Goal: Transaction & Acquisition: Purchase product/service

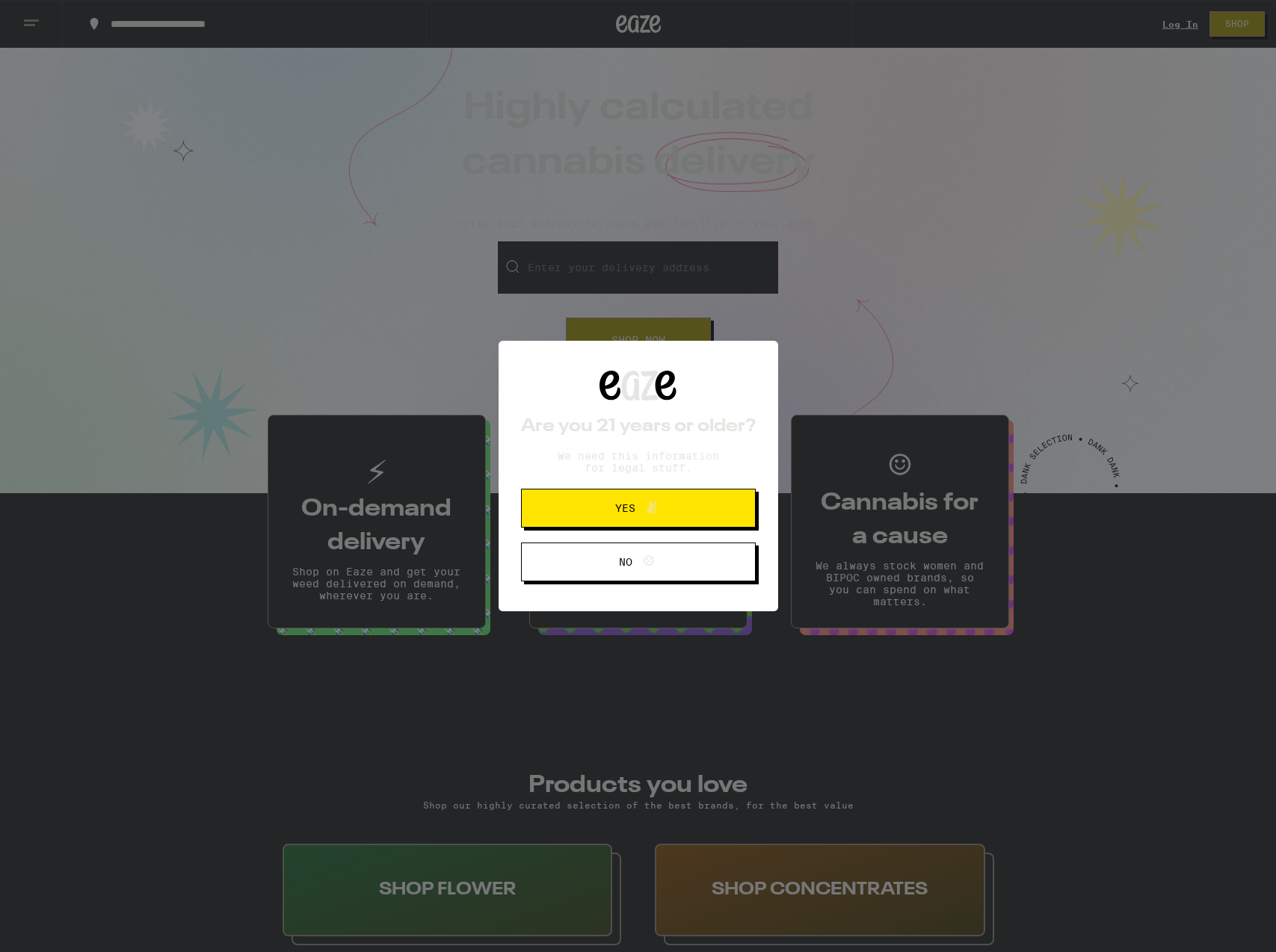
click at [630, 514] on span "Yes" at bounding box center [638, 508] width 113 height 19
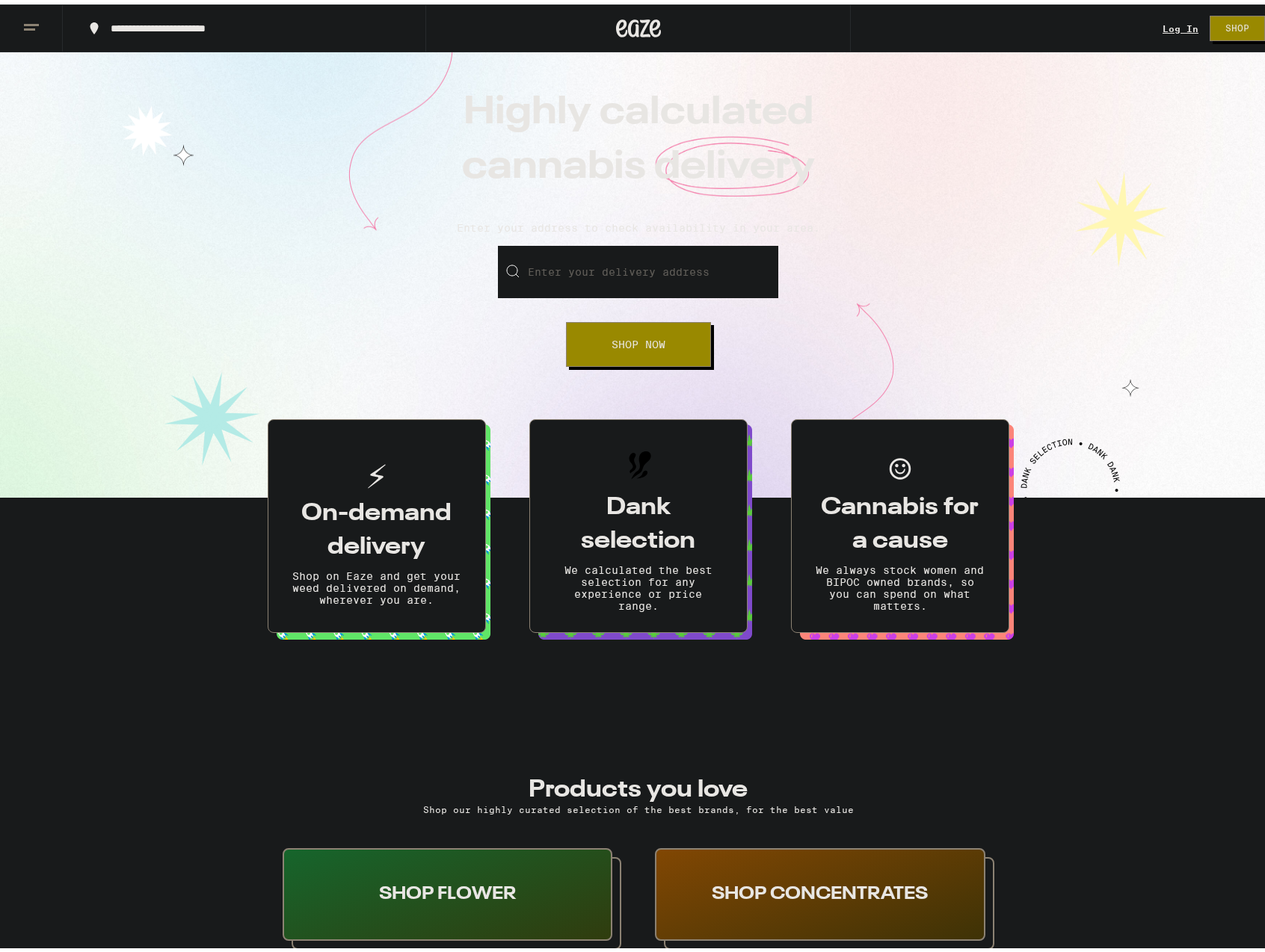
click at [1166, 27] on link "Log In" at bounding box center [1180, 23] width 36 height 10
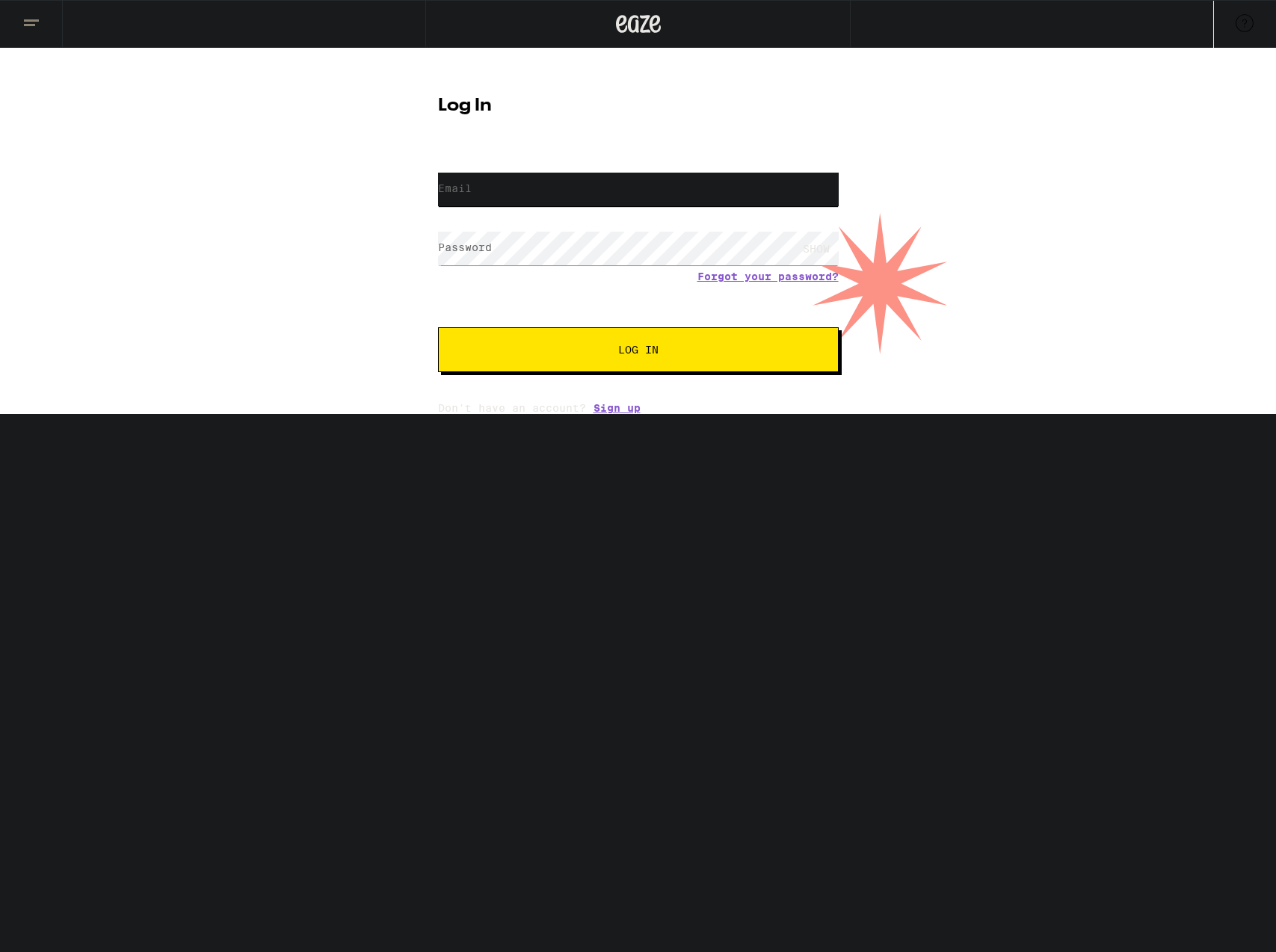
type input "ri6mail909@gmail.com"
click at [638, 352] on button "Log In" at bounding box center [638, 350] width 400 height 45
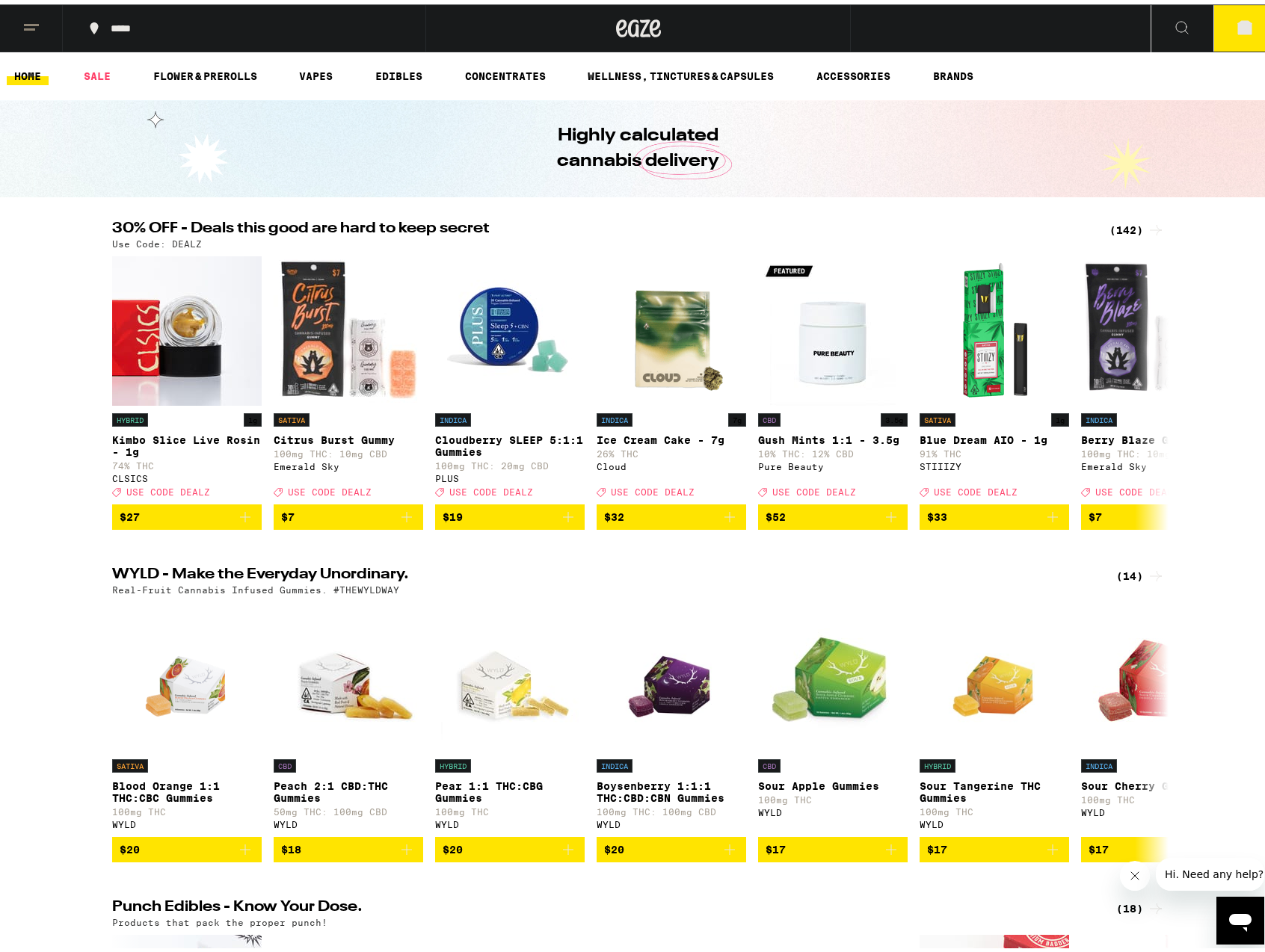
click at [1127, 229] on div "(142)" at bounding box center [1137, 225] width 55 height 18
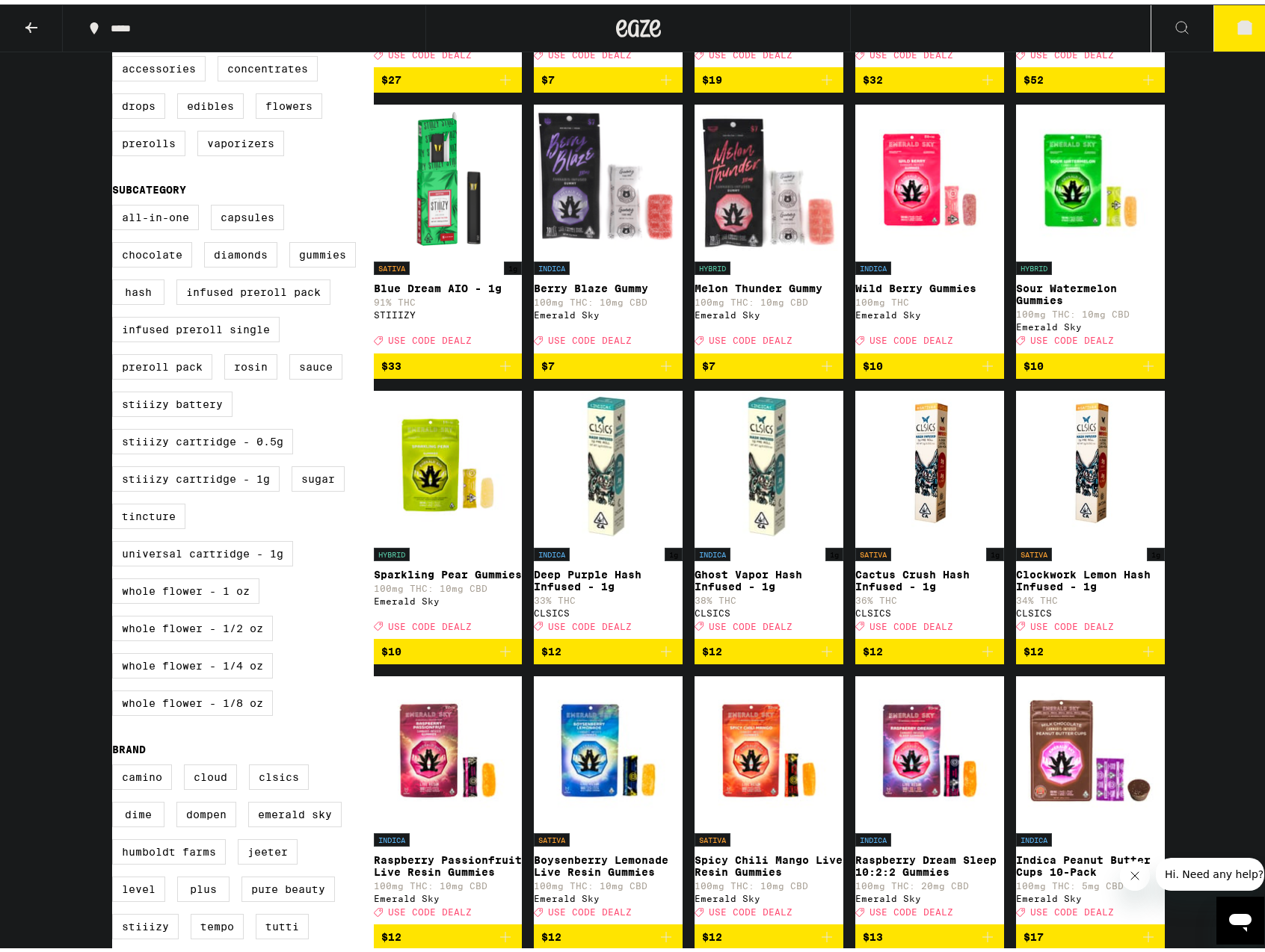
scroll to position [298, 0]
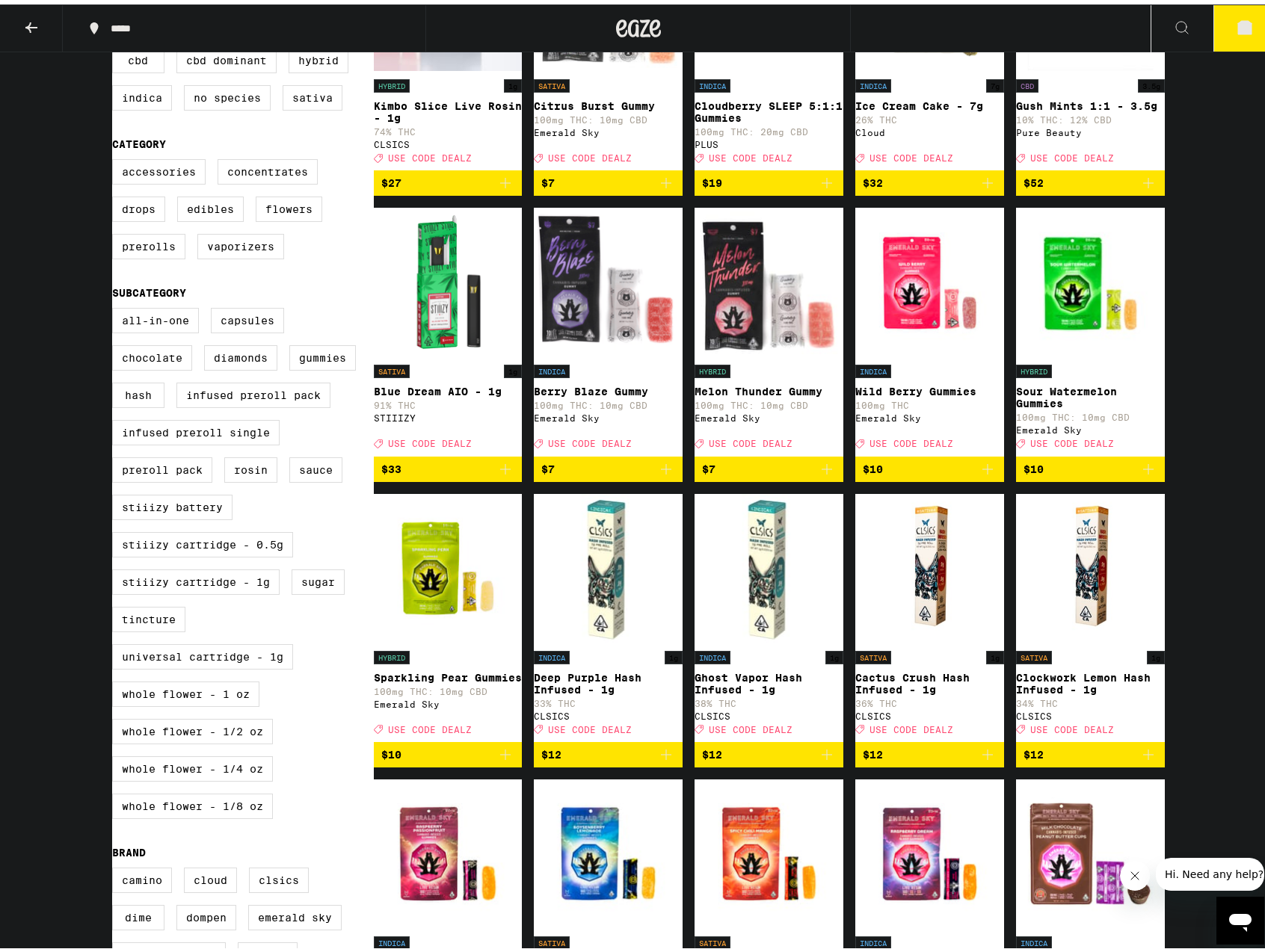
click at [1143, 474] on icon "Add to bag" at bounding box center [1148, 464] width 18 height 18
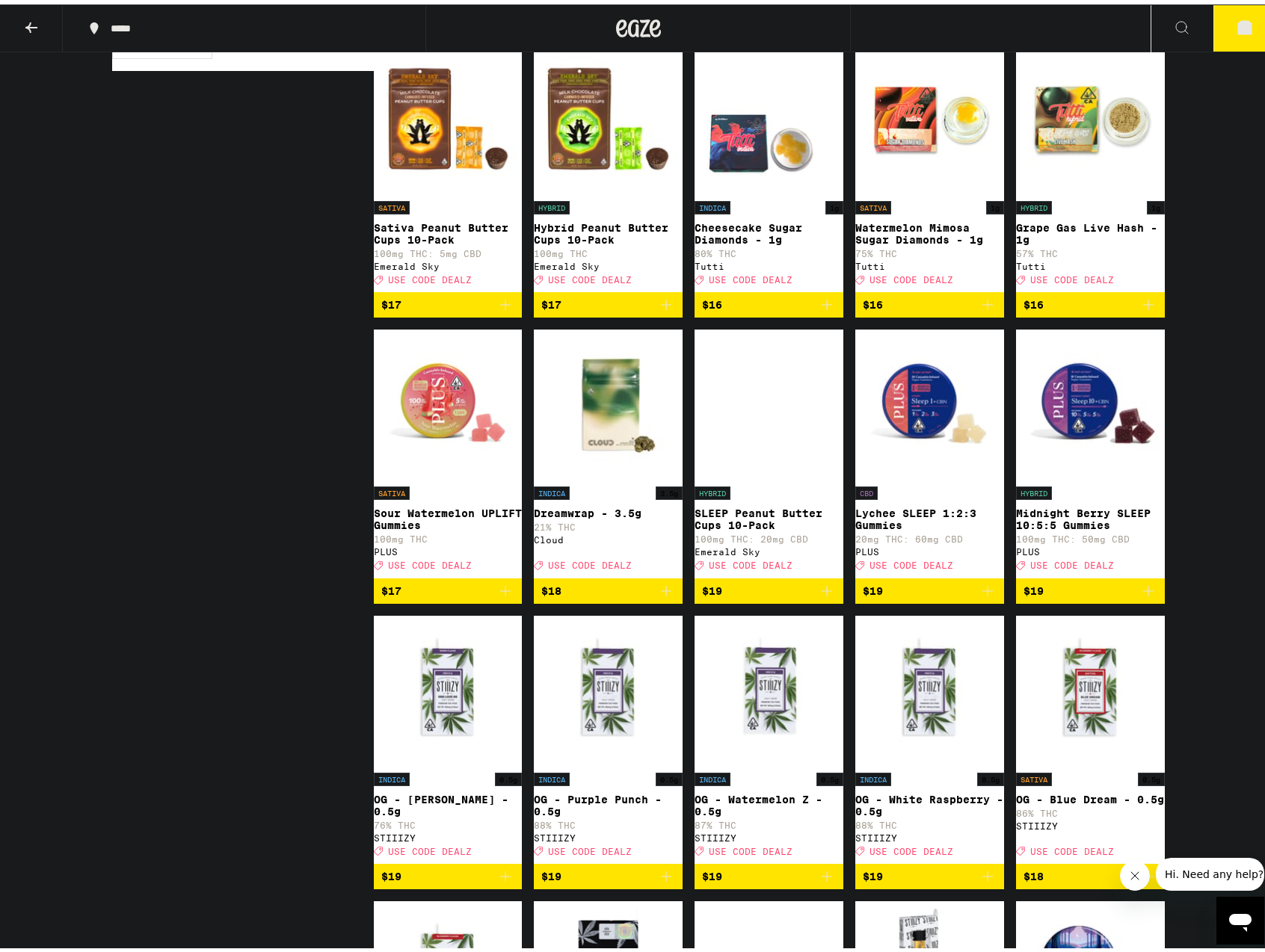
scroll to position [1447, 0]
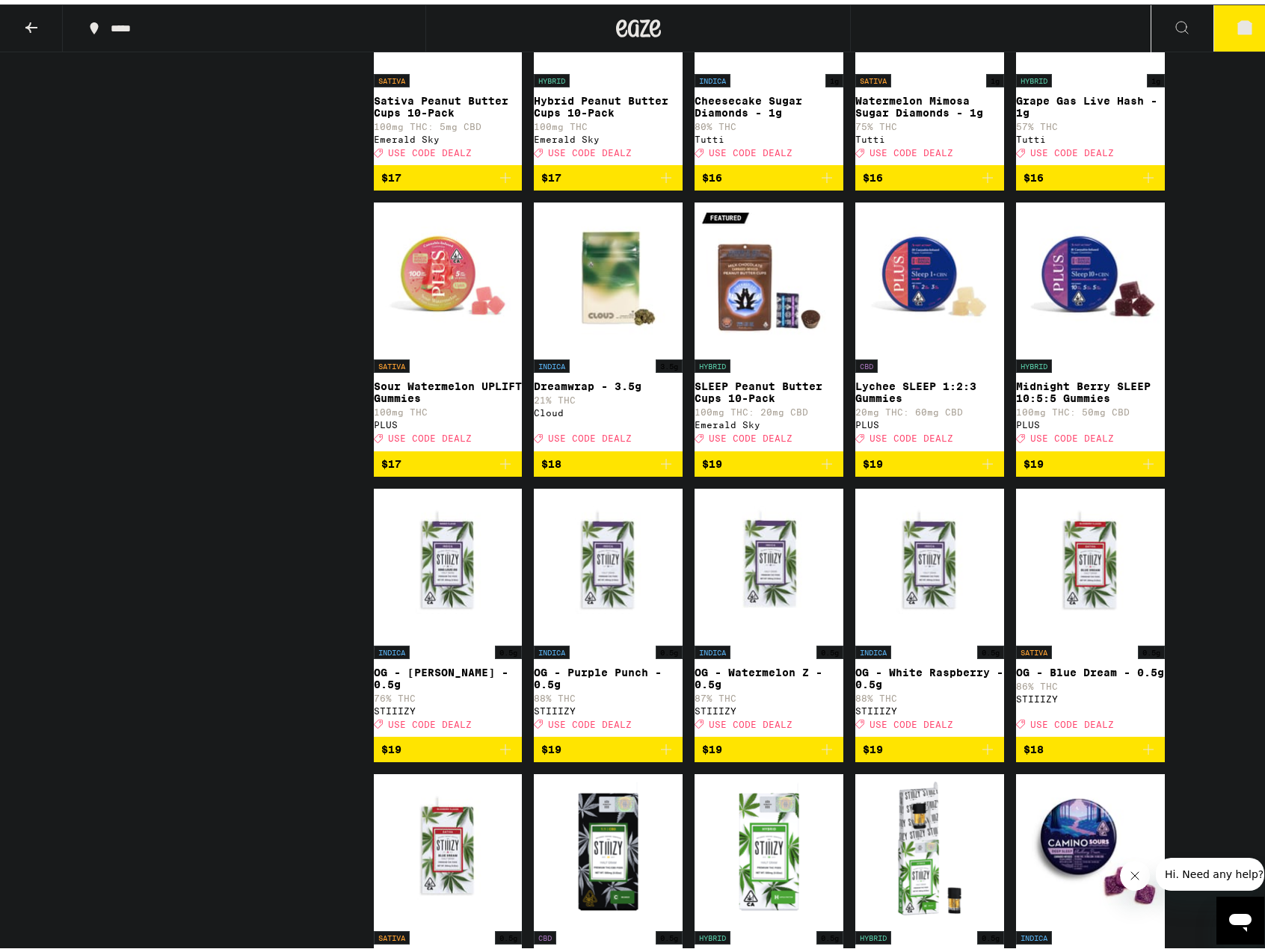
click at [441, 618] on img "Open page for OG - King Louis XIII - 0.5g from STIIIZY" at bounding box center [448, 559] width 149 height 150
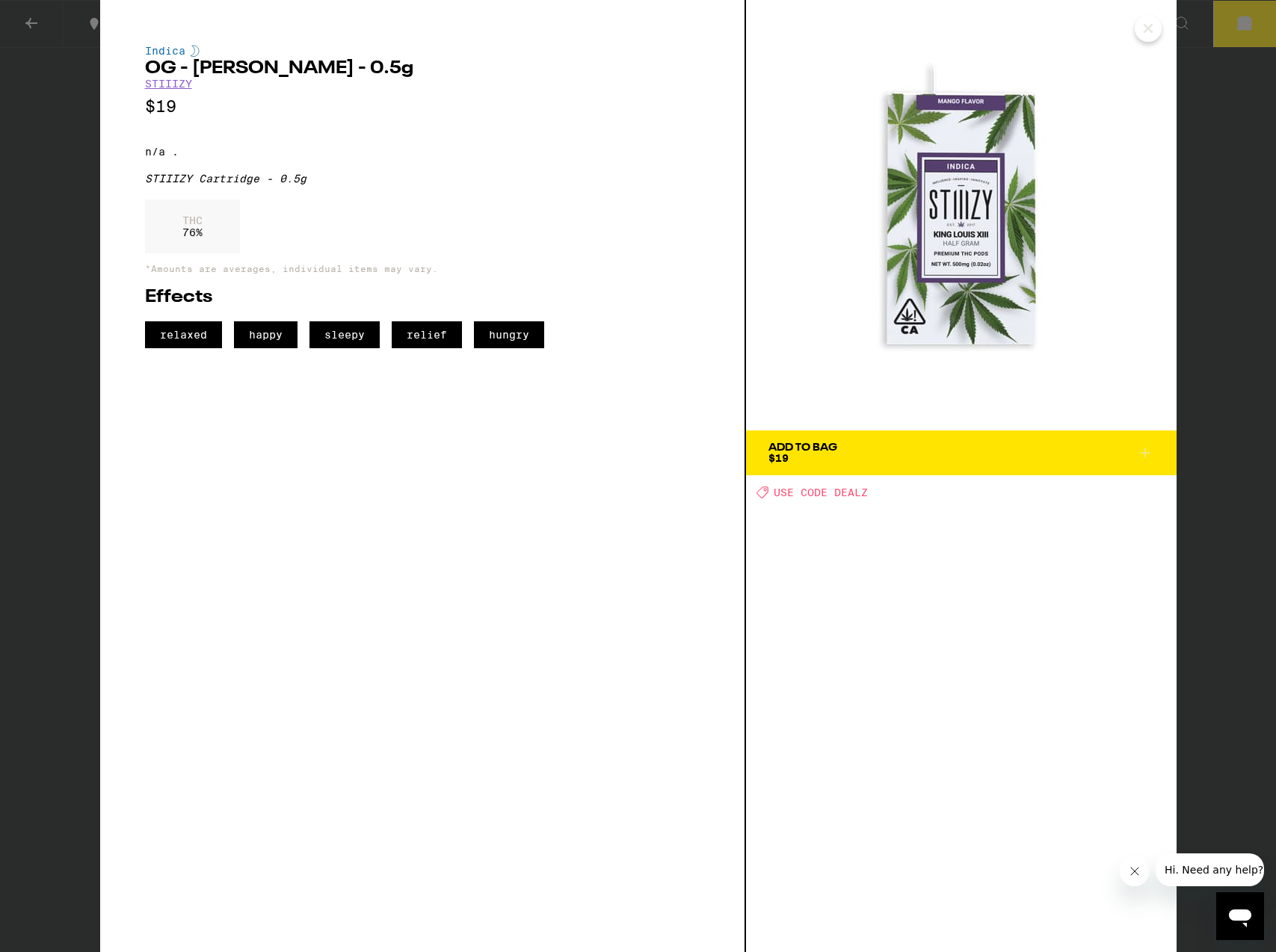
click at [1147, 26] on icon "Close" at bounding box center [1148, 29] width 18 height 23
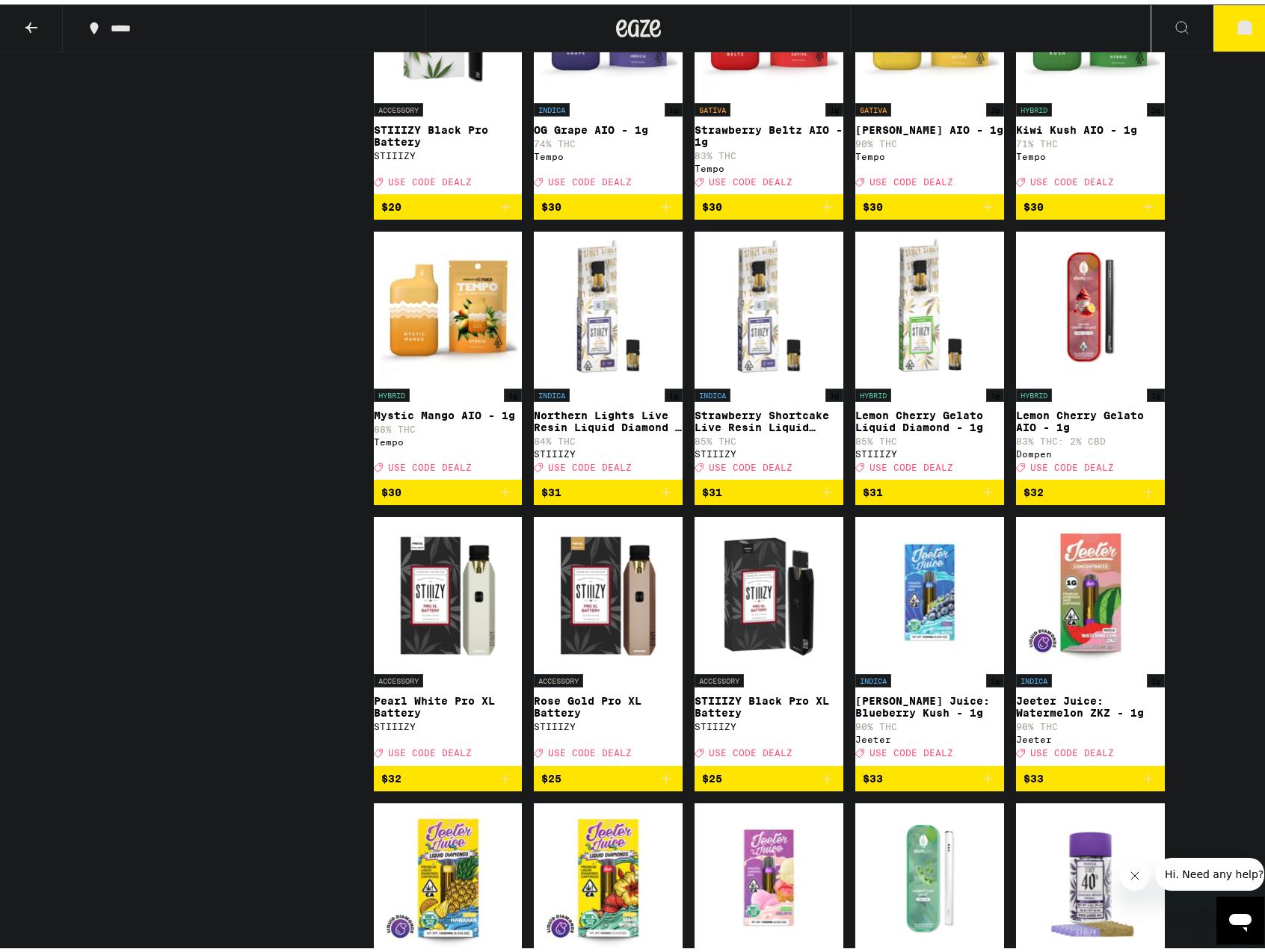
scroll to position [5397, 0]
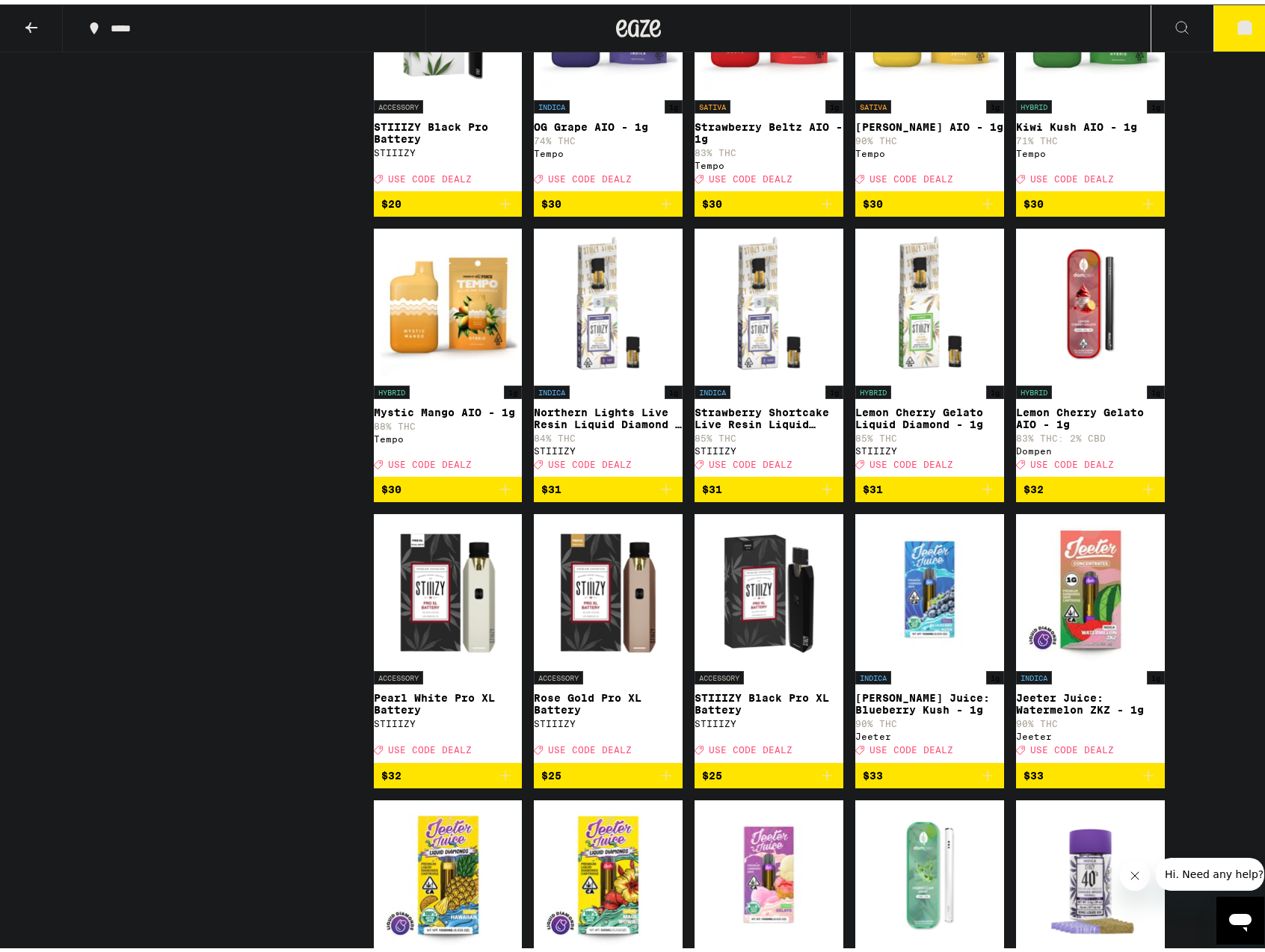
click at [440, 373] on img "Open page for Mystic Mango AIO - 1g from Tempo" at bounding box center [448, 299] width 149 height 150
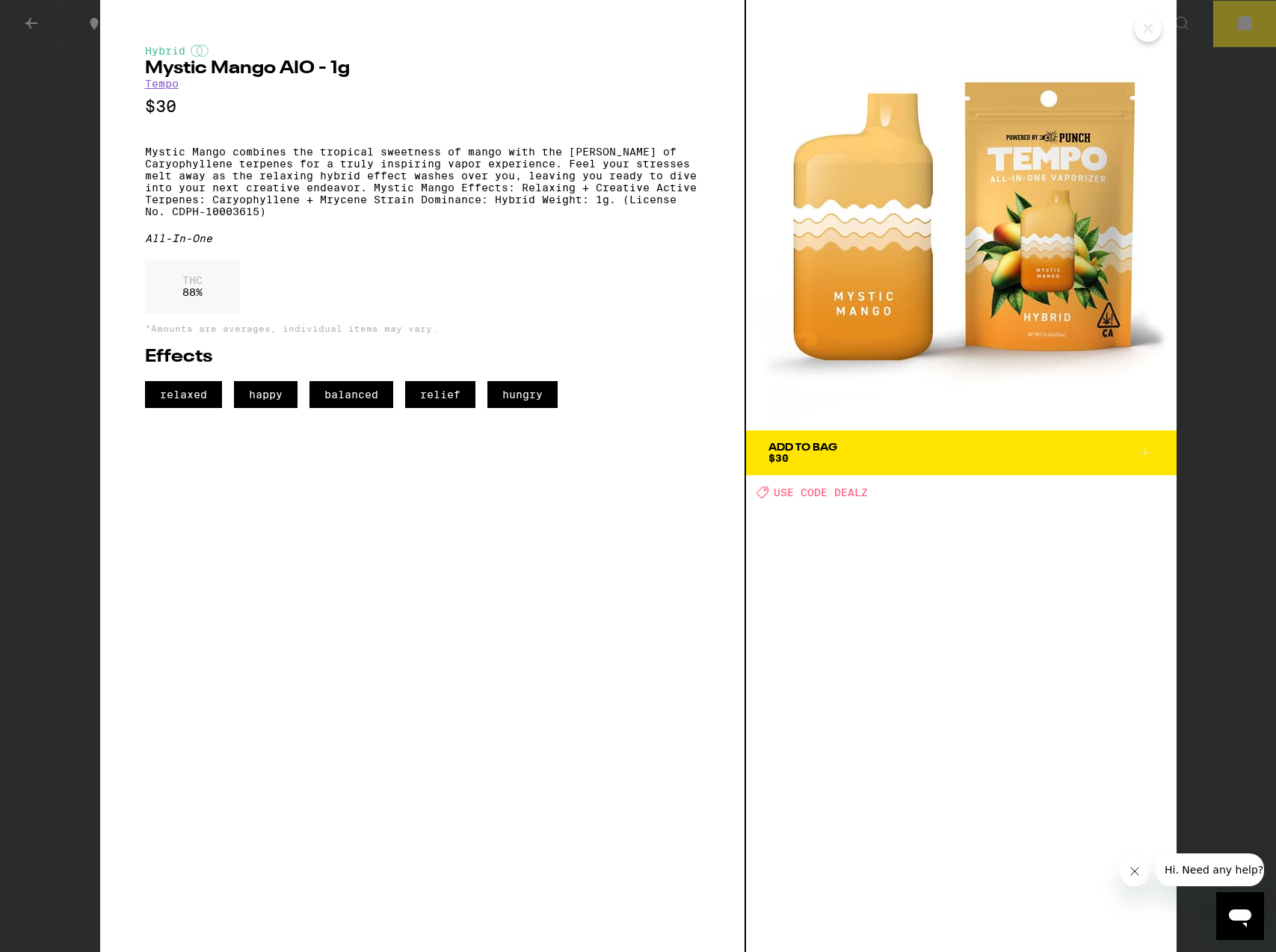
click at [1142, 452] on icon at bounding box center [1144, 453] width 18 height 18
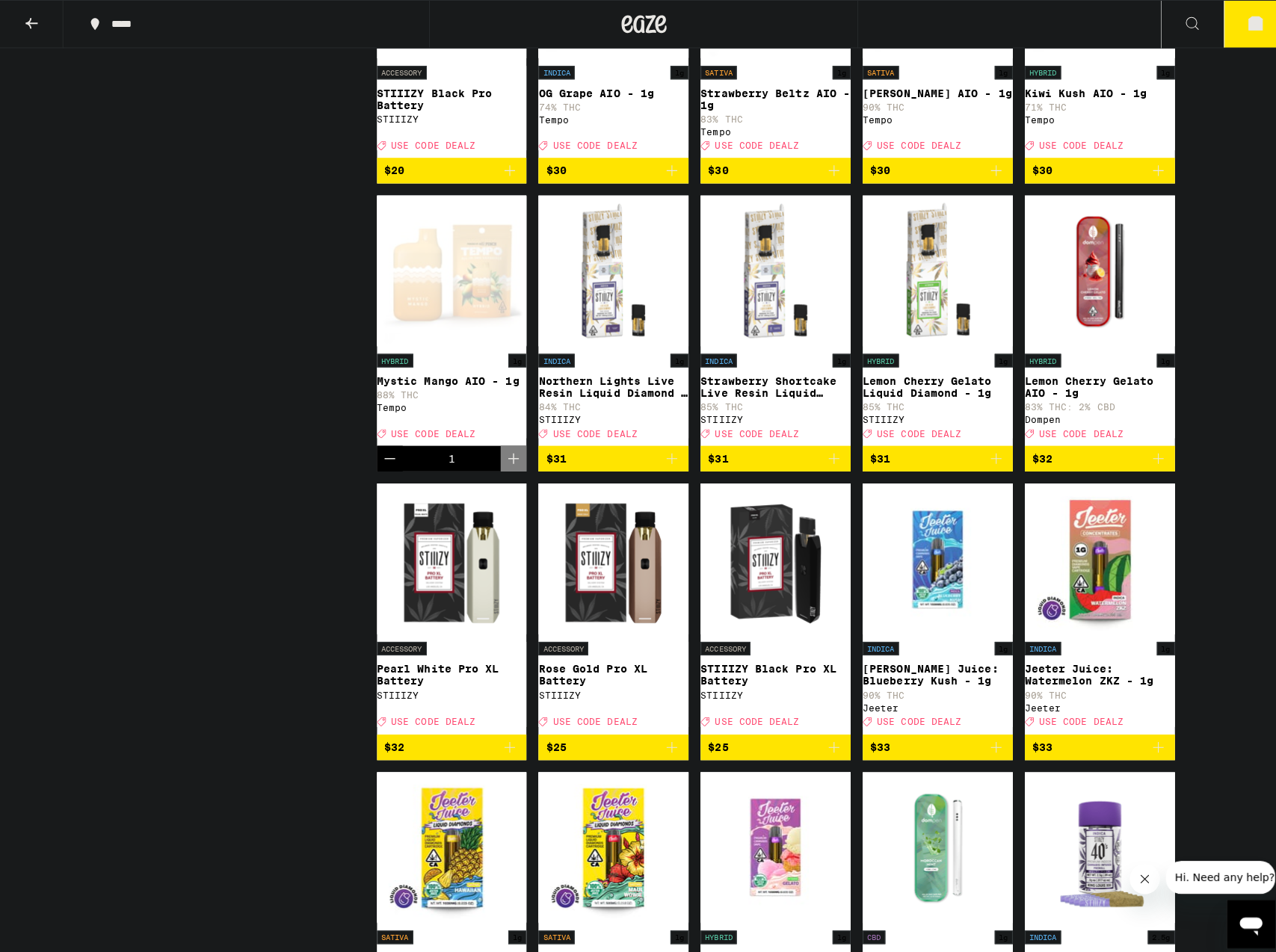
scroll to position [5288, 0]
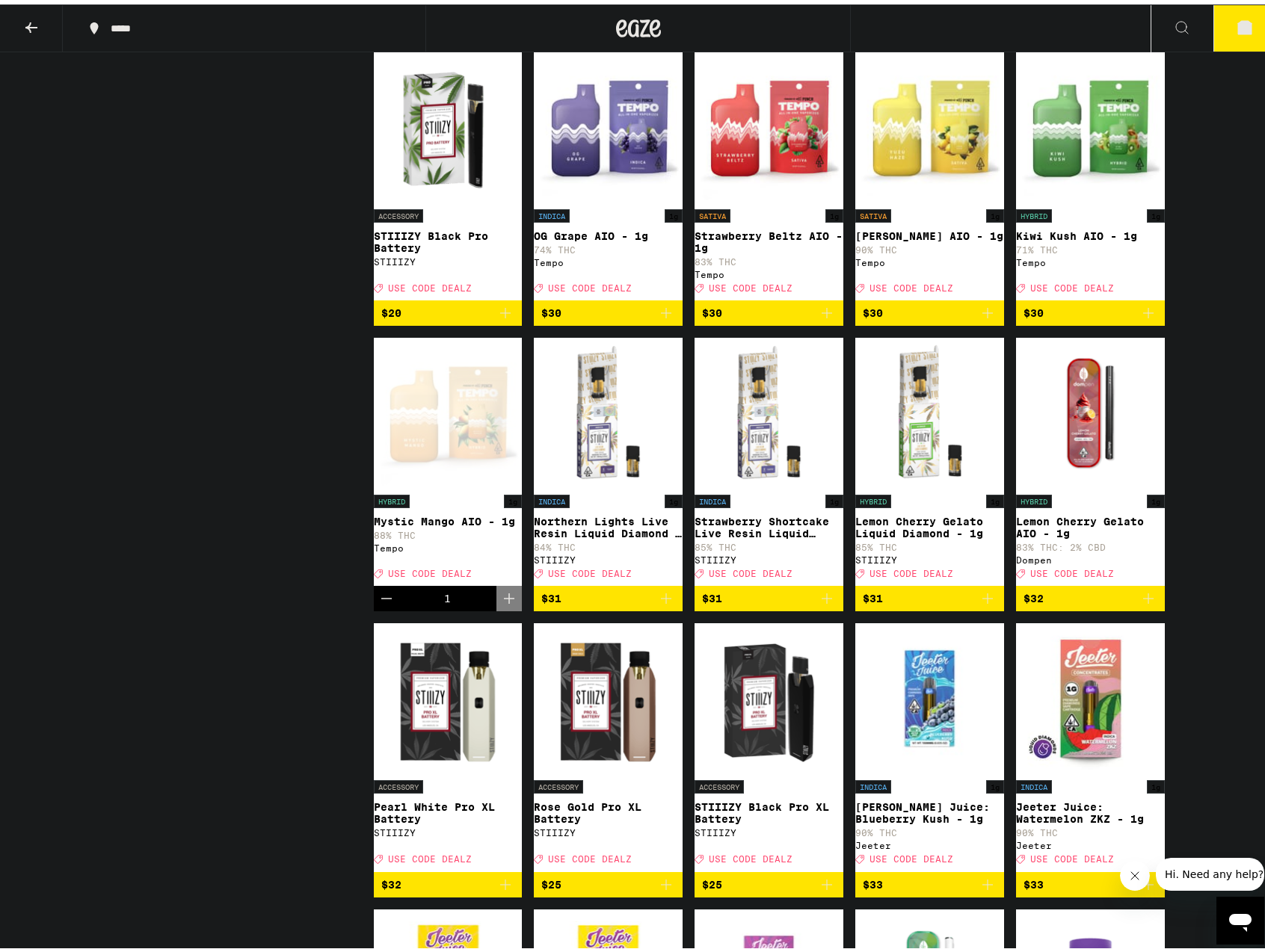
click at [821, 314] on icon "Add to bag" at bounding box center [827, 308] width 10 height 10
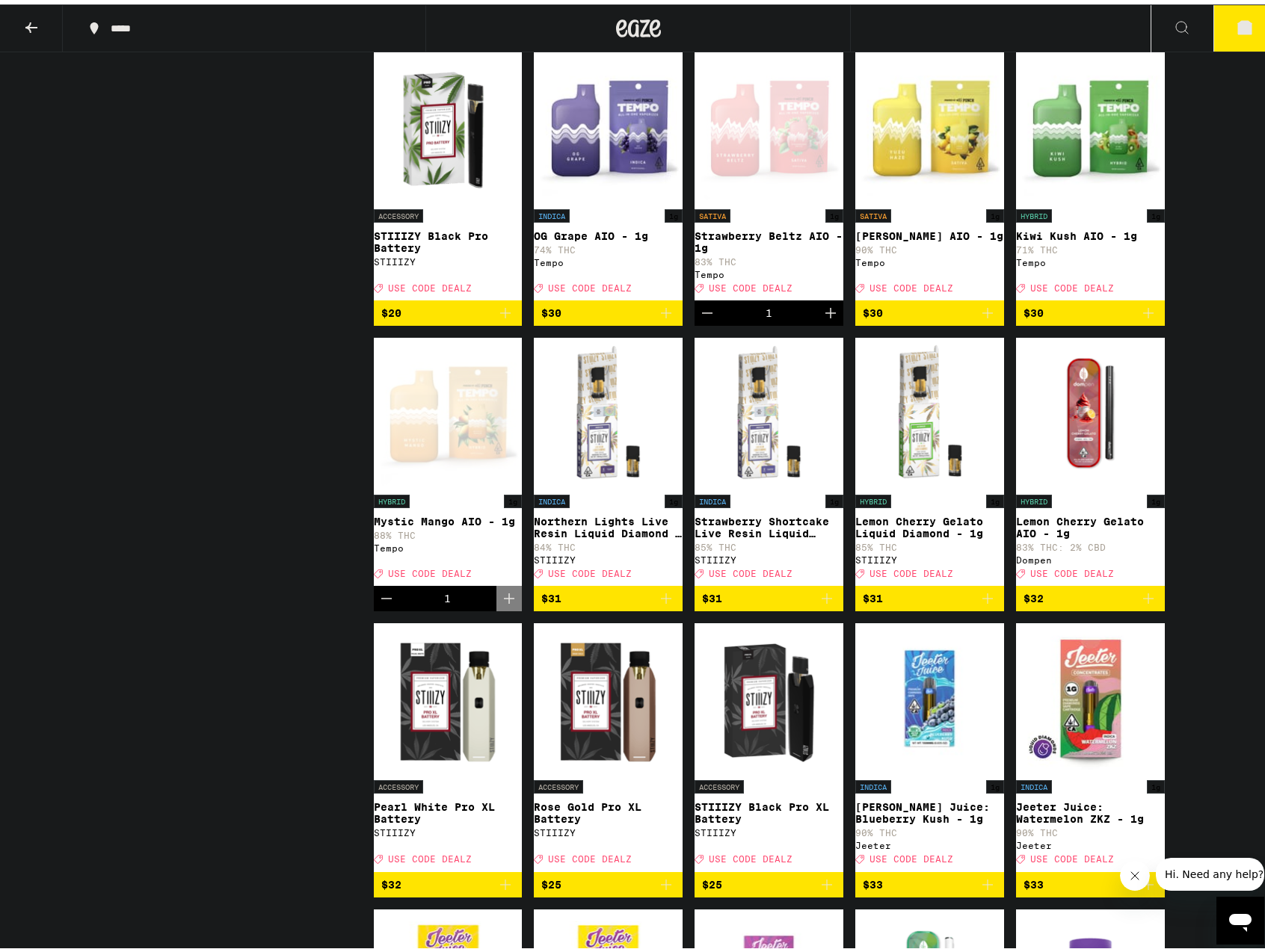
click at [1242, 32] on button "5" at bounding box center [1244, 23] width 62 height 46
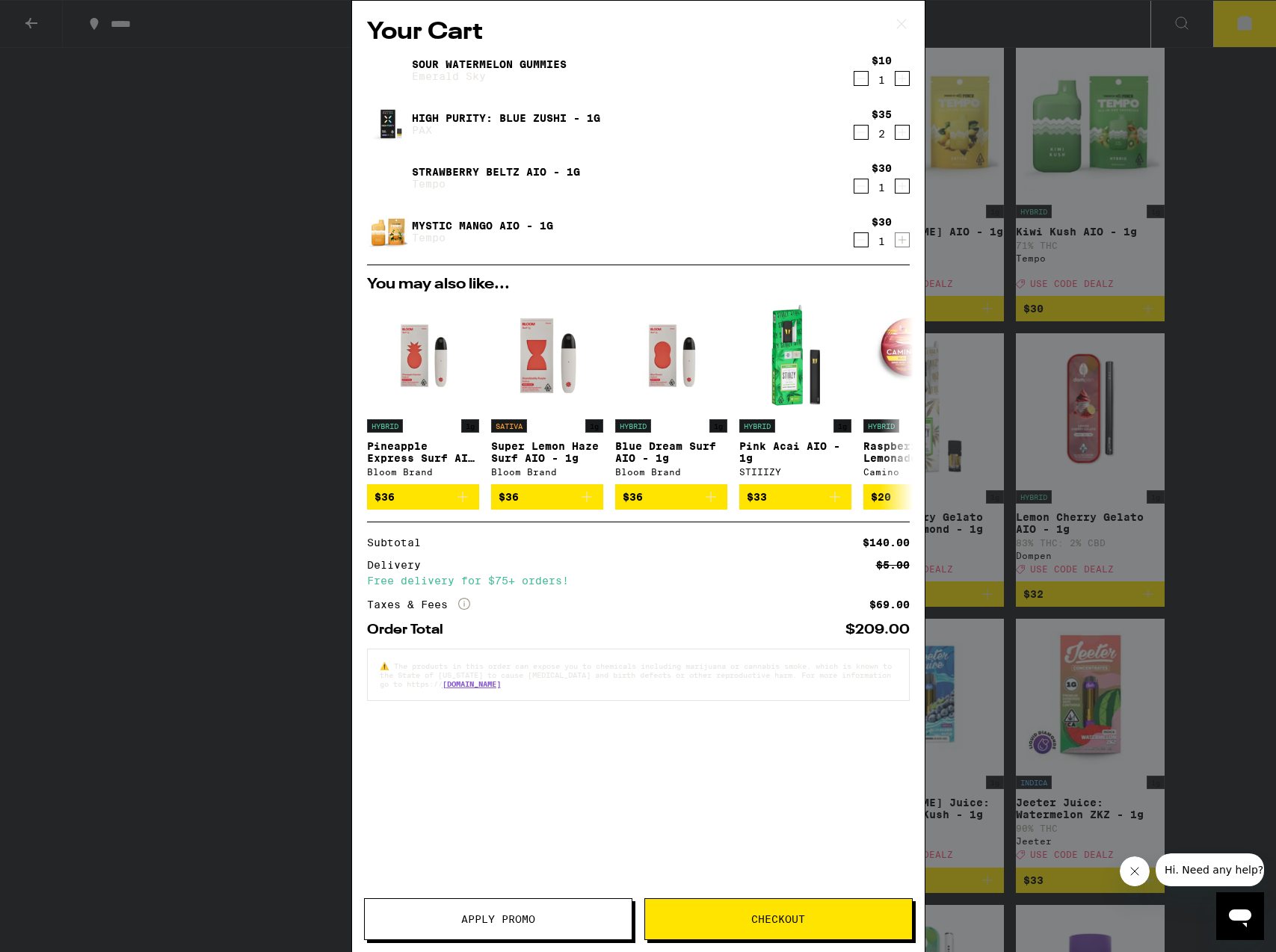
click at [532, 921] on span "Apply Promo" at bounding box center [497, 919] width 74 height 10
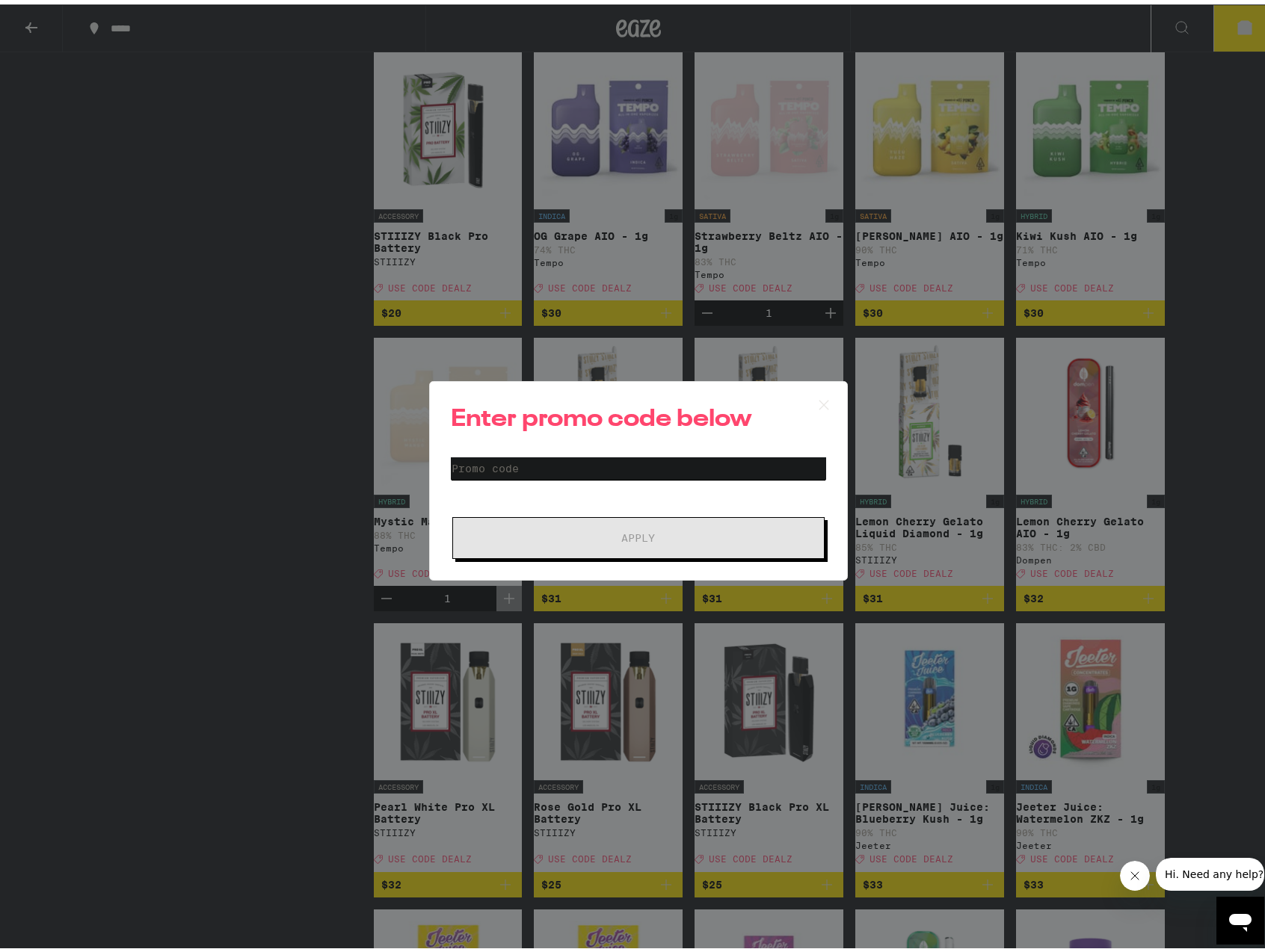
click at [555, 464] on input "Promo Code" at bounding box center [638, 464] width 375 height 23
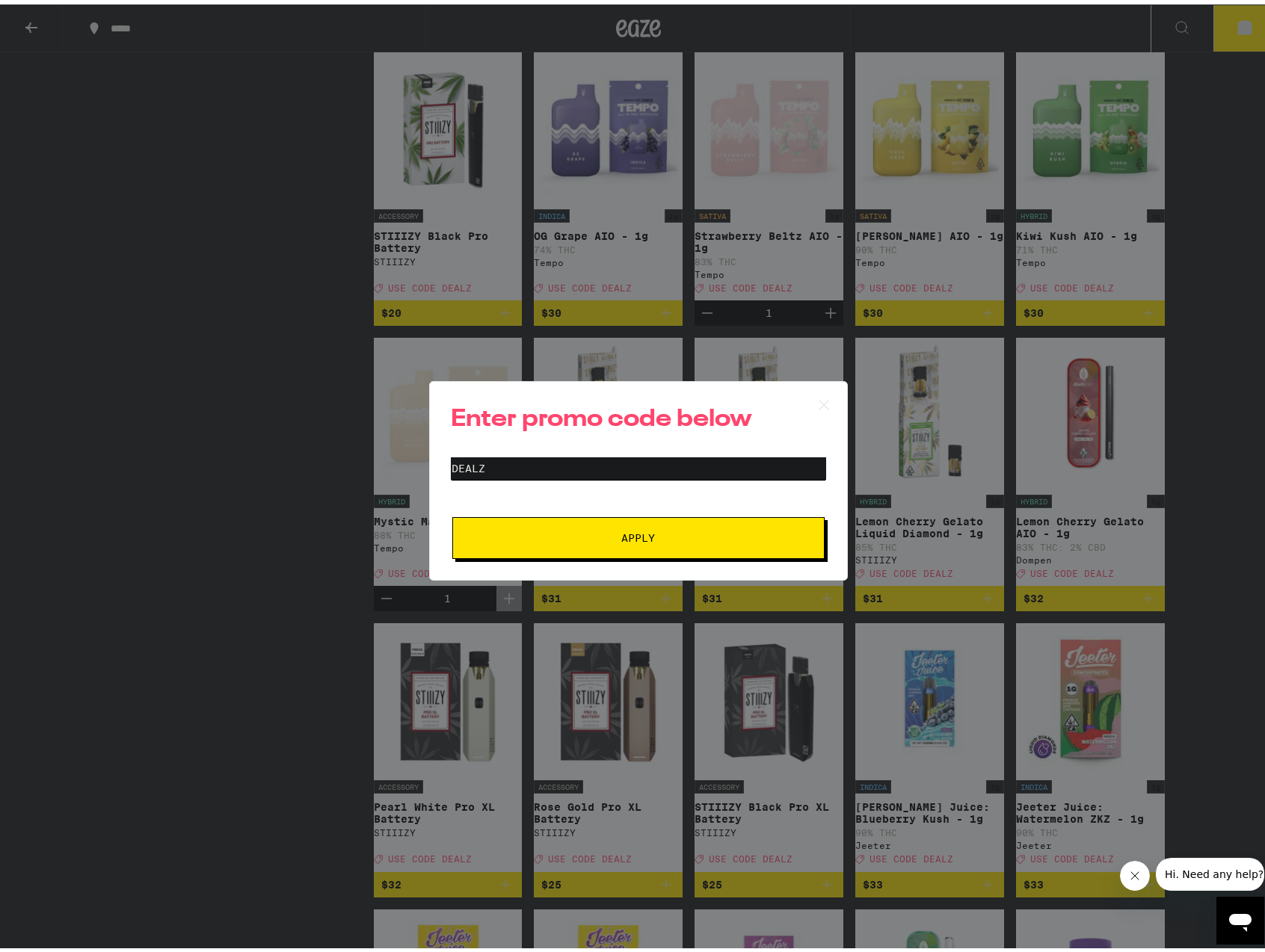
type input "dealz"
click at [595, 537] on span "Apply" at bounding box center [639, 534] width 269 height 10
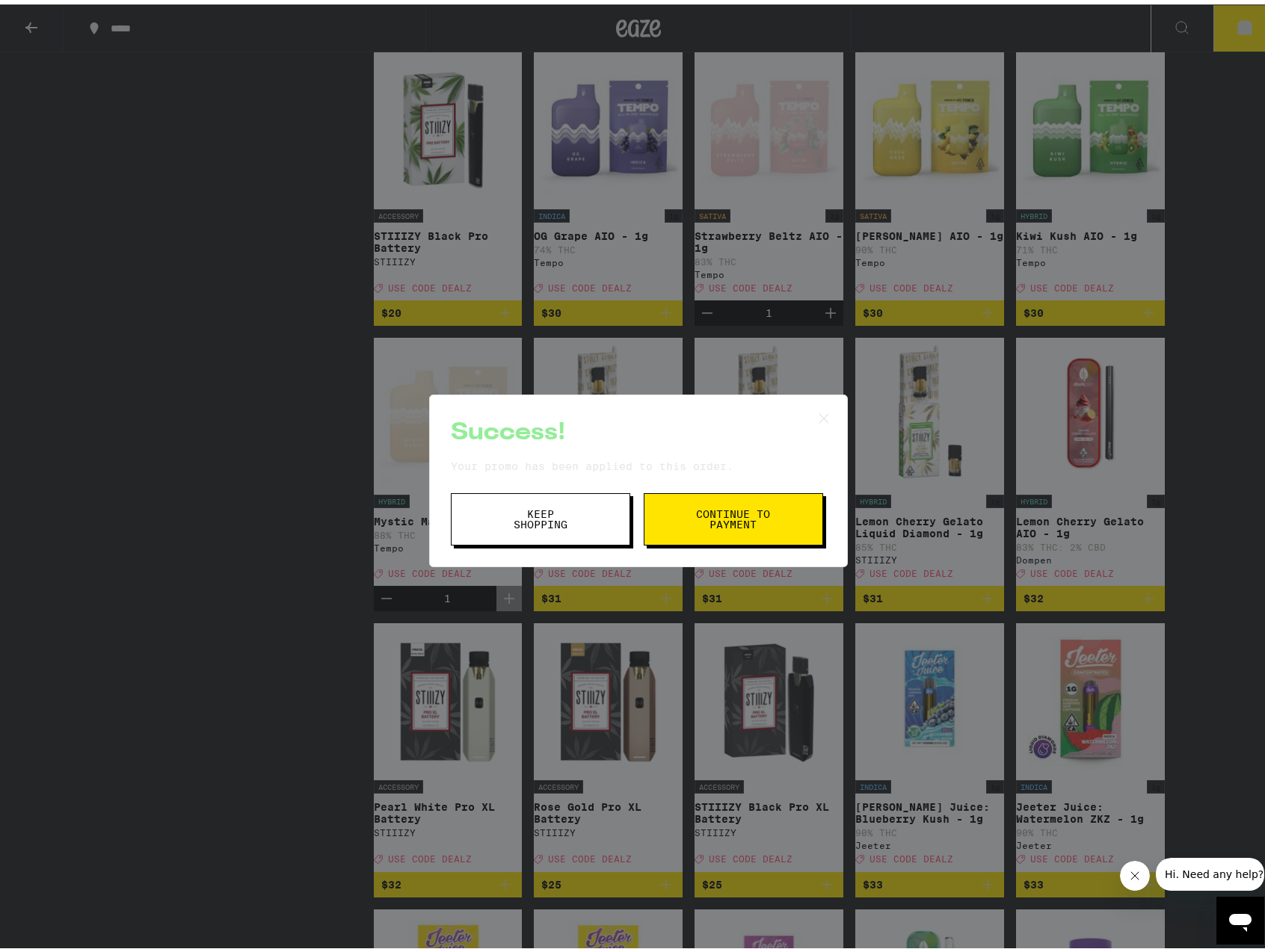
click at [561, 520] on span "Keep Shopping" at bounding box center [541, 515] width 76 height 21
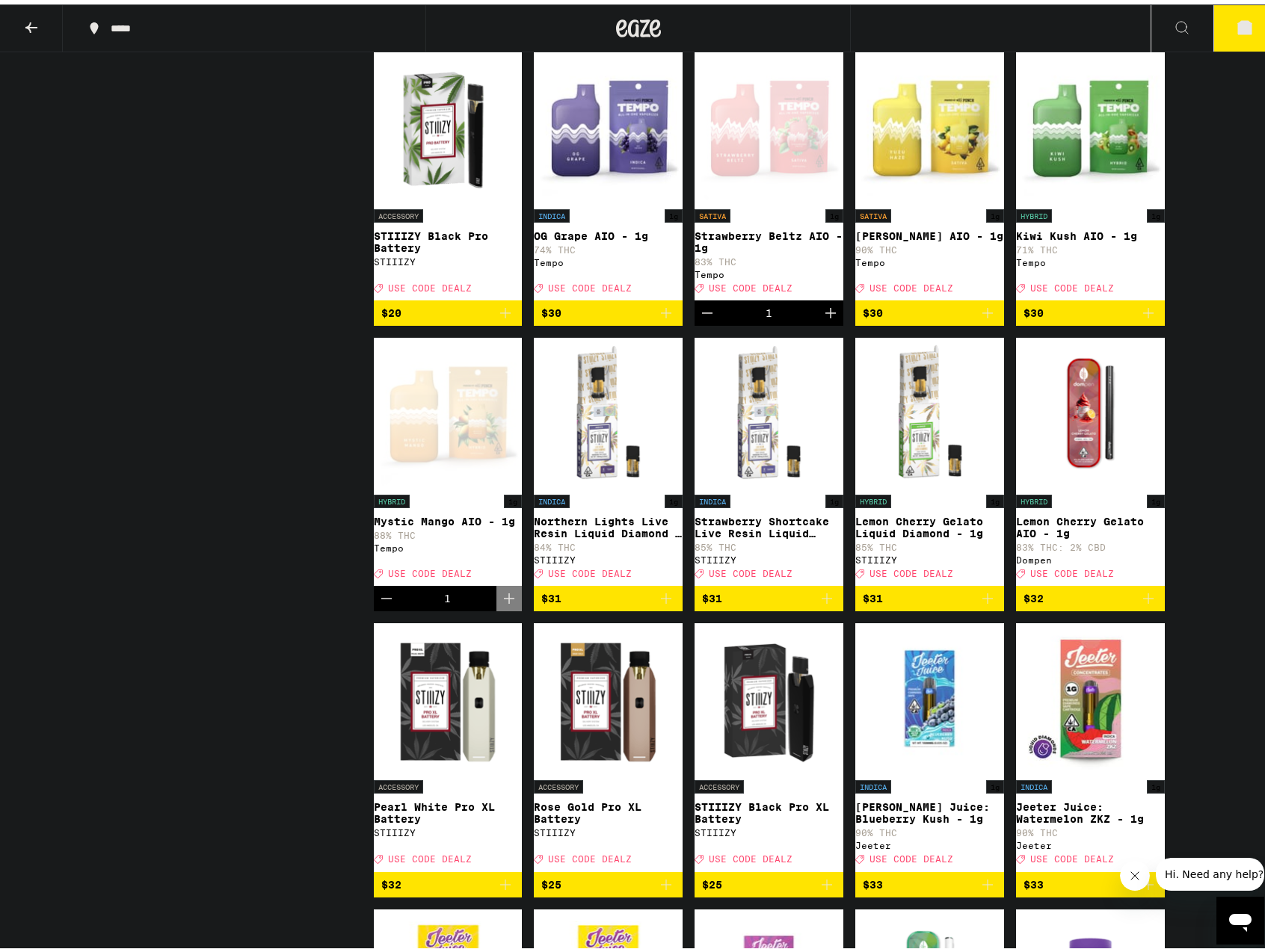
click at [1213, 17] on button "5" at bounding box center [1244, 23] width 62 height 46
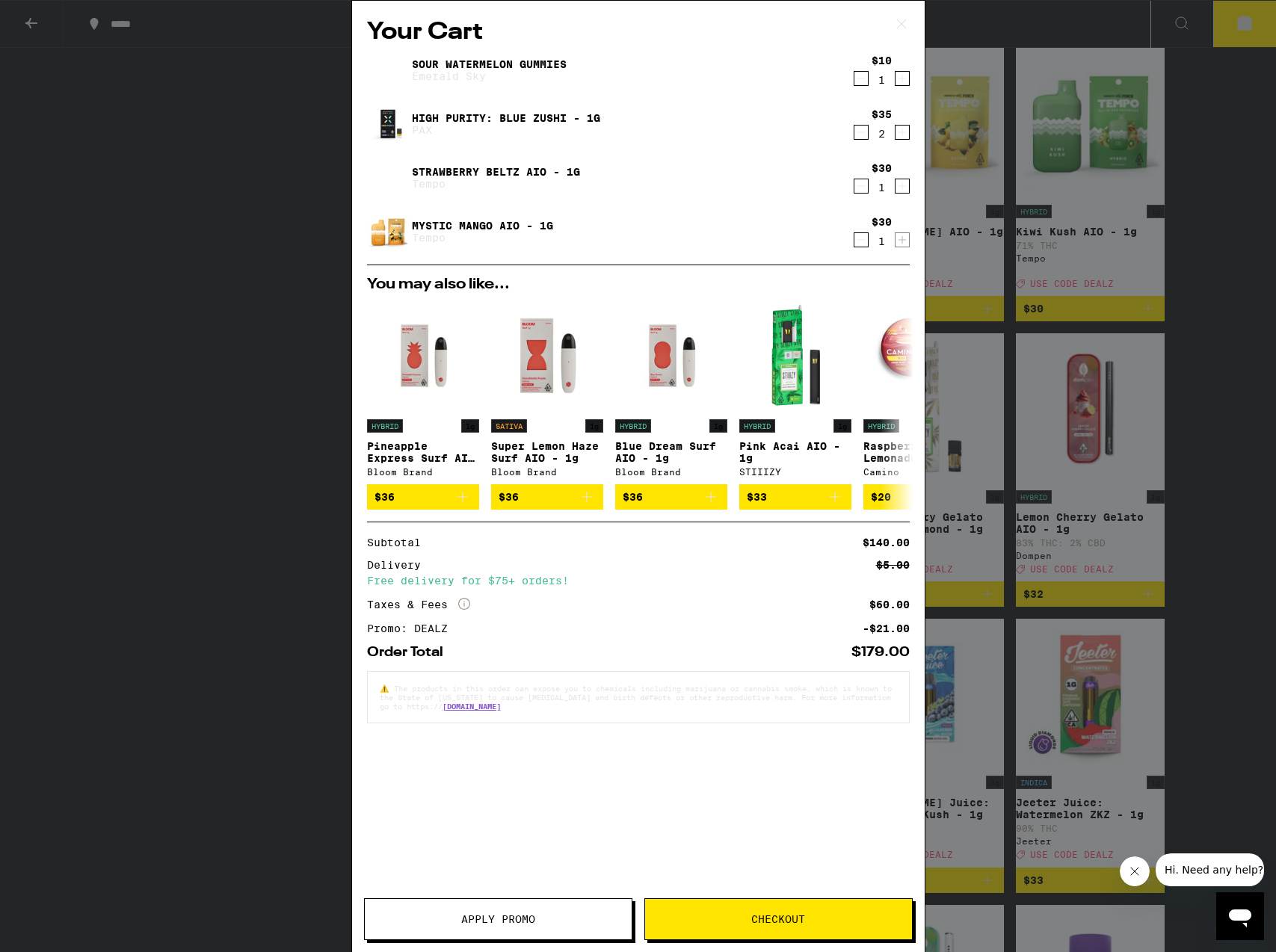
click at [861, 134] on icon "Decrement" at bounding box center [861, 132] width 14 height 18
click at [858, 132] on icon "Decrement" at bounding box center [861, 132] width 14 height 18
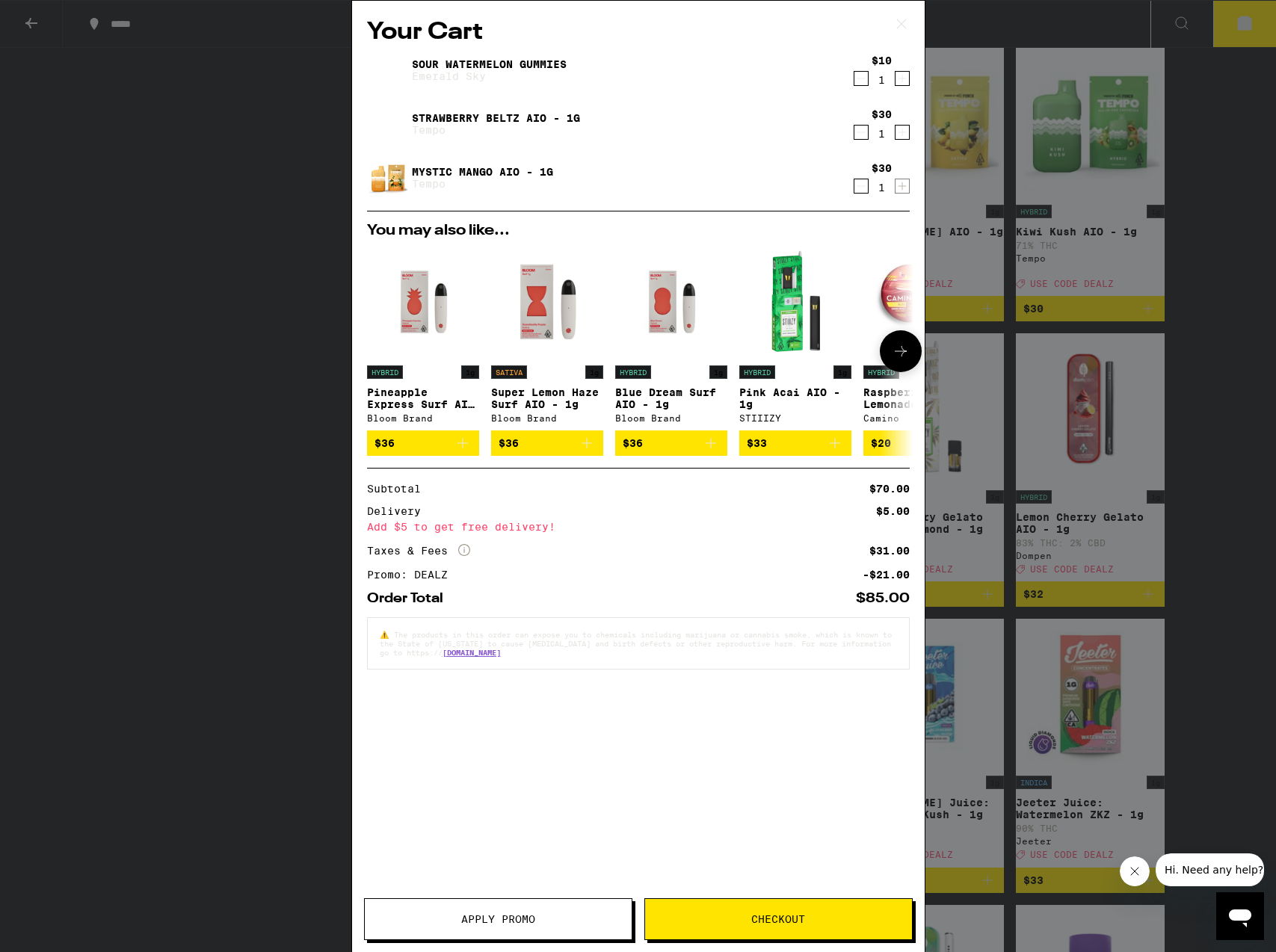
click at [897, 358] on icon at bounding box center [900, 351] width 18 height 18
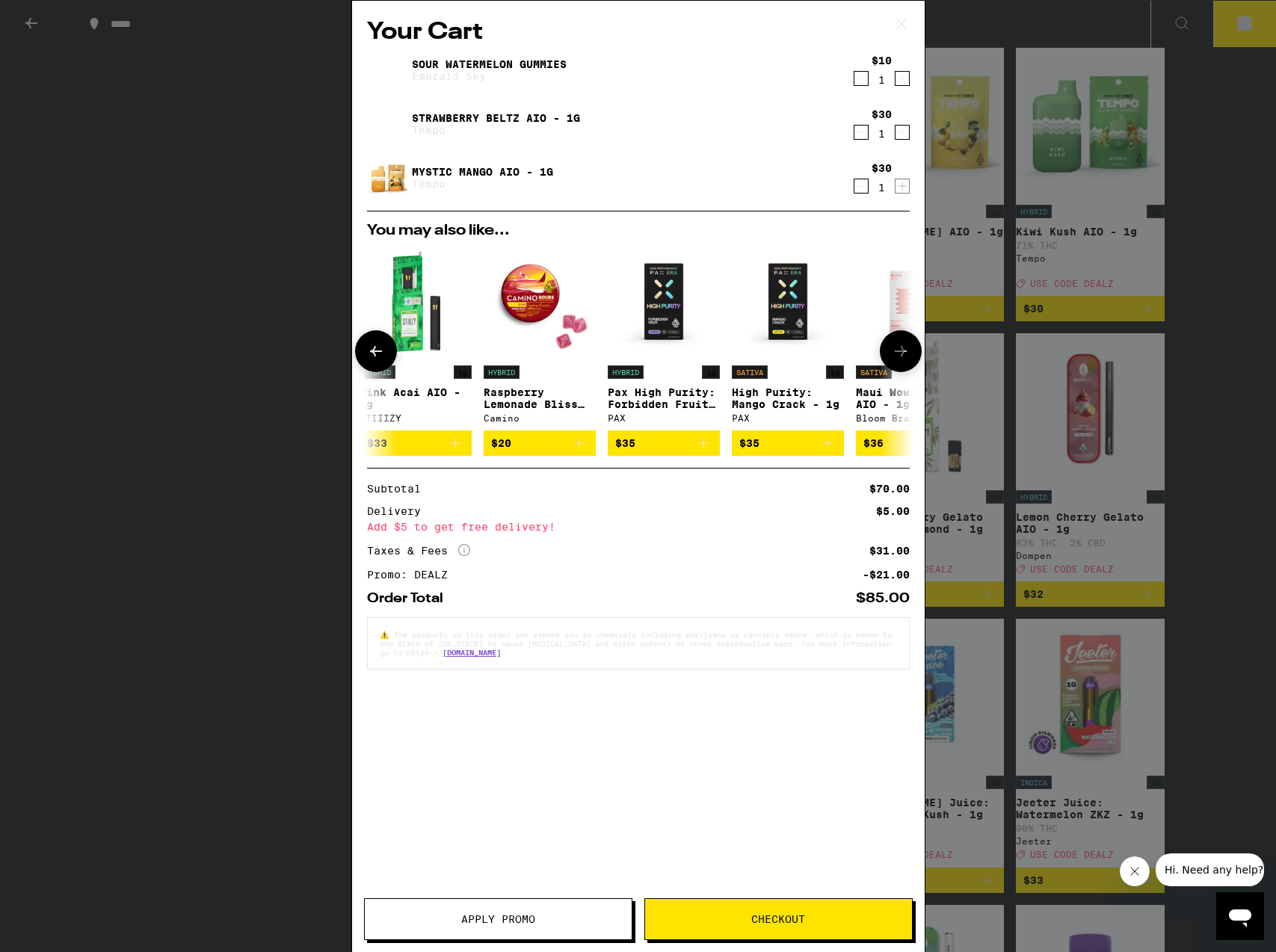
click at [897, 358] on icon at bounding box center [900, 351] width 18 height 18
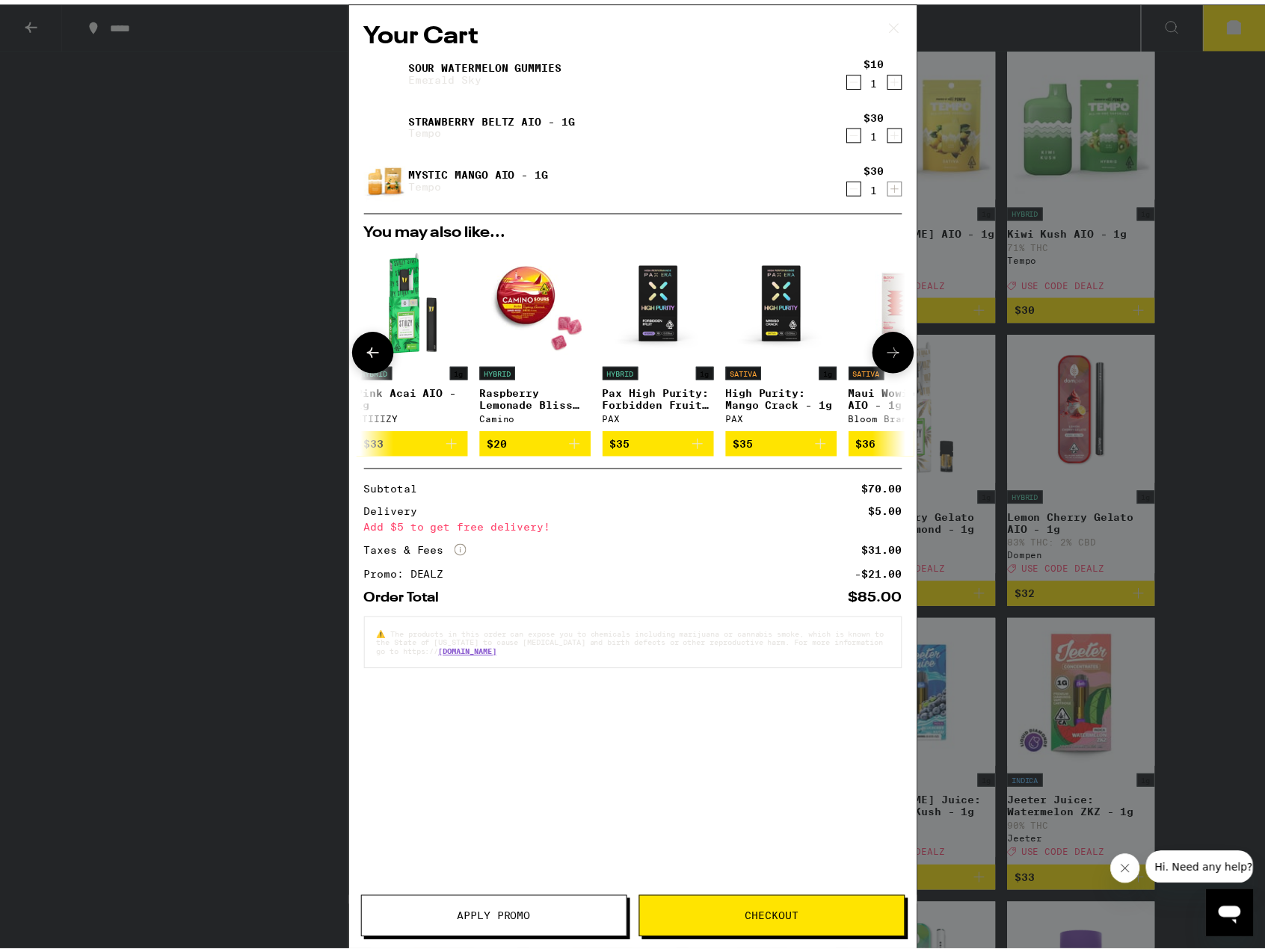
scroll to position [0, 698]
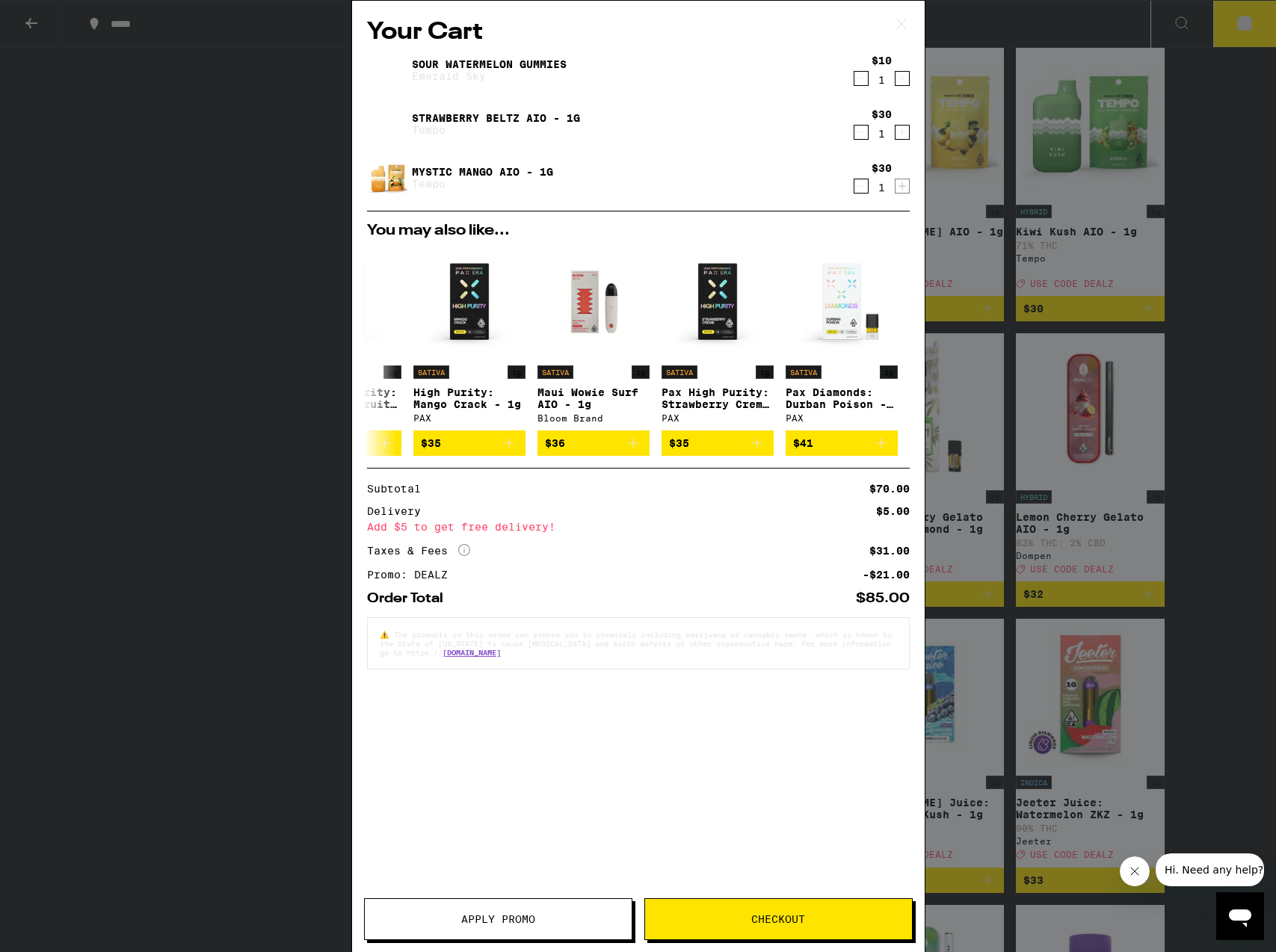
click at [1204, 357] on div "Your Cart Sour Watermelon Gummies Emerald Sky $10 1 Strawberry Beltz AIO - 1g T…" at bounding box center [638, 476] width 1276 height 952
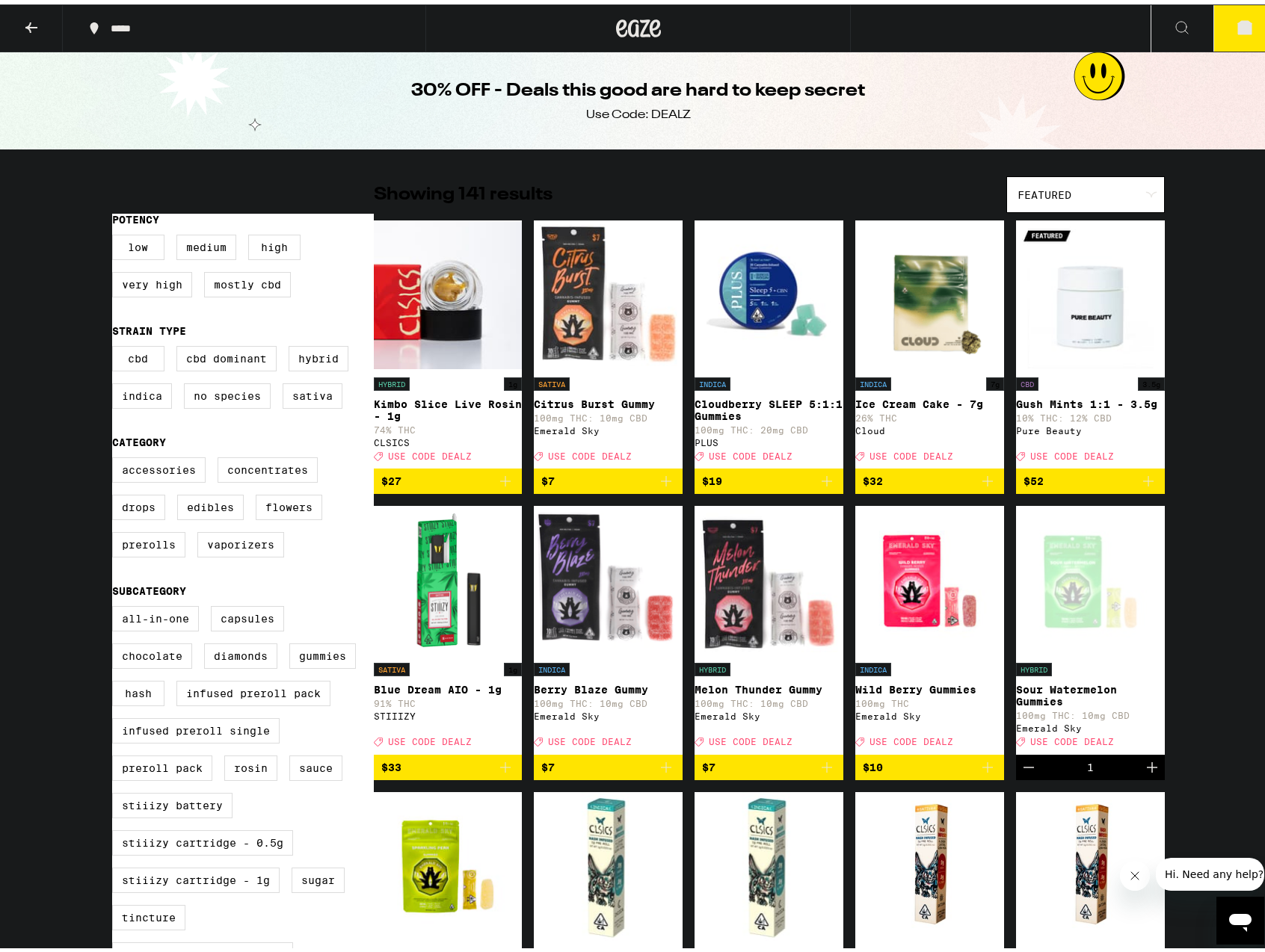
click at [1223, 16] on button "3" at bounding box center [1244, 23] width 62 height 46
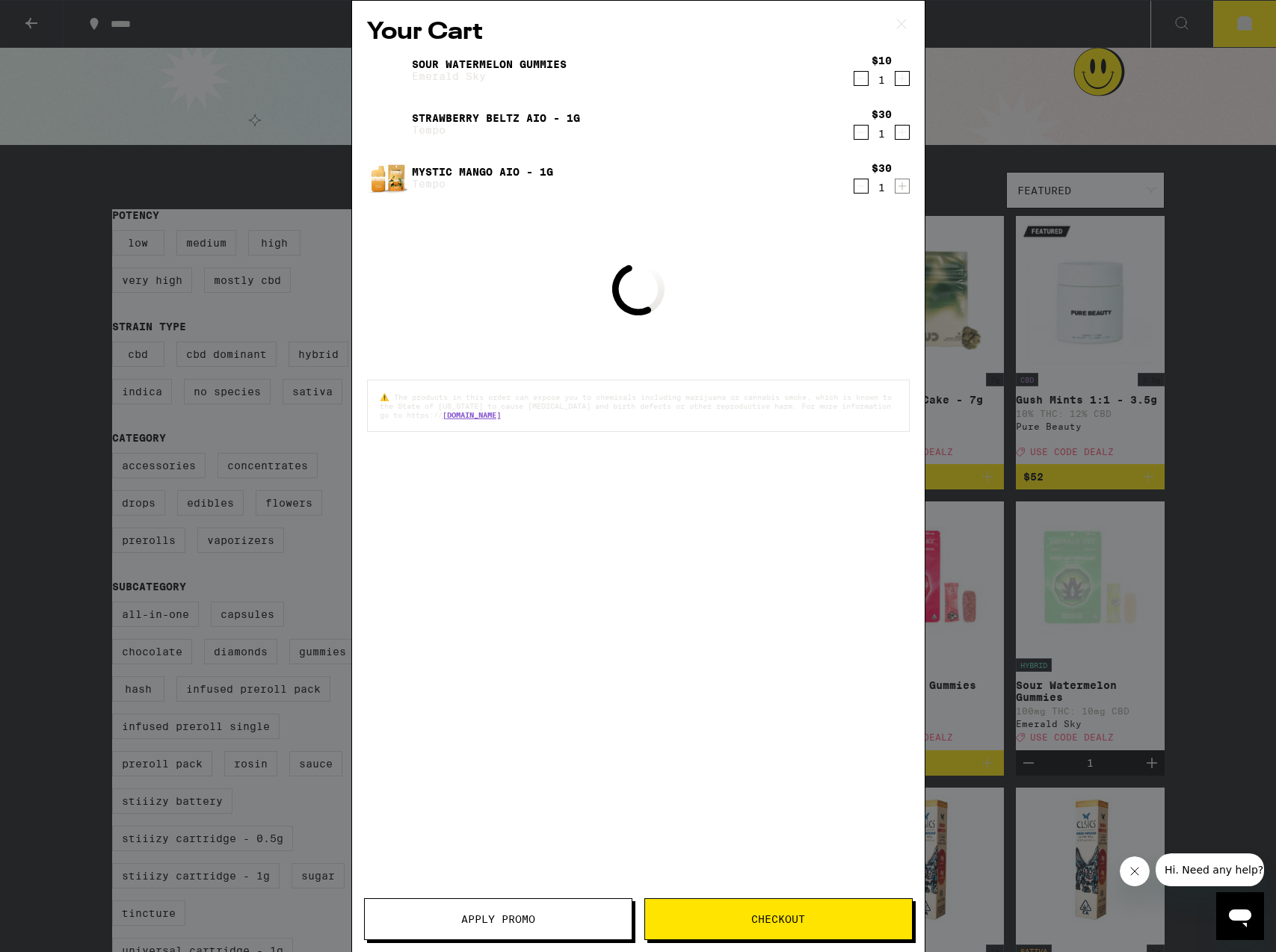
click at [899, 81] on icon "Increment" at bounding box center [903, 78] width 14 height 18
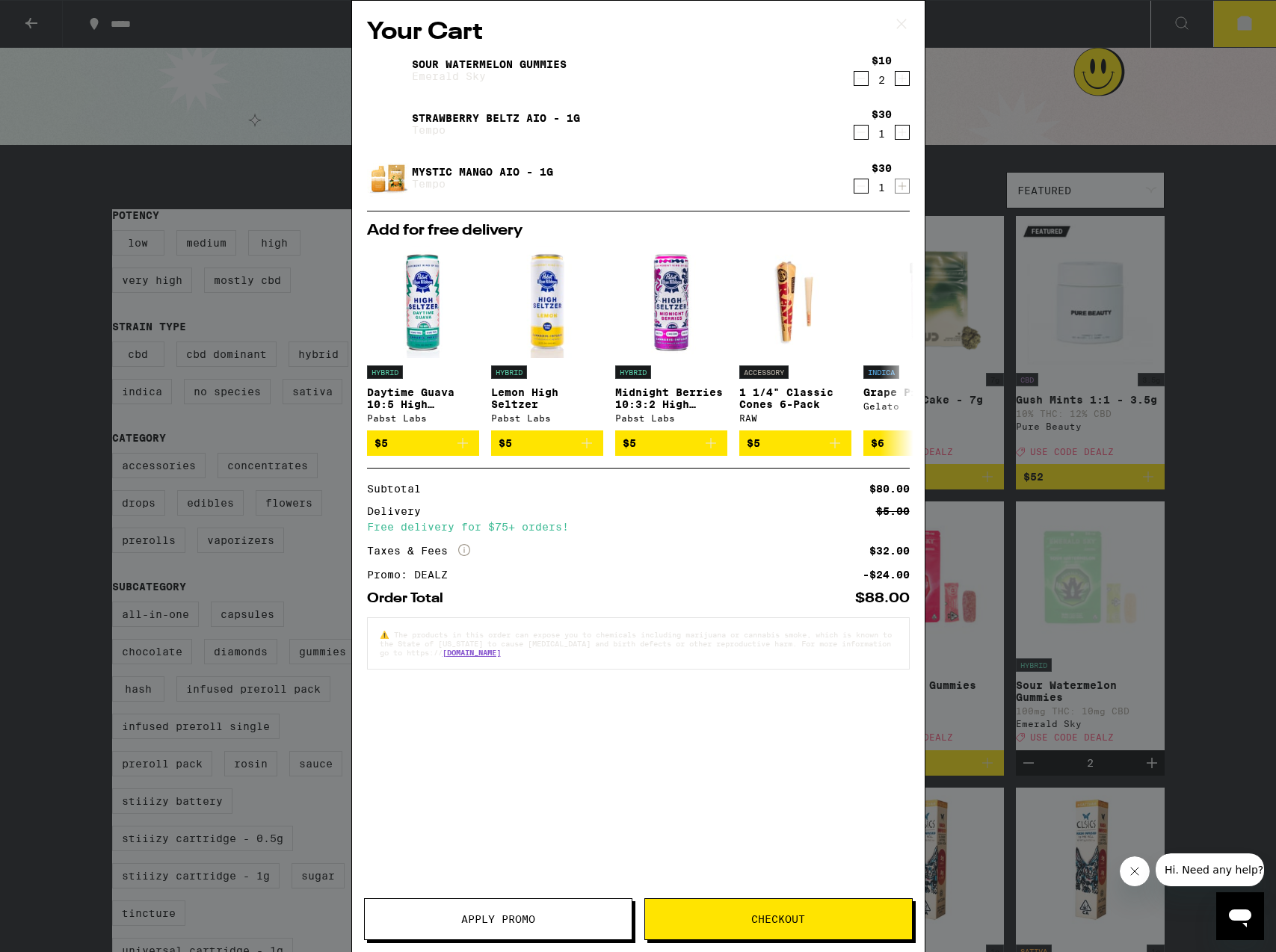
click at [787, 921] on span "Checkout" at bounding box center [778, 919] width 54 height 10
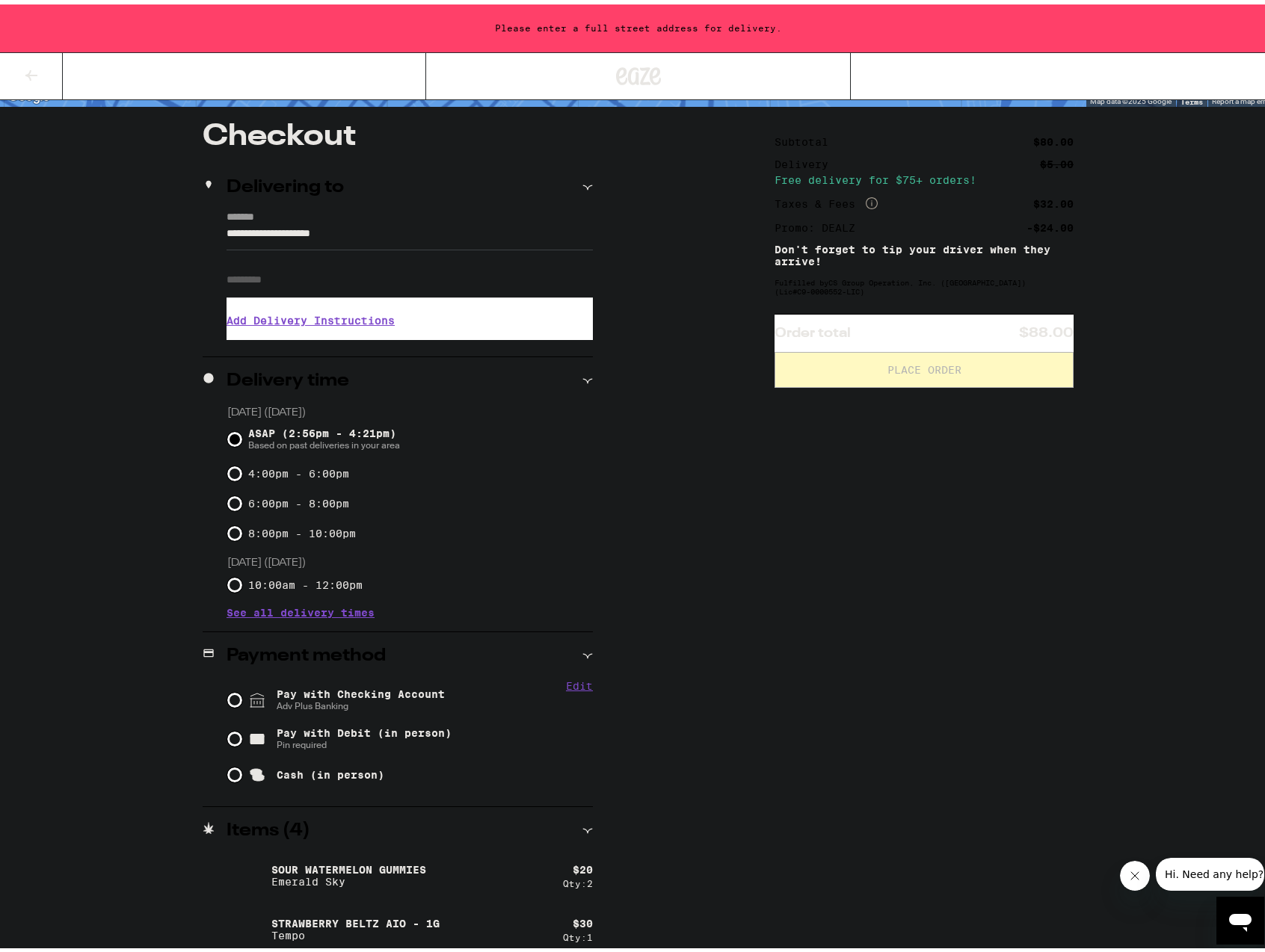
scroll to position [172, 0]
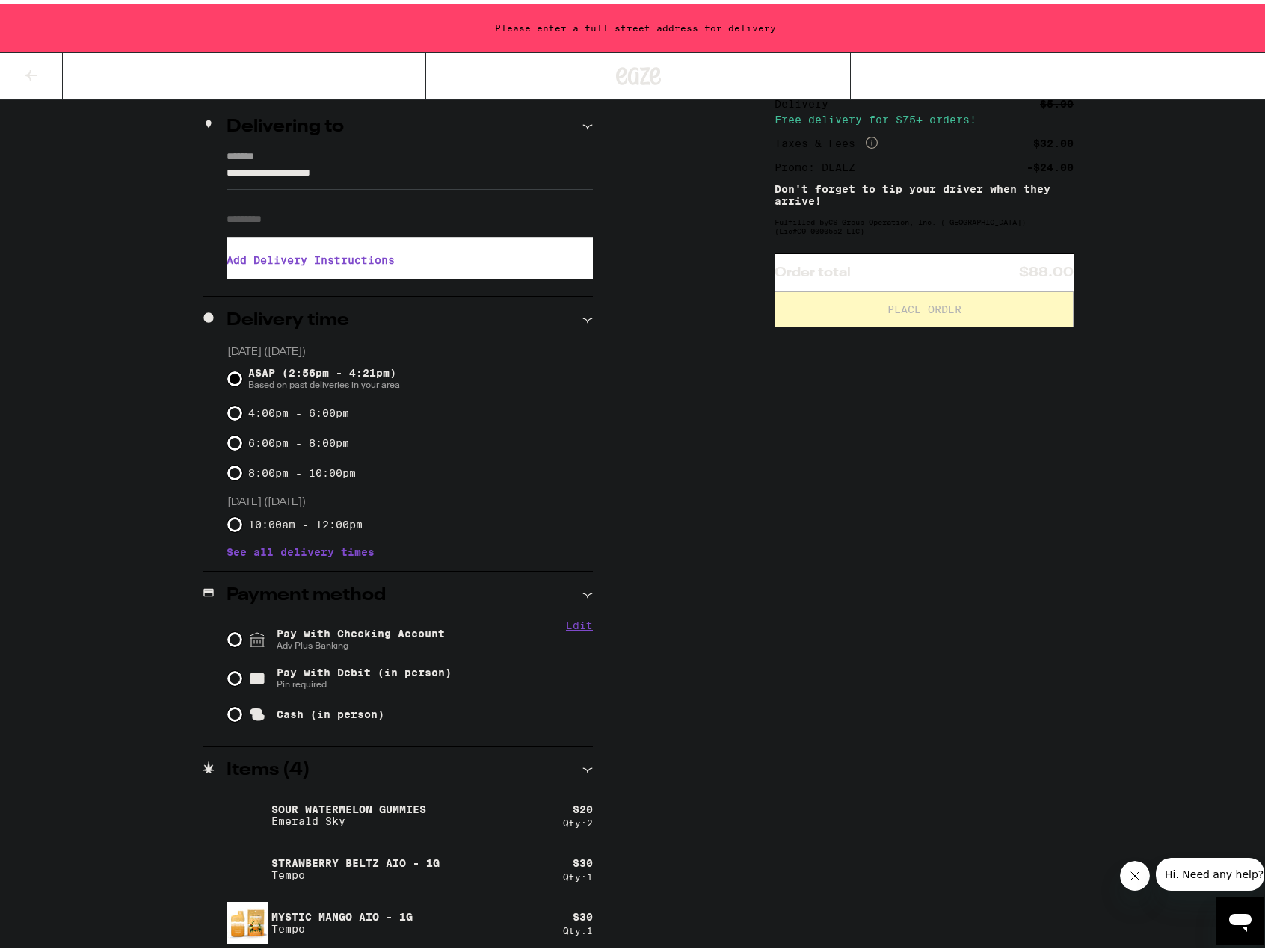
click at [289, 635] on span "Pay with Checking Account Adv Plus Banking" at bounding box center [360, 636] width 168 height 24
click at [243, 635] on input "Pay with Checking Account Adv Plus Banking" at bounding box center [234, 635] width 15 height 15
radio input "true"
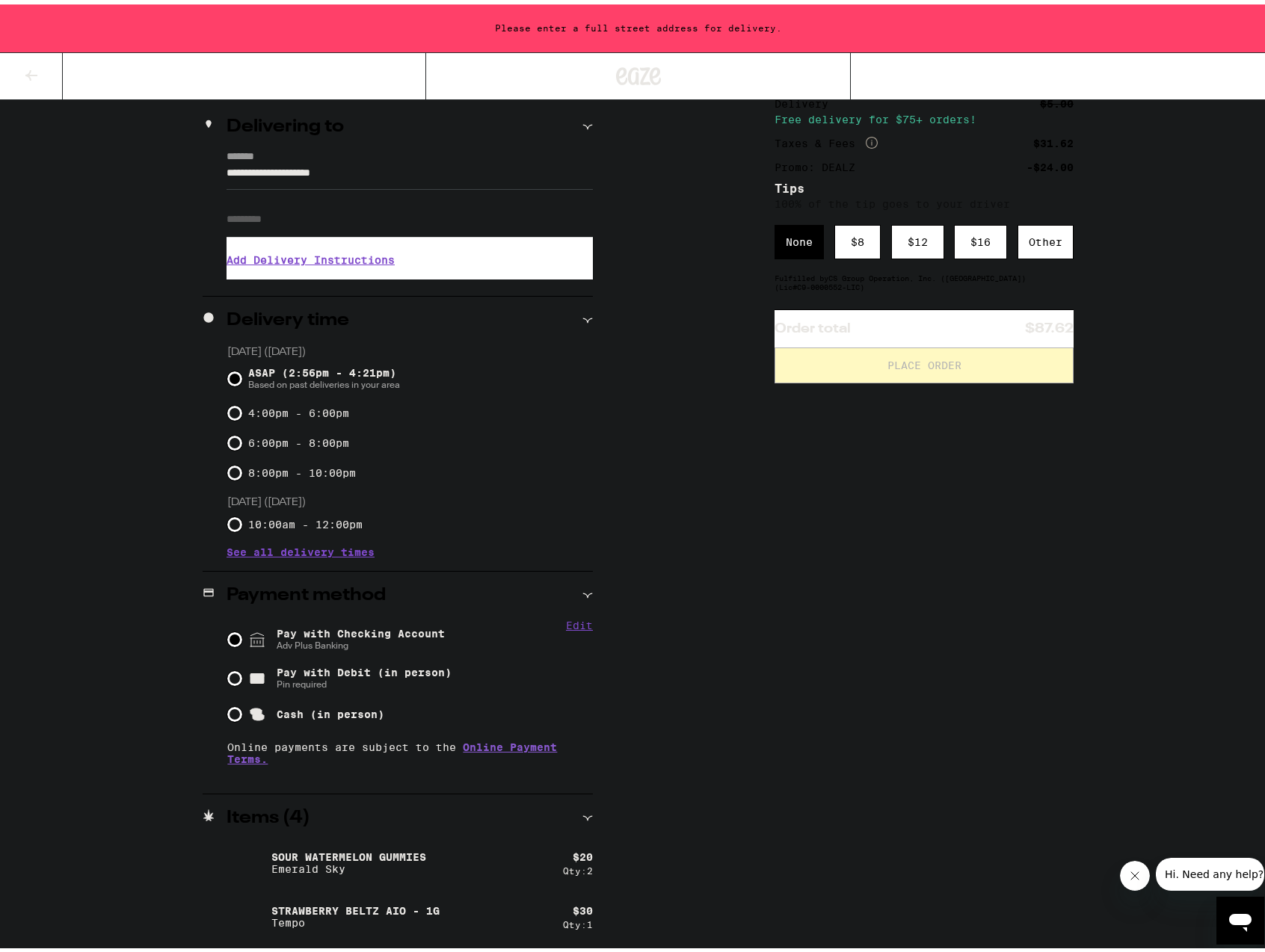
scroll to position [41, 0]
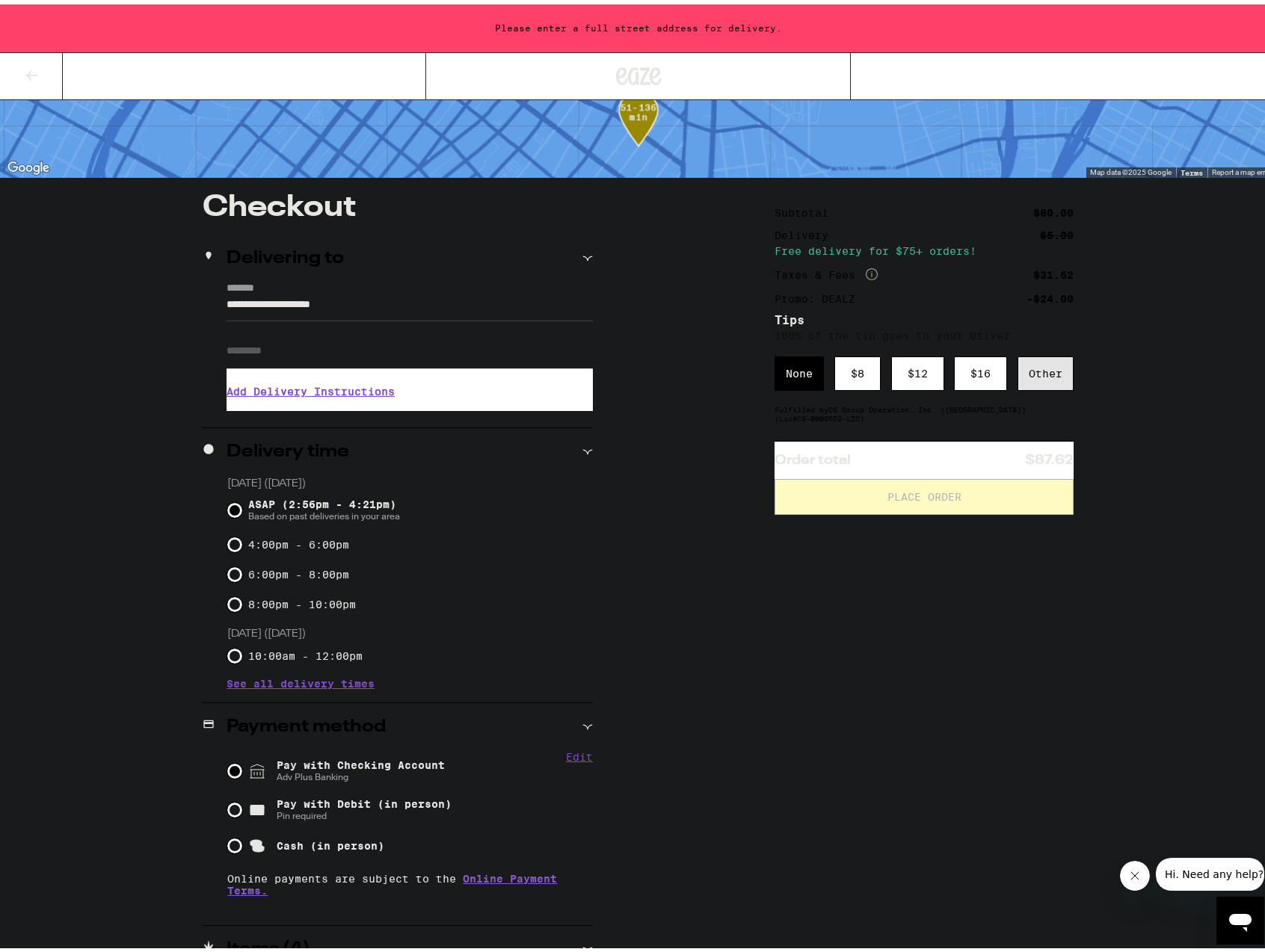
click at [1047, 379] on div "Other" at bounding box center [1045, 369] width 56 height 35
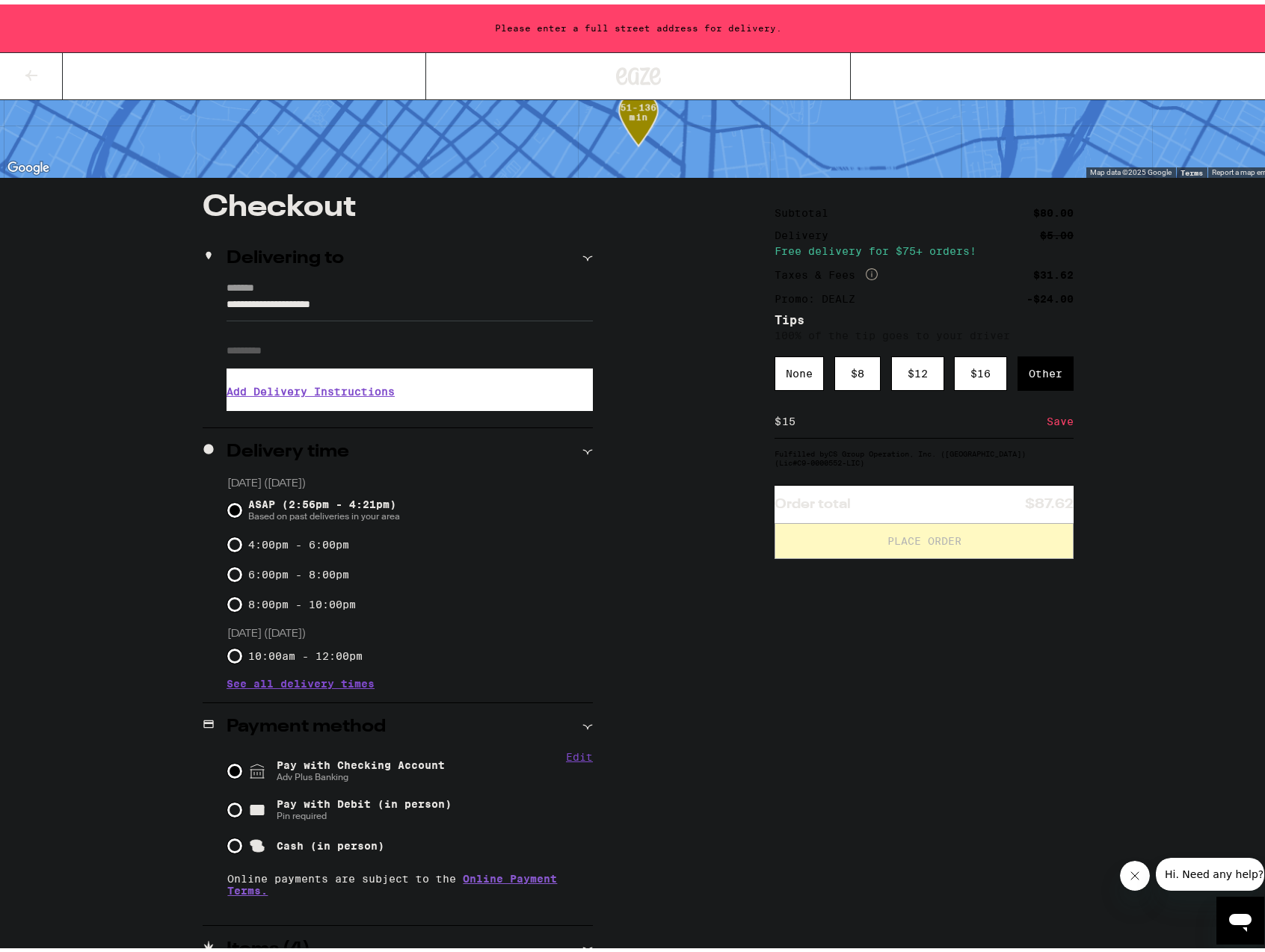
type input "15"
click at [1054, 424] on div "Save" at bounding box center [1060, 417] width 27 height 33
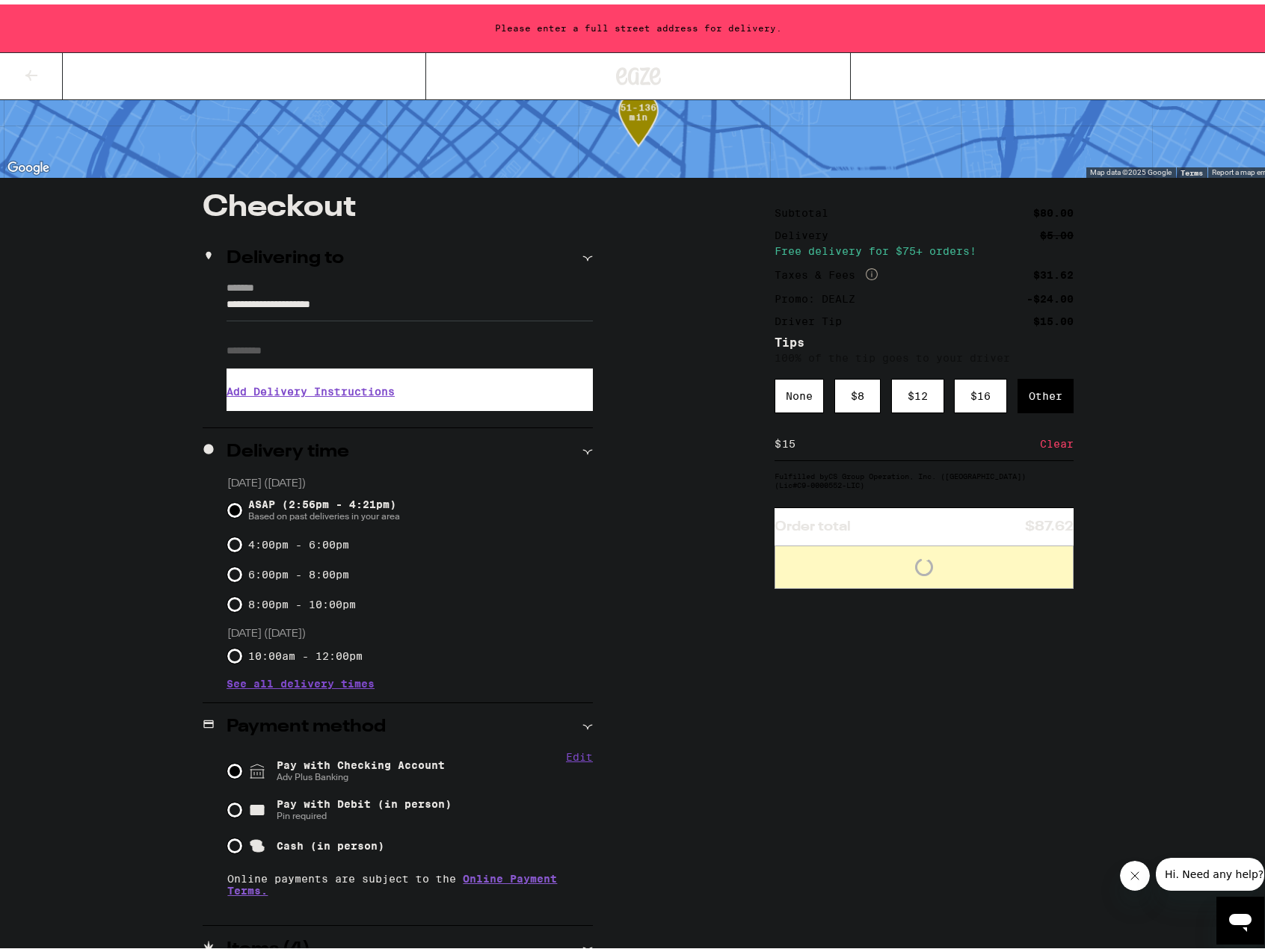
click at [305, 296] on input "**********" at bounding box center [409, 303] width 367 height 25
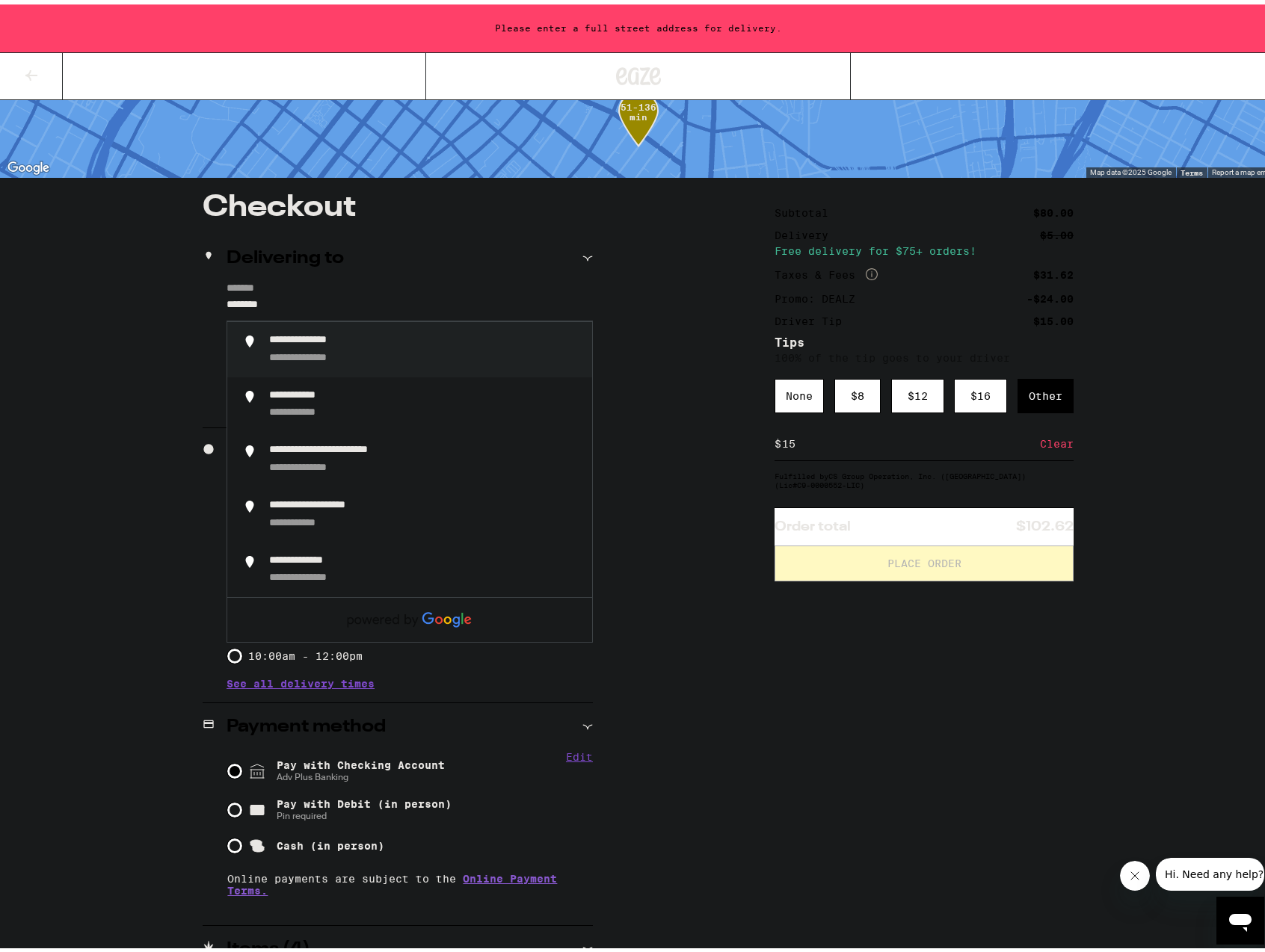
click at [276, 351] on div "**********" at bounding box center [320, 354] width 101 height 14
type input "**********"
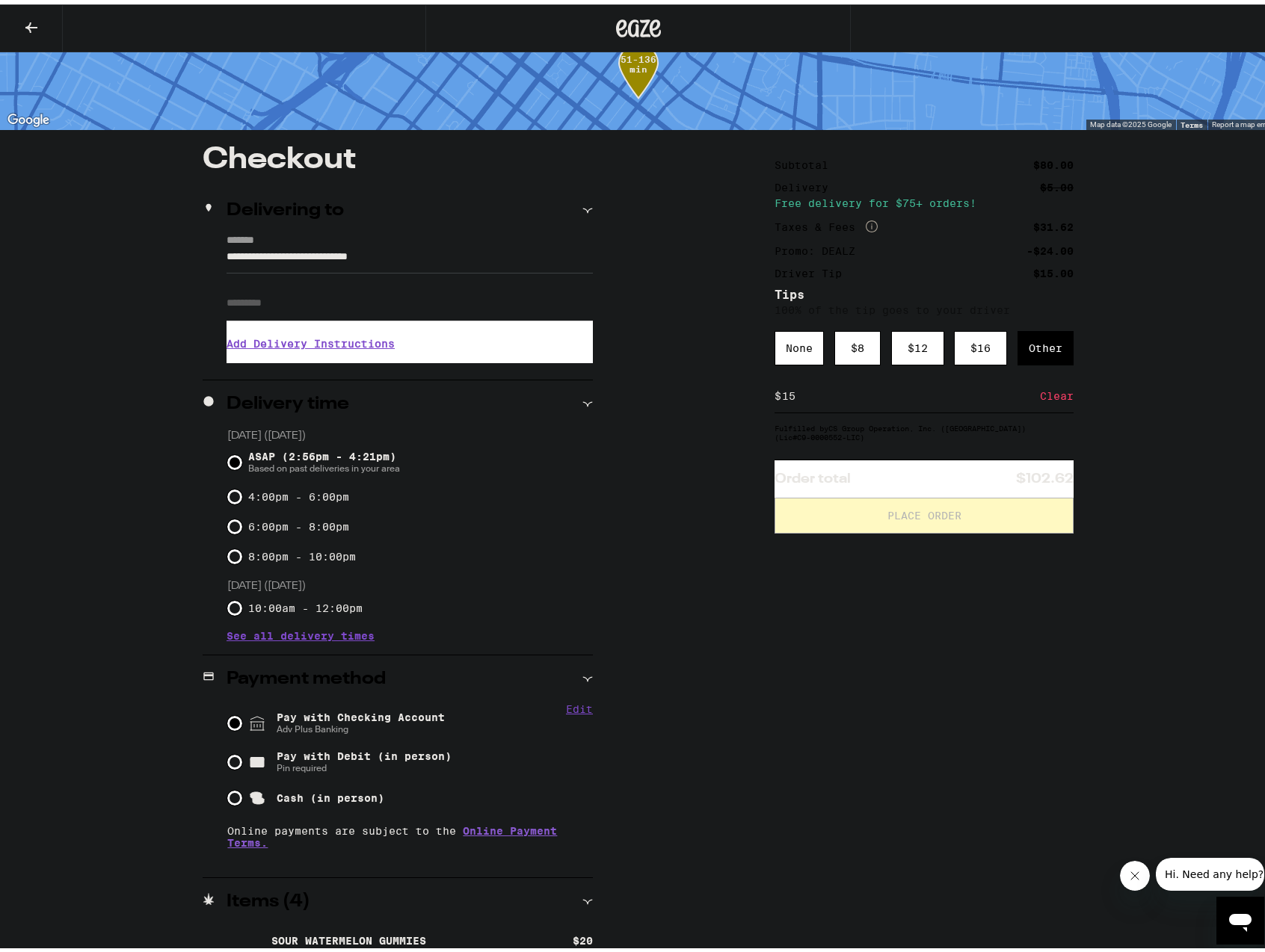
click at [269, 350] on h3 "Add Delivery Instructions" at bounding box center [409, 340] width 367 height 35
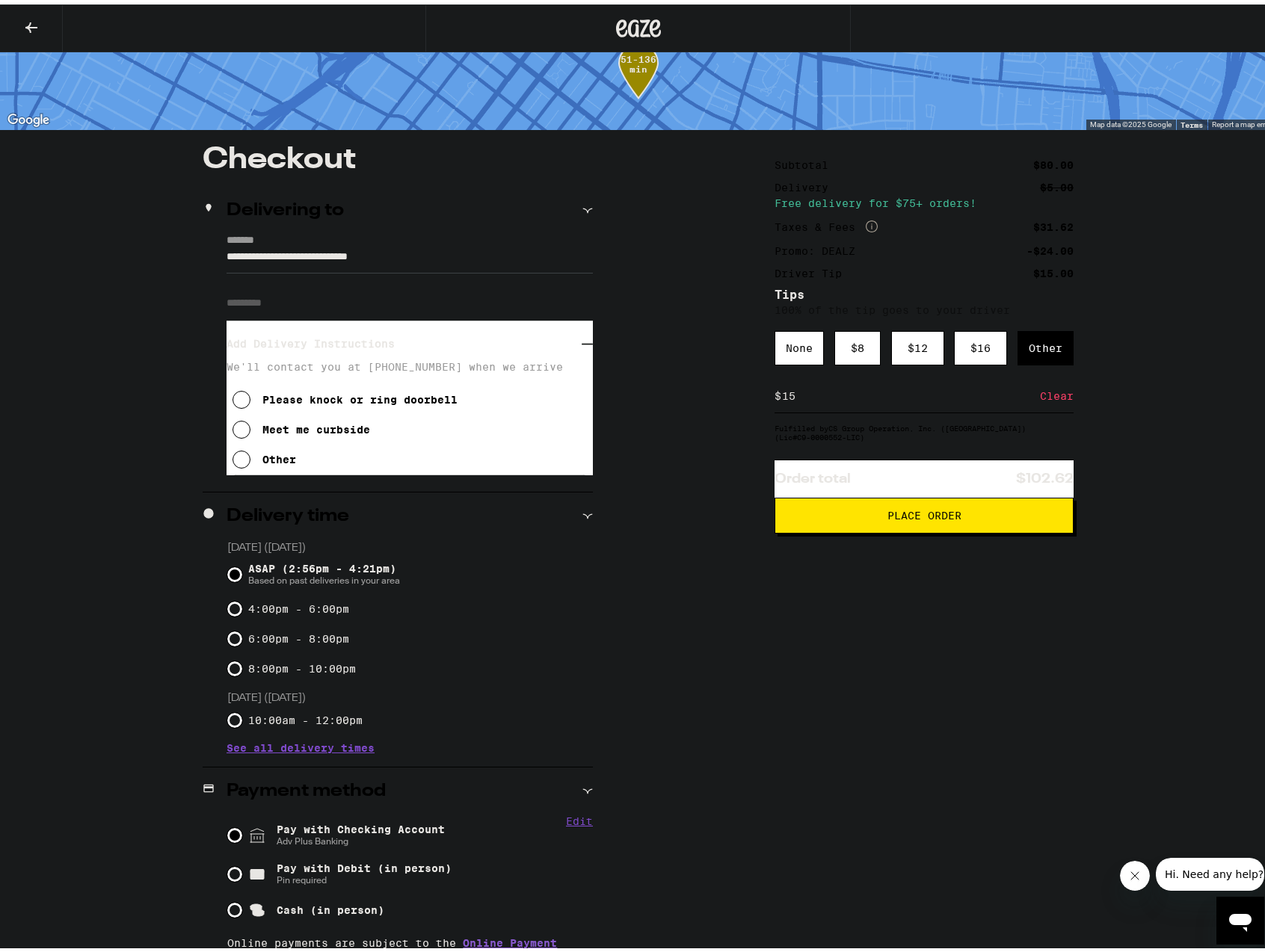
click at [248, 401] on button "Please knock or ring doorbell" at bounding box center [345, 395] width 225 height 30
click at [307, 431] on div "Meet me curbside" at bounding box center [316, 425] width 107 height 12
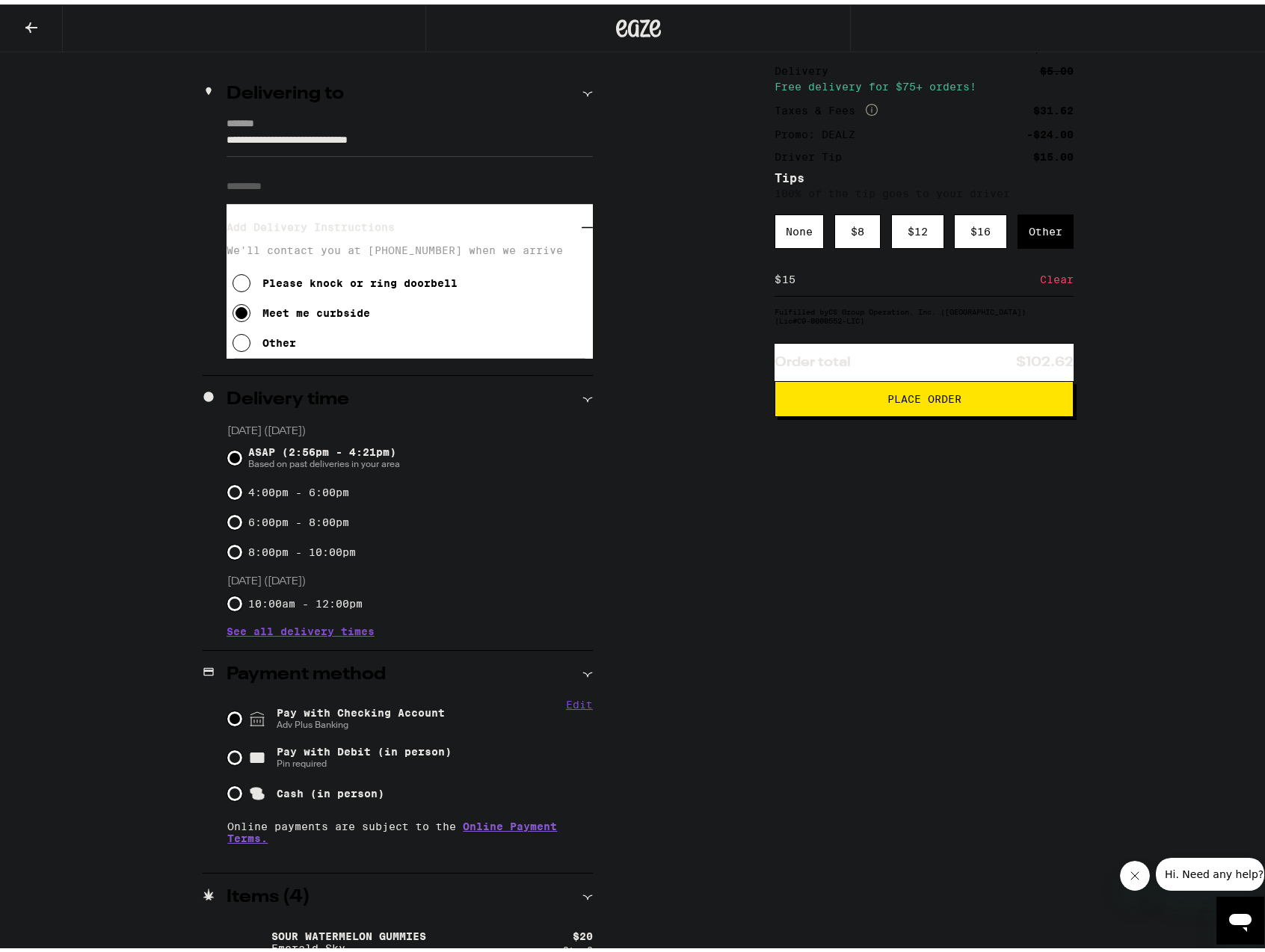
scroll to position [32, 0]
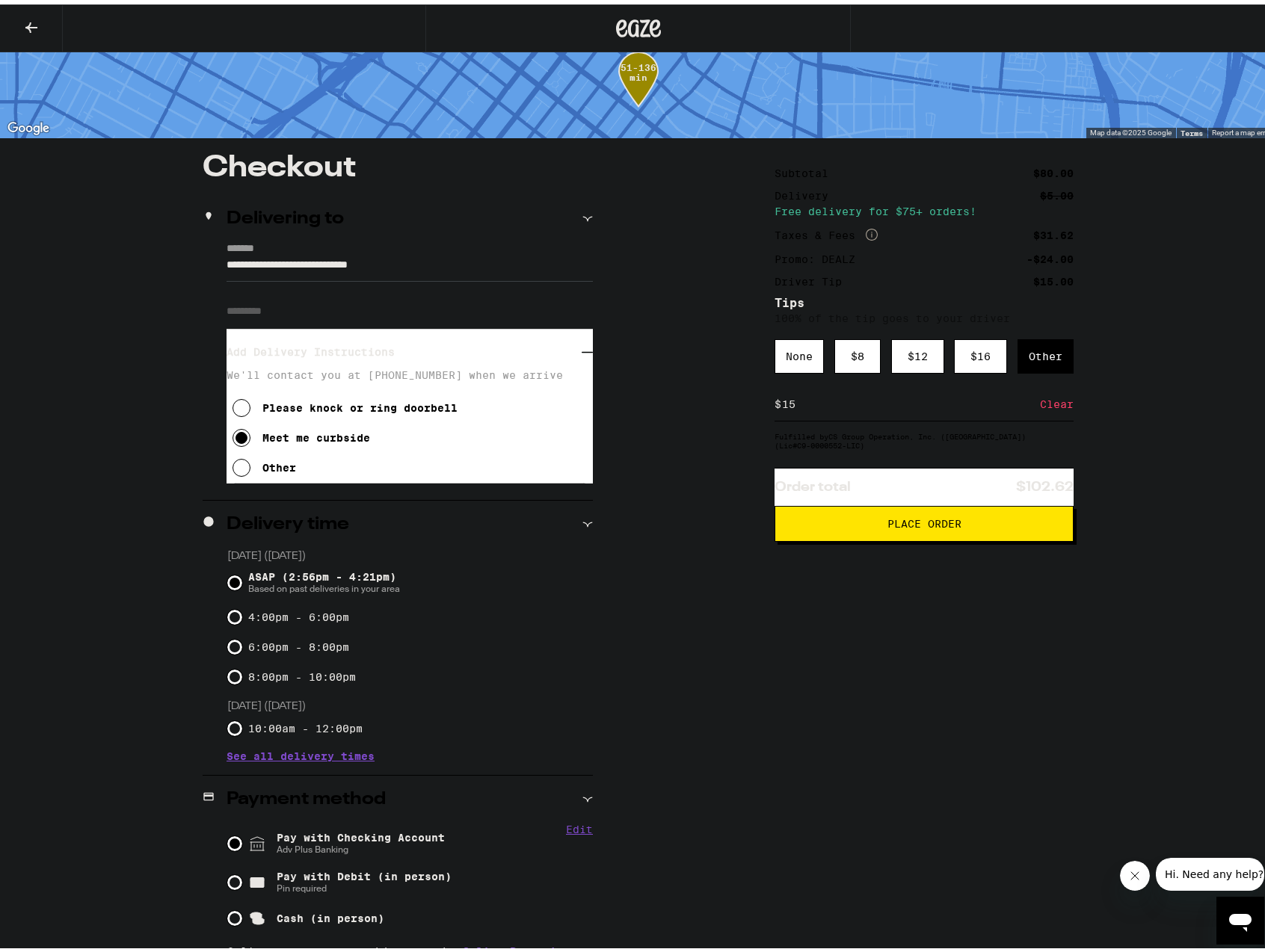
click at [923, 525] on span "Place Order" at bounding box center [924, 520] width 74 height 10
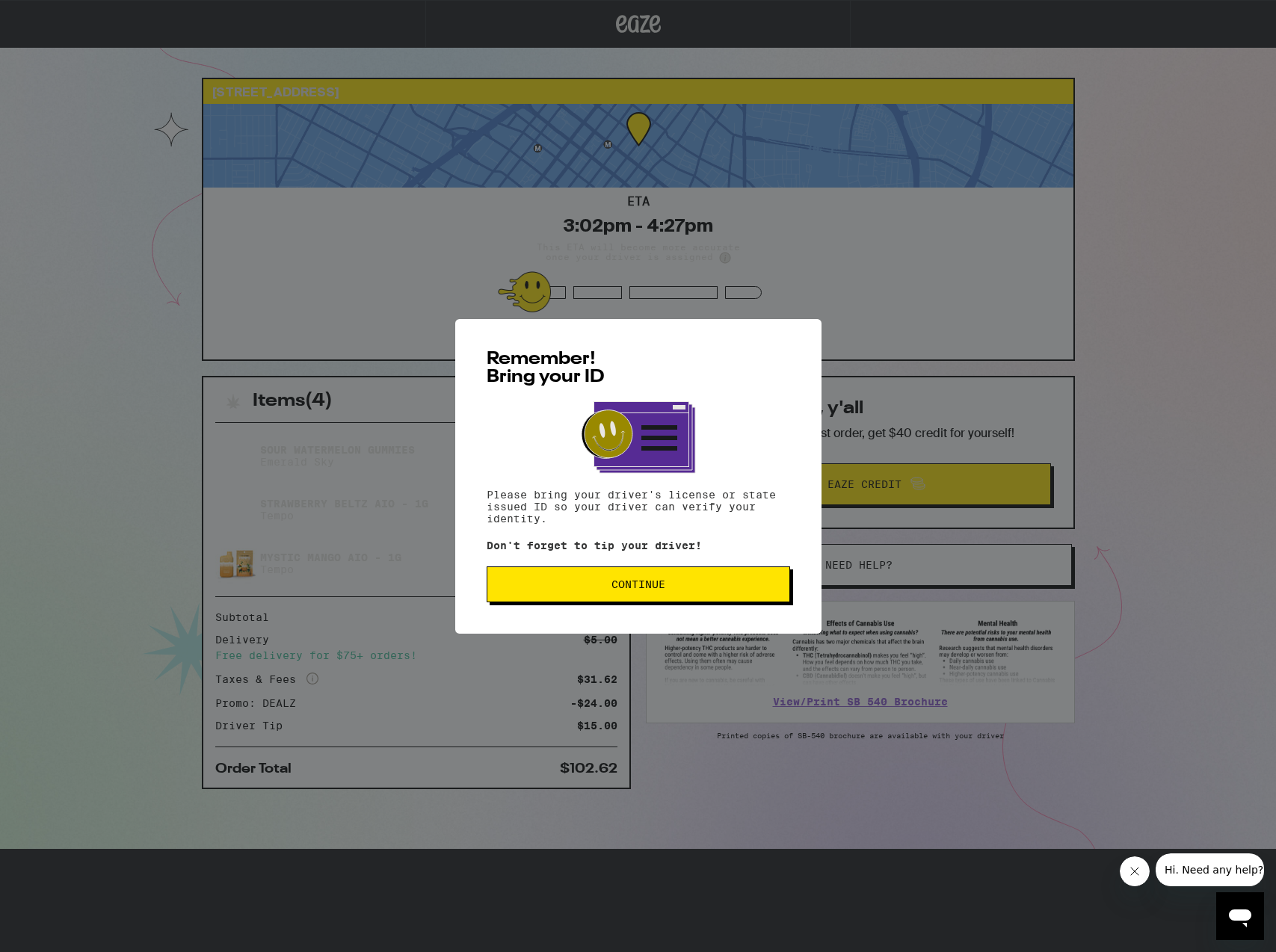
click at [635, 589] on span "Continue" at bounding box center [638, 585] width 54 height 10
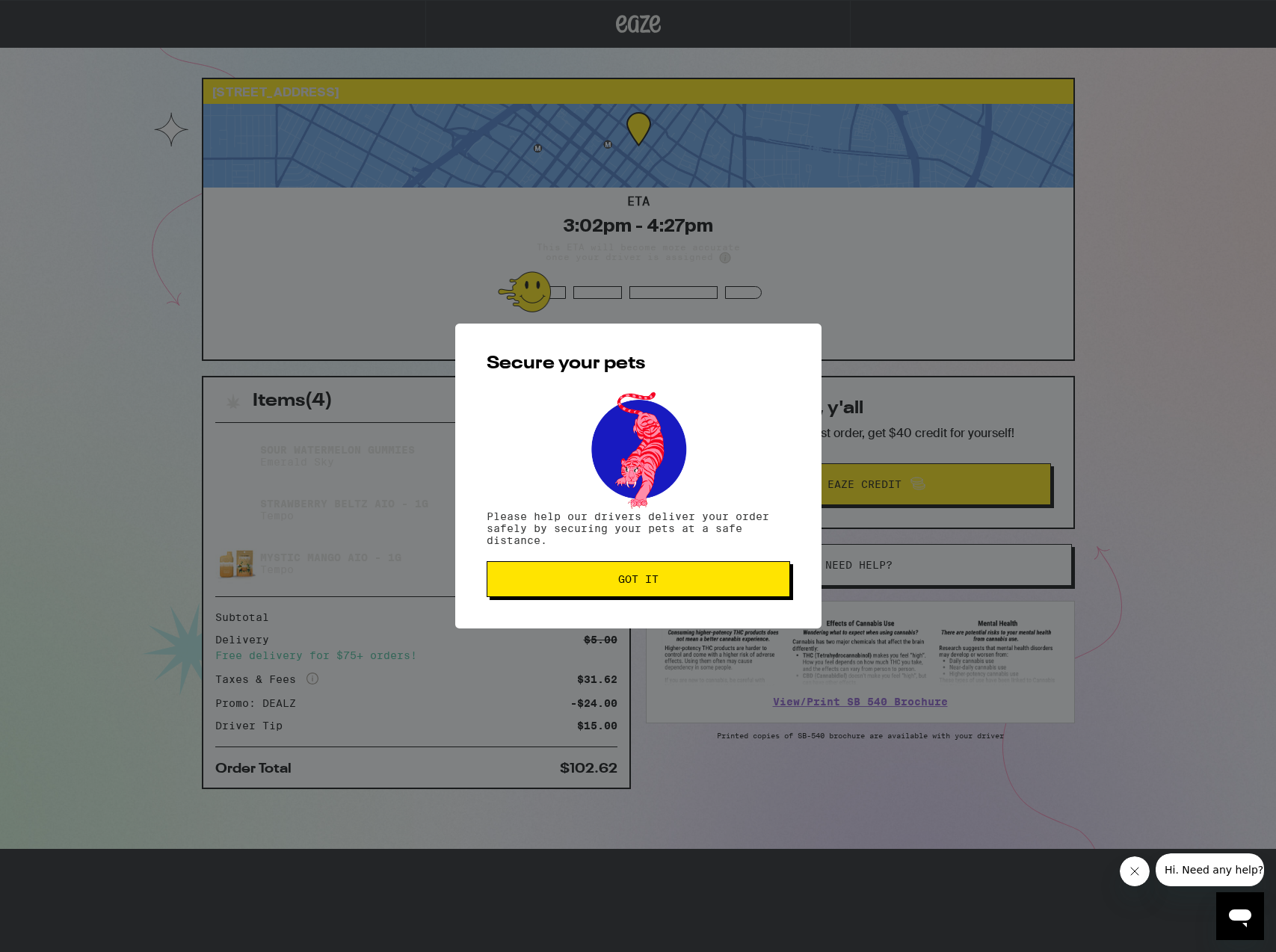
click at [654, 581] on span "Got it" at bounding box center [638, 580] width 41 height 10
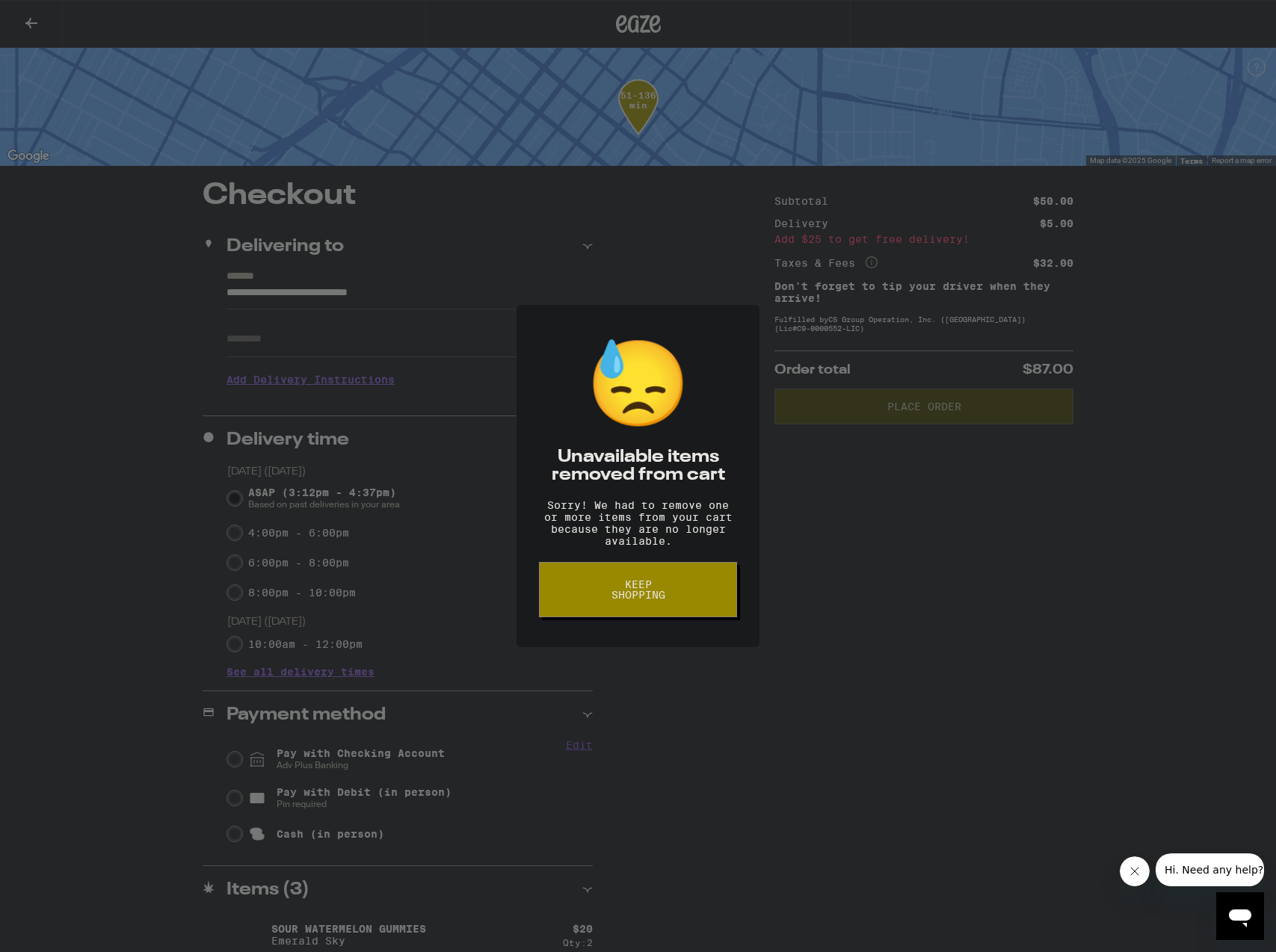
click at [653, 595] on span "Keep Shopping" at bounding box center [638, 590] width 77 height 21
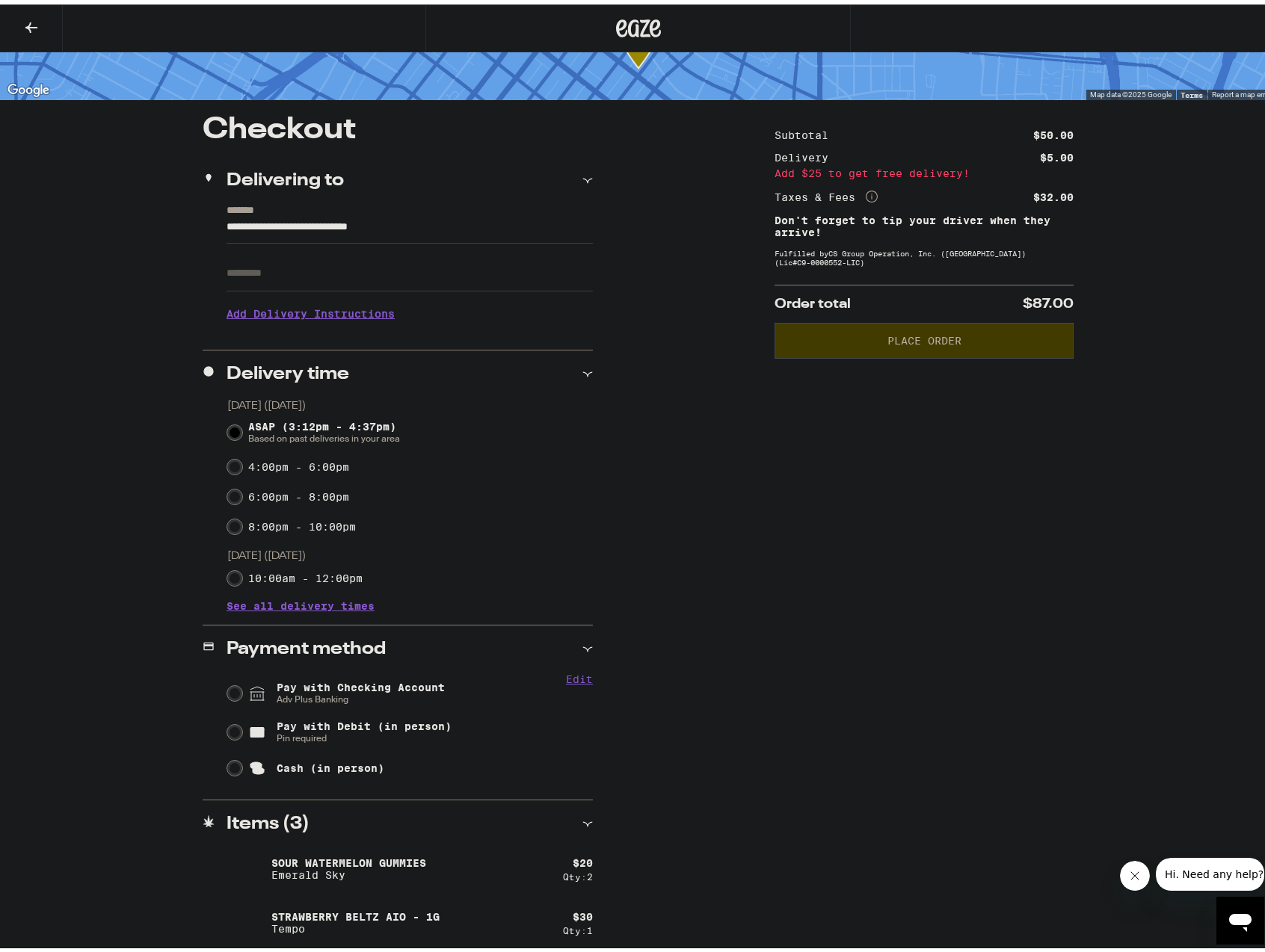
click at [860, 749] on div "Subtotal $50.00 Delivery $5.00 Add $25 to get free delivery! Taxes & Fees More …" at bounding box center [924, 532] width 299 height 842
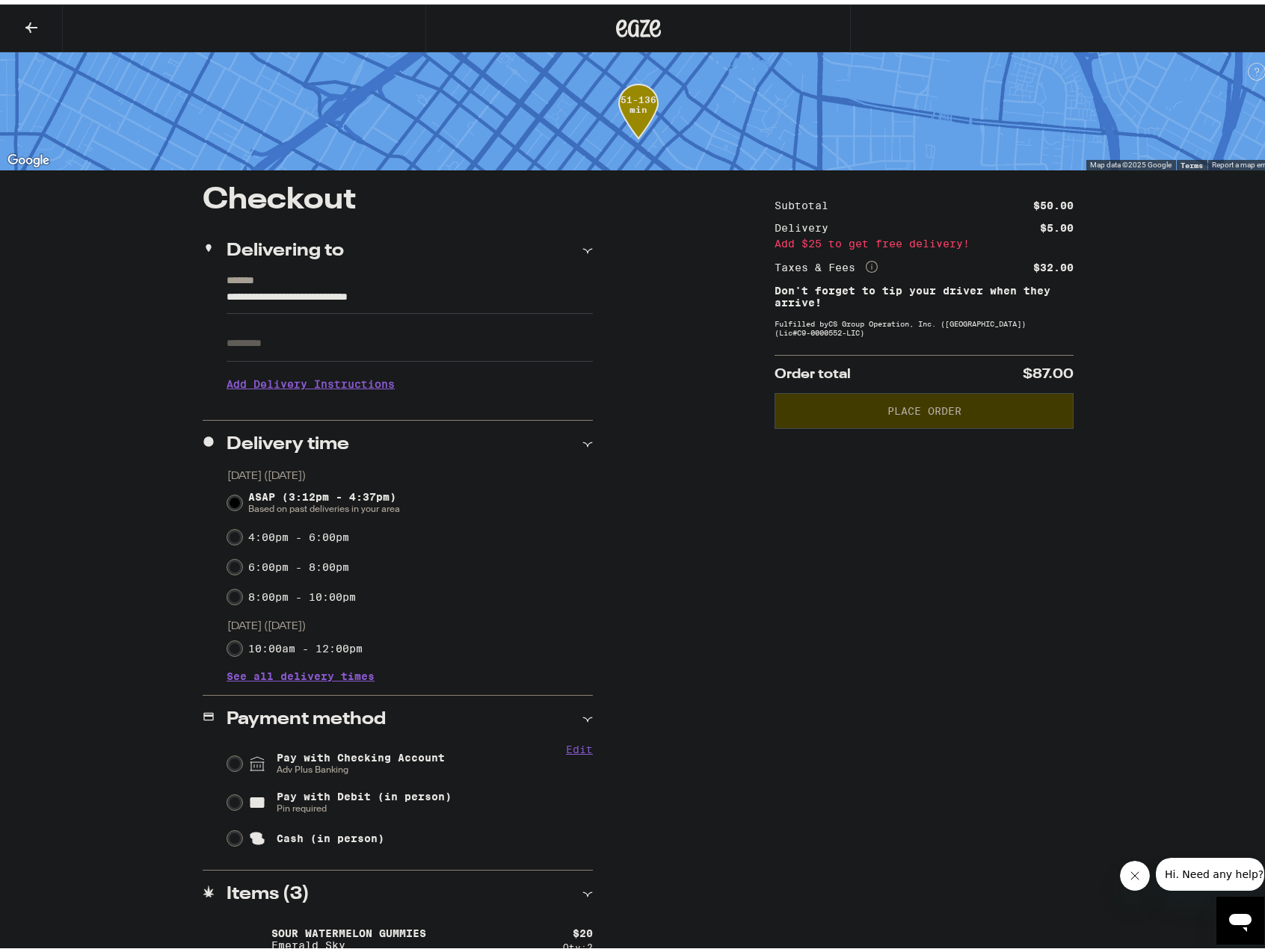
click at [628, 24] on icon at bounding box center [639, 23] width 45 height 27
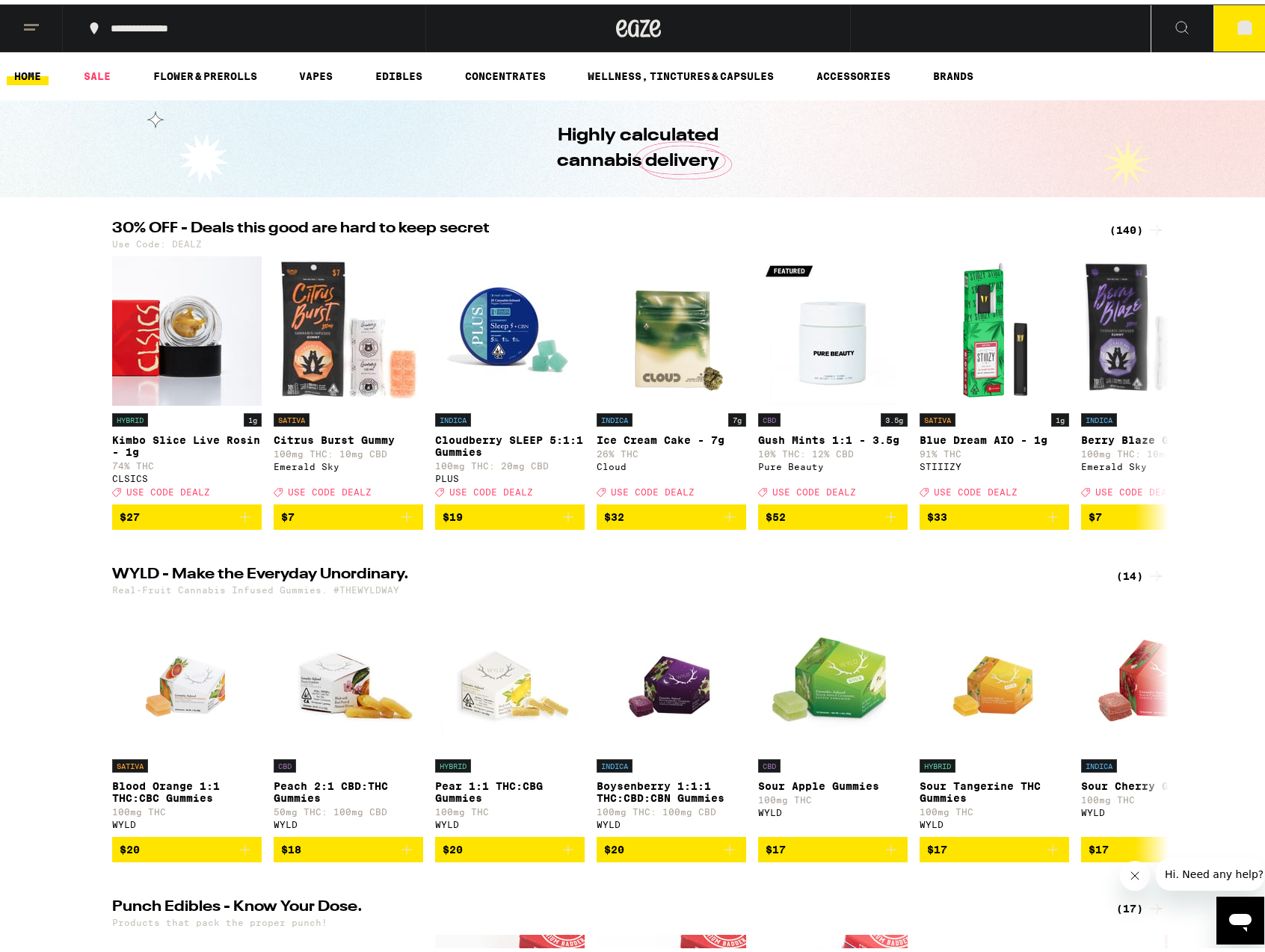
click at [1124, 229] on div "(140)" at bounding box center [1137, 225] width 55 height 18
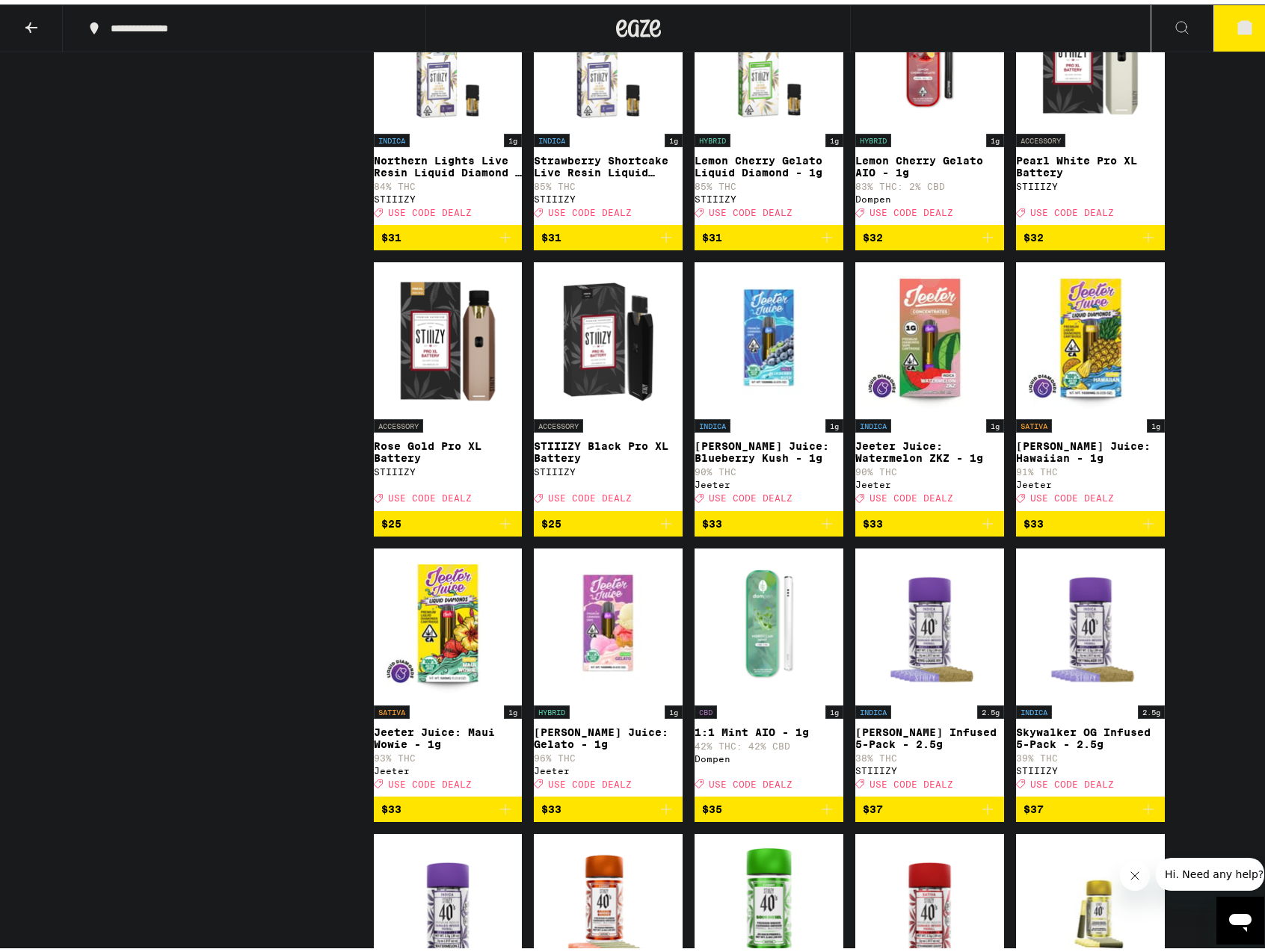
scroll to position [5199, 0]
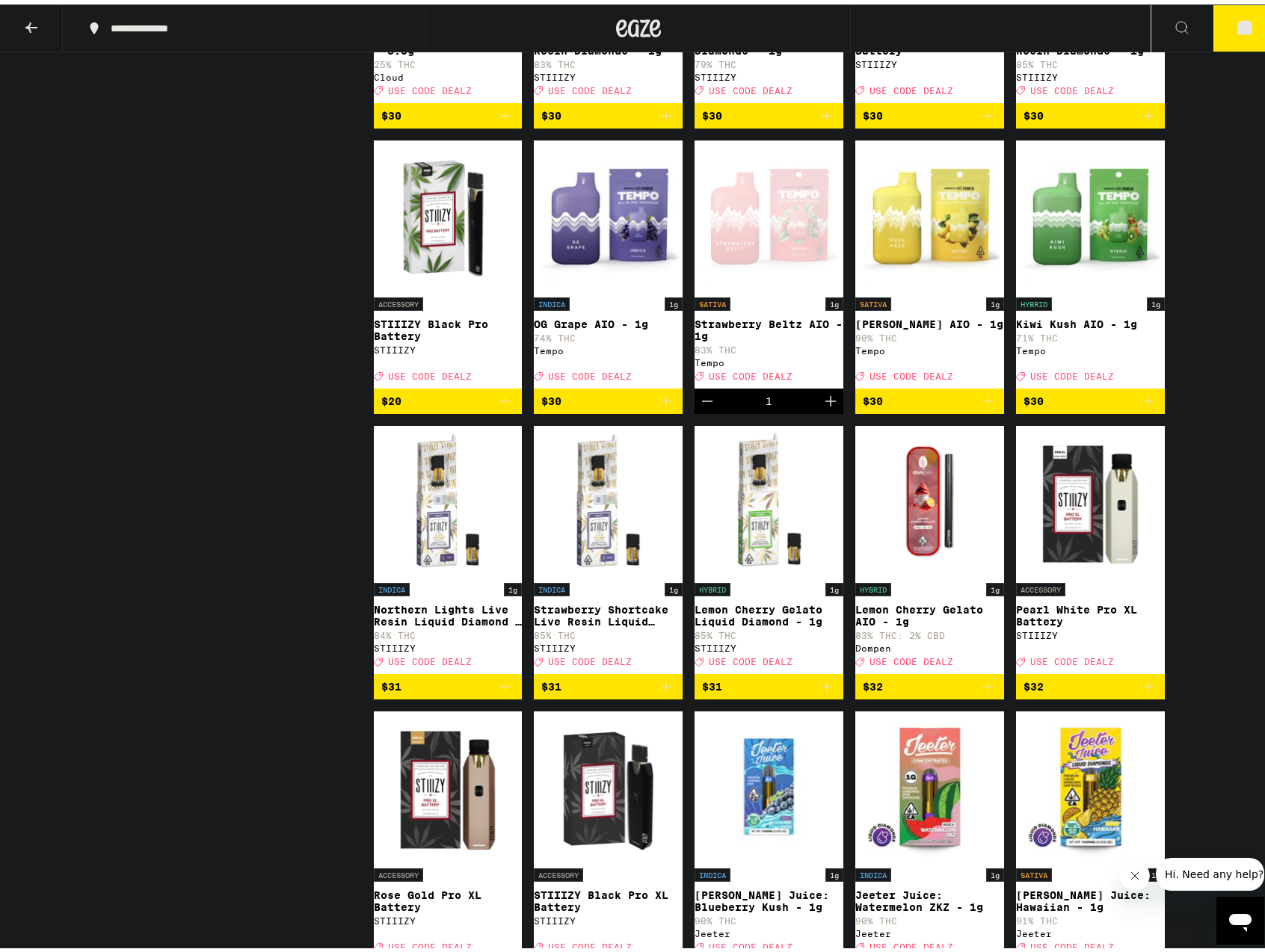
click at [1141, 406] on icon "Add to bag" at bounding box center [1148, 397] width 18 height 18
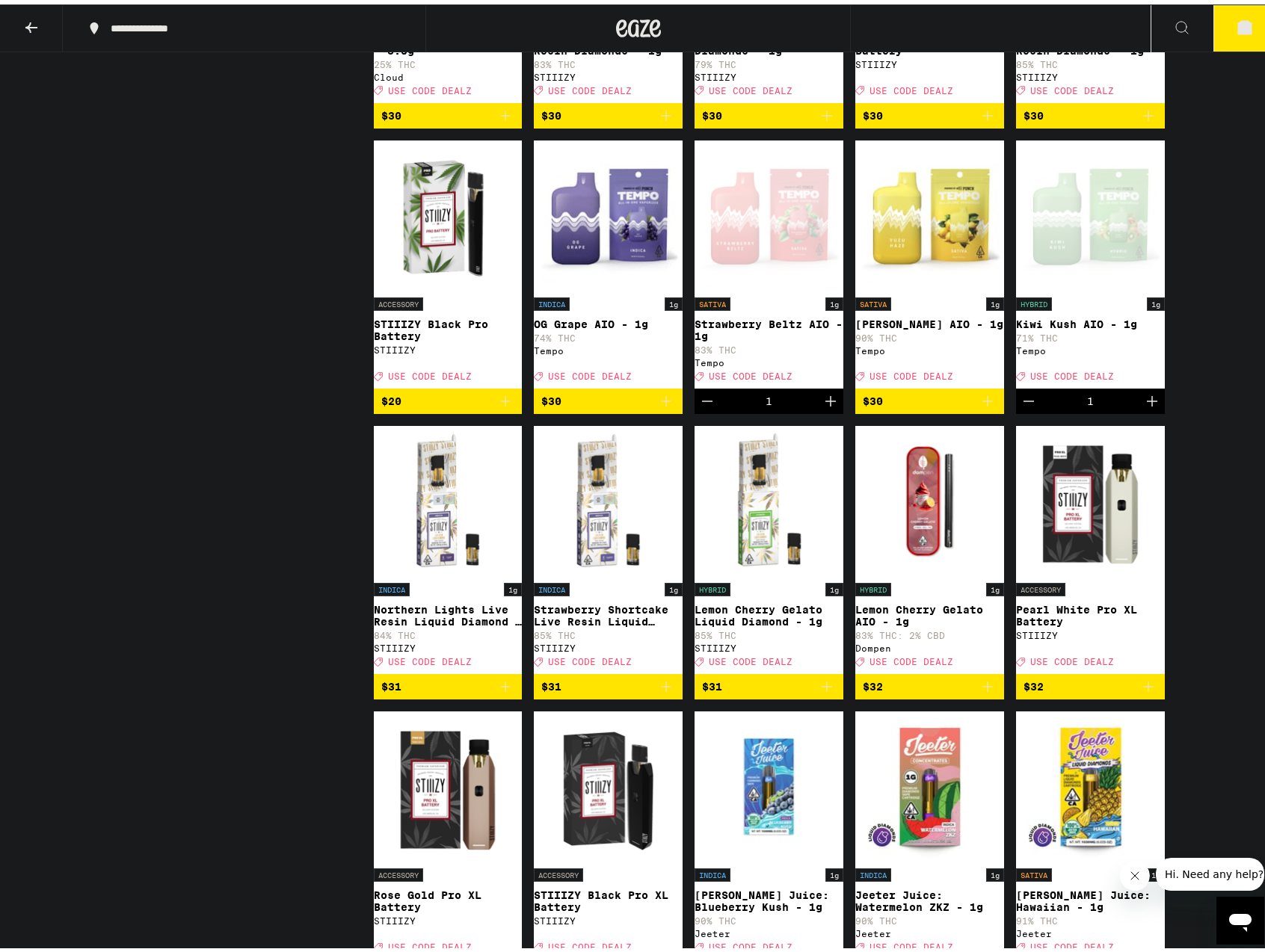
click at [1242, 29] on span "4" at bounding box center [1244, 24] width 4 height 9
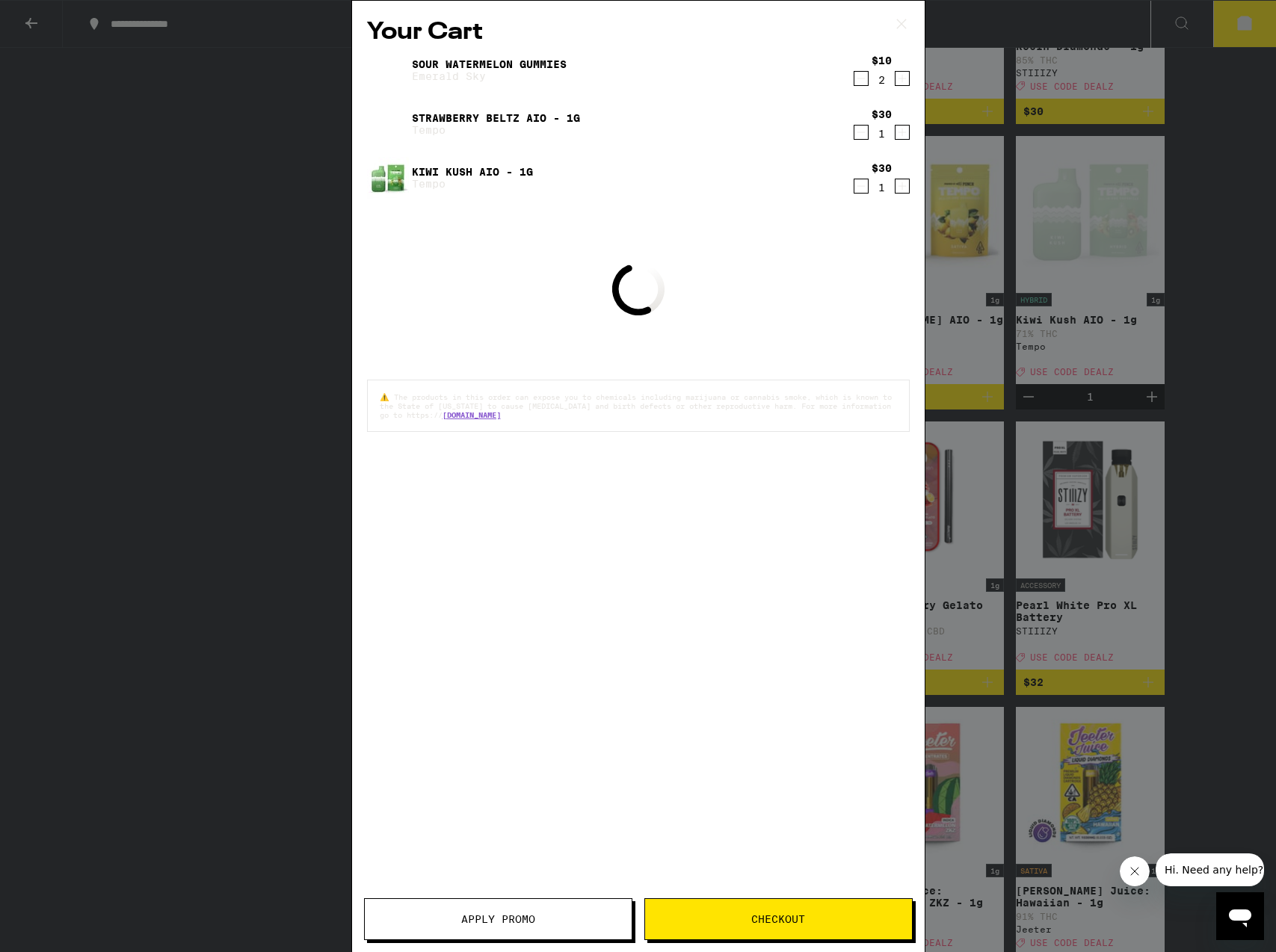
click at [497, 916] on span "Apply Promo" at bounding box center [497, 919] width 74 height 10
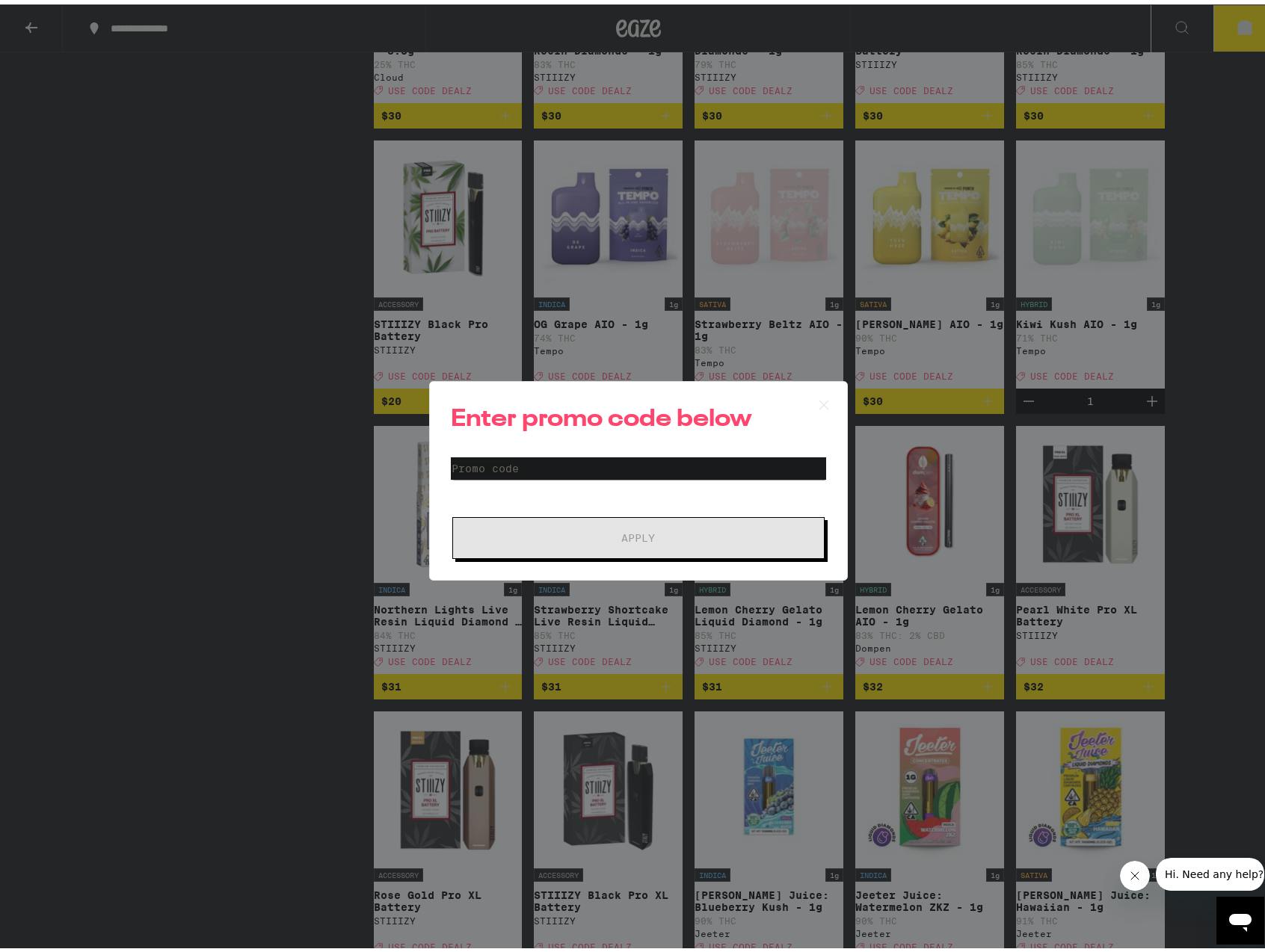
click at [518, 477] on form "Promo Code Apply" at bounding box center [638, 503] width 375 height 101
click at [519, 475] on input "Promo Code" at bounding box center [638, 464] width 375 height 23
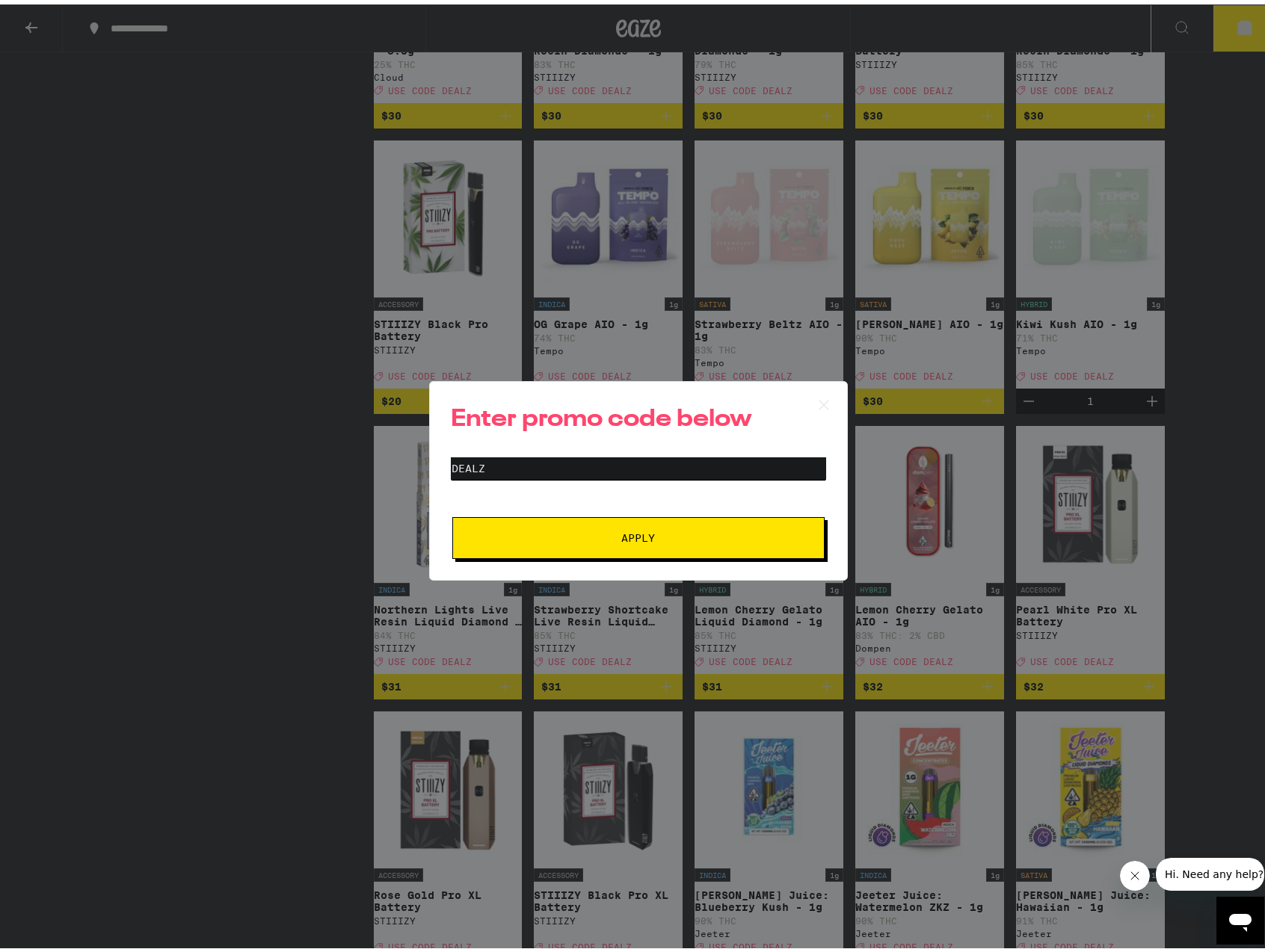
type input "dealz"
click at [647, 524] on button "Apply" at bounding box center [639, 534] width 373 height 42
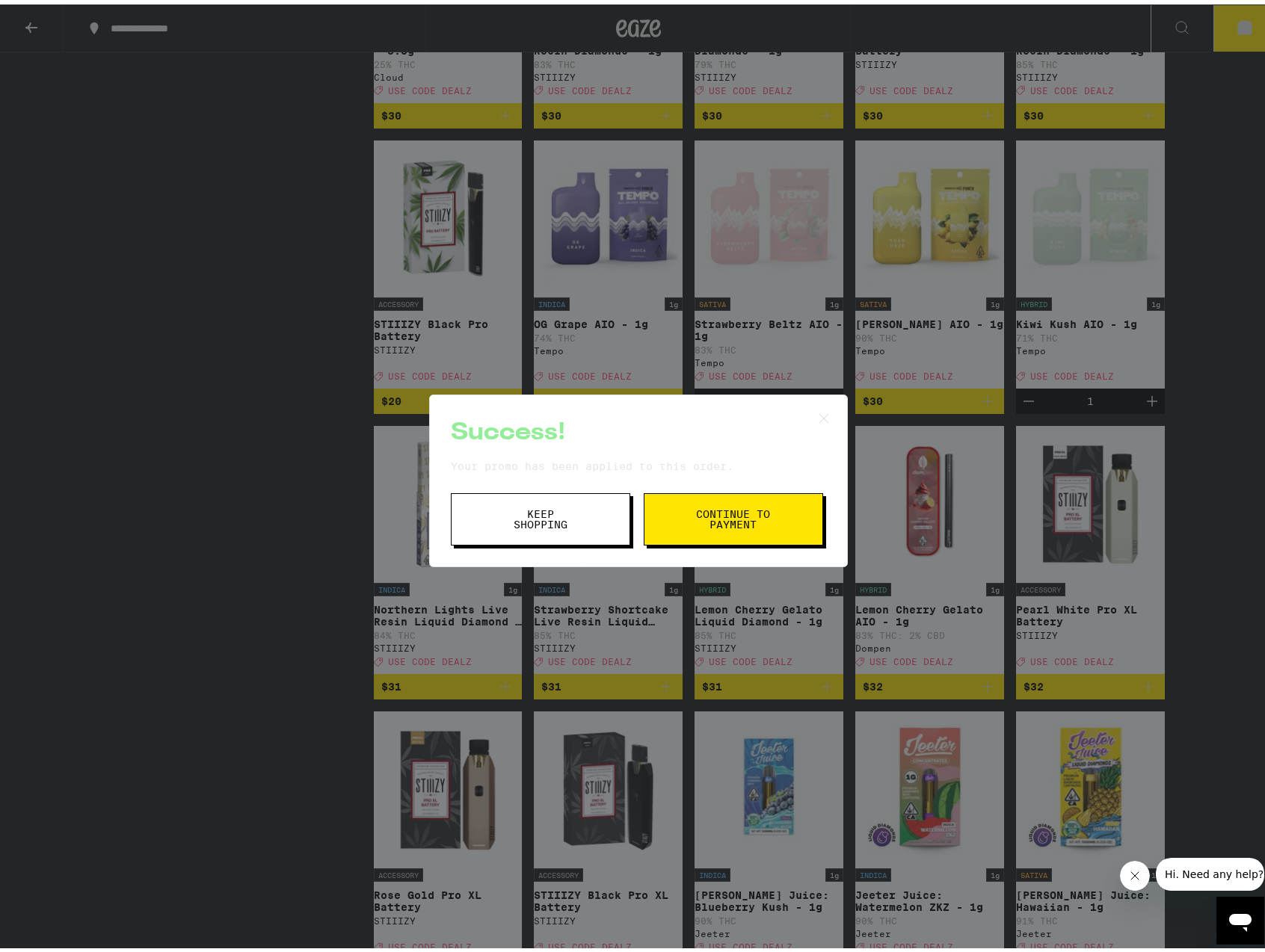
click at [741, 508] on span "Continue to payment" at bounding box center [733, 515] width 76 height 21
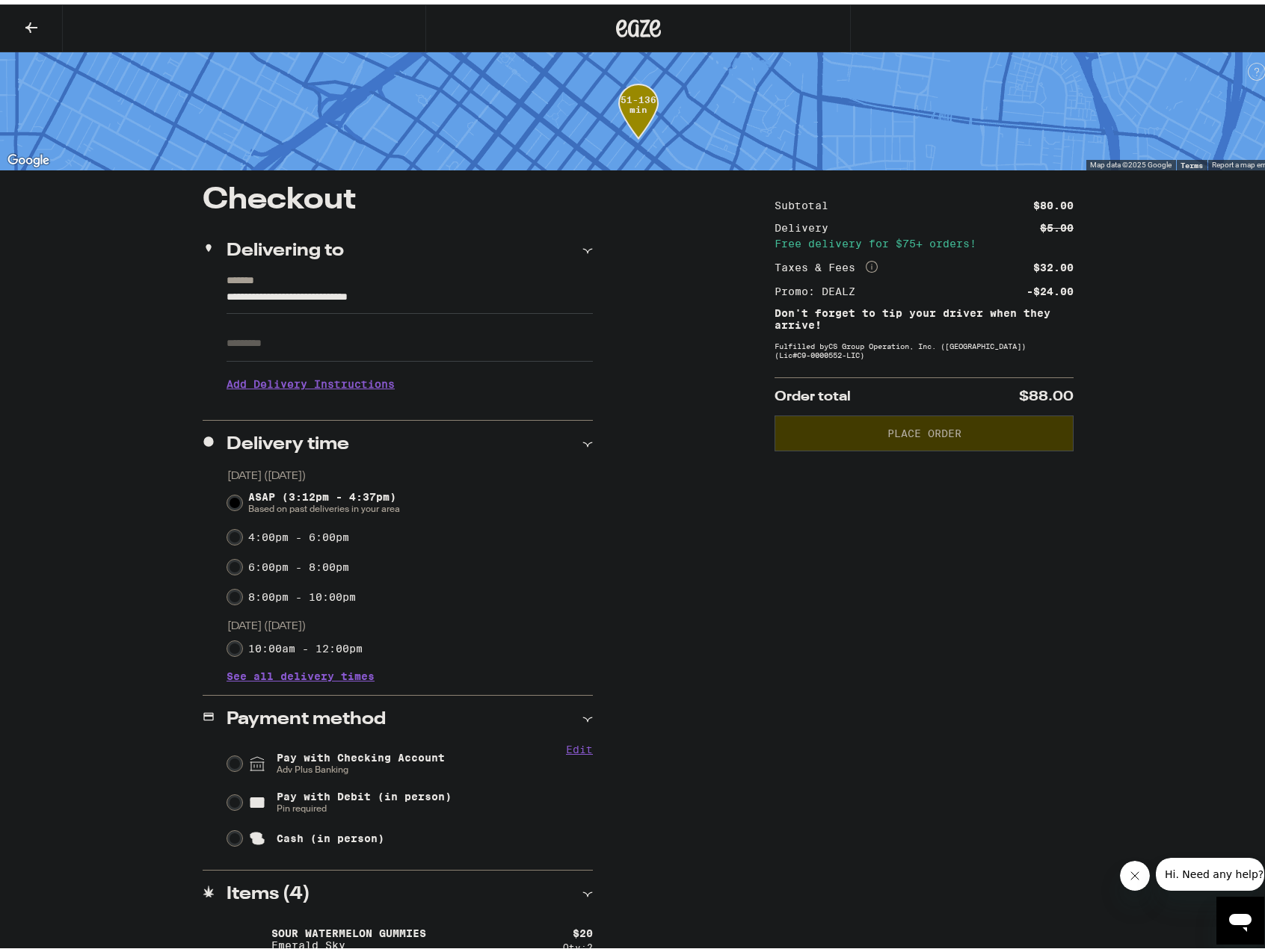
click at [320, 385] on h3 "Add Delivery Instructions" at bounding box center [409, 379] width 367 height 35
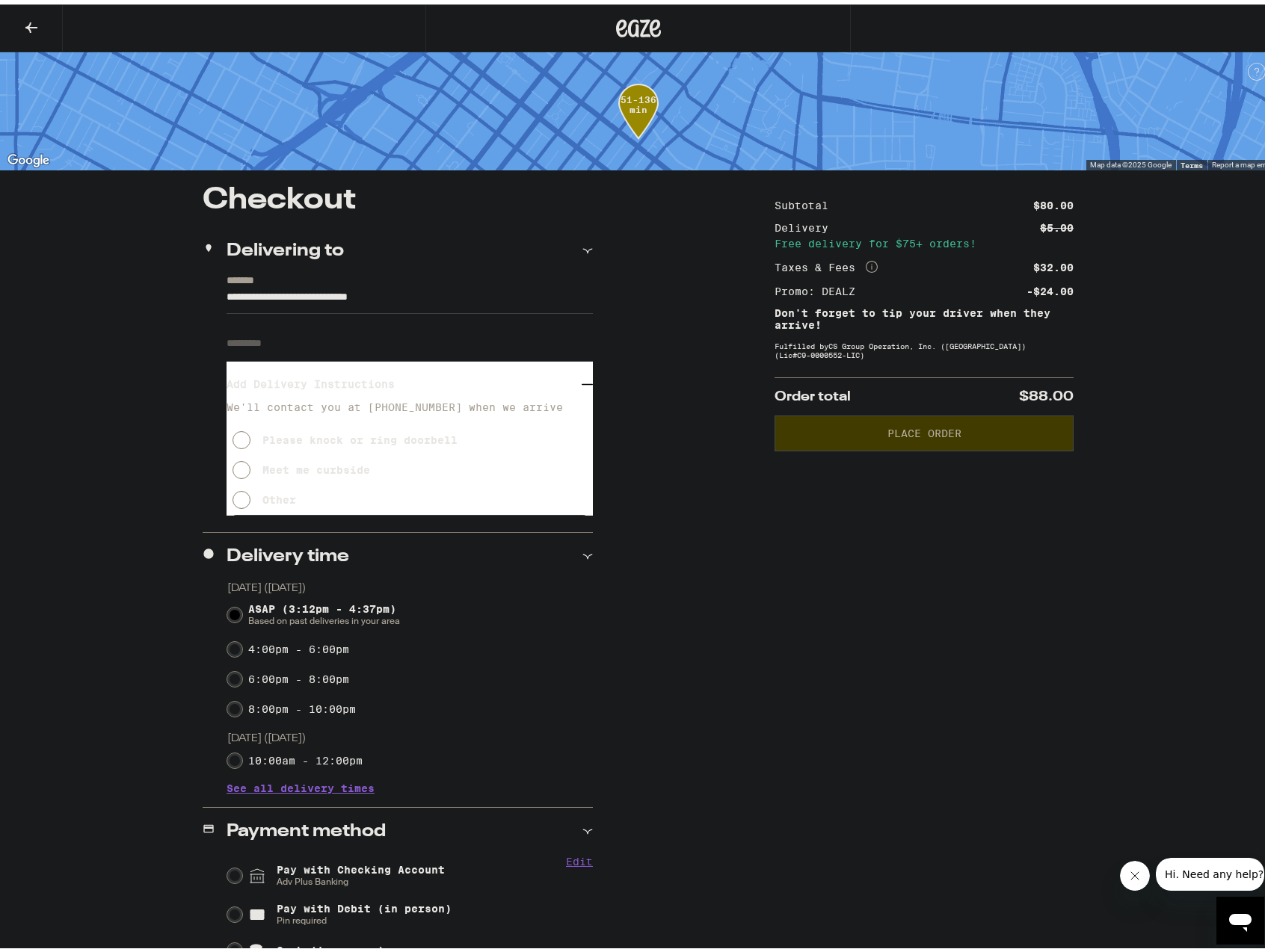
click at [295, 463] on button "Meet me curbside" at bounding box center [301, 465] width 138 height 30
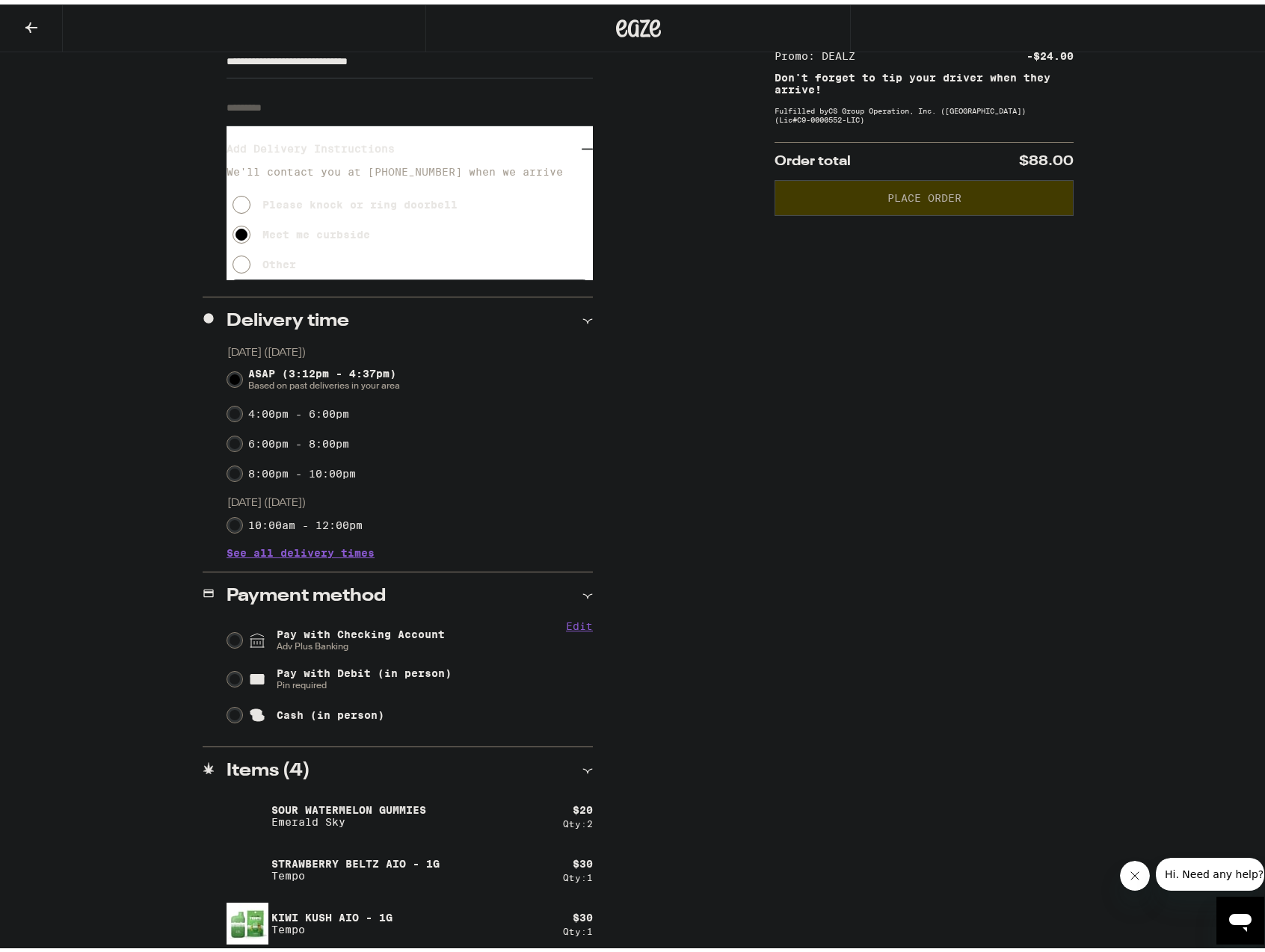
scroll to position [236, 0]
click at [230, 638] on input "Pay with Checking Account Adv Plus Banking" at bounding box center [234, 635] width 15 height 15
radio input "true"
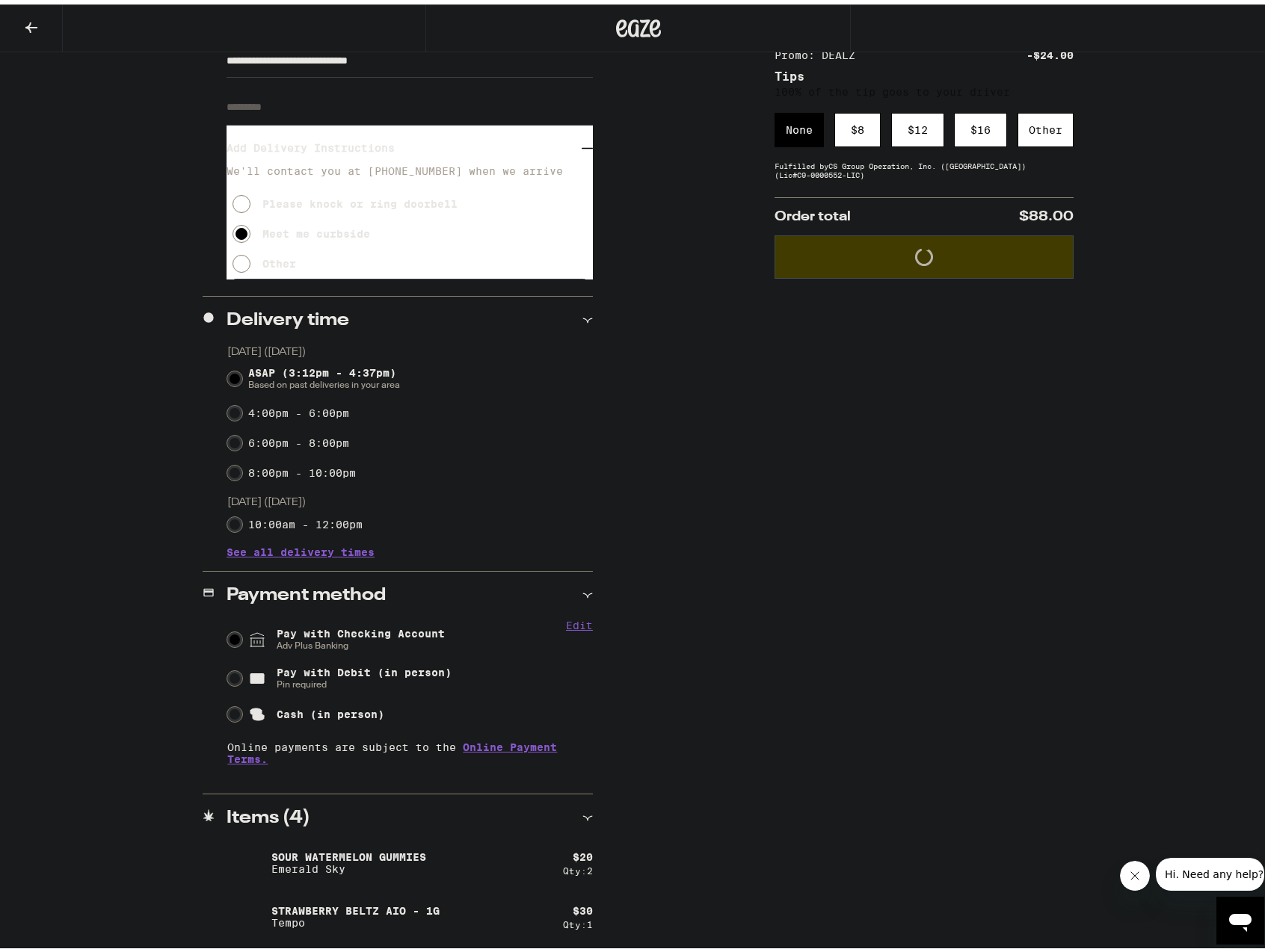
scroll to position [0, 0]
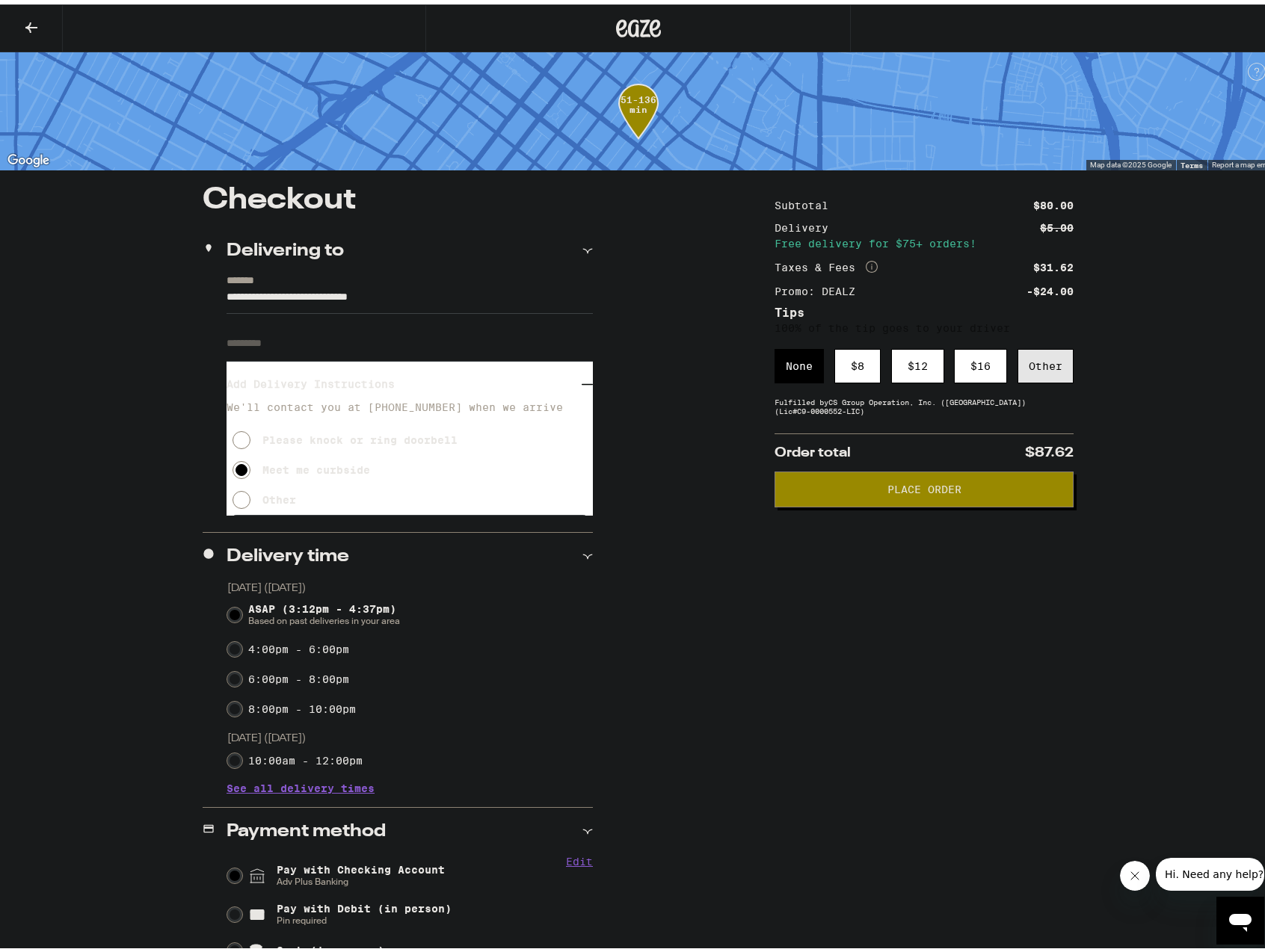
click at [1042, 362] on div "Other" at bounding box center [1045, 362] width 56 height 35
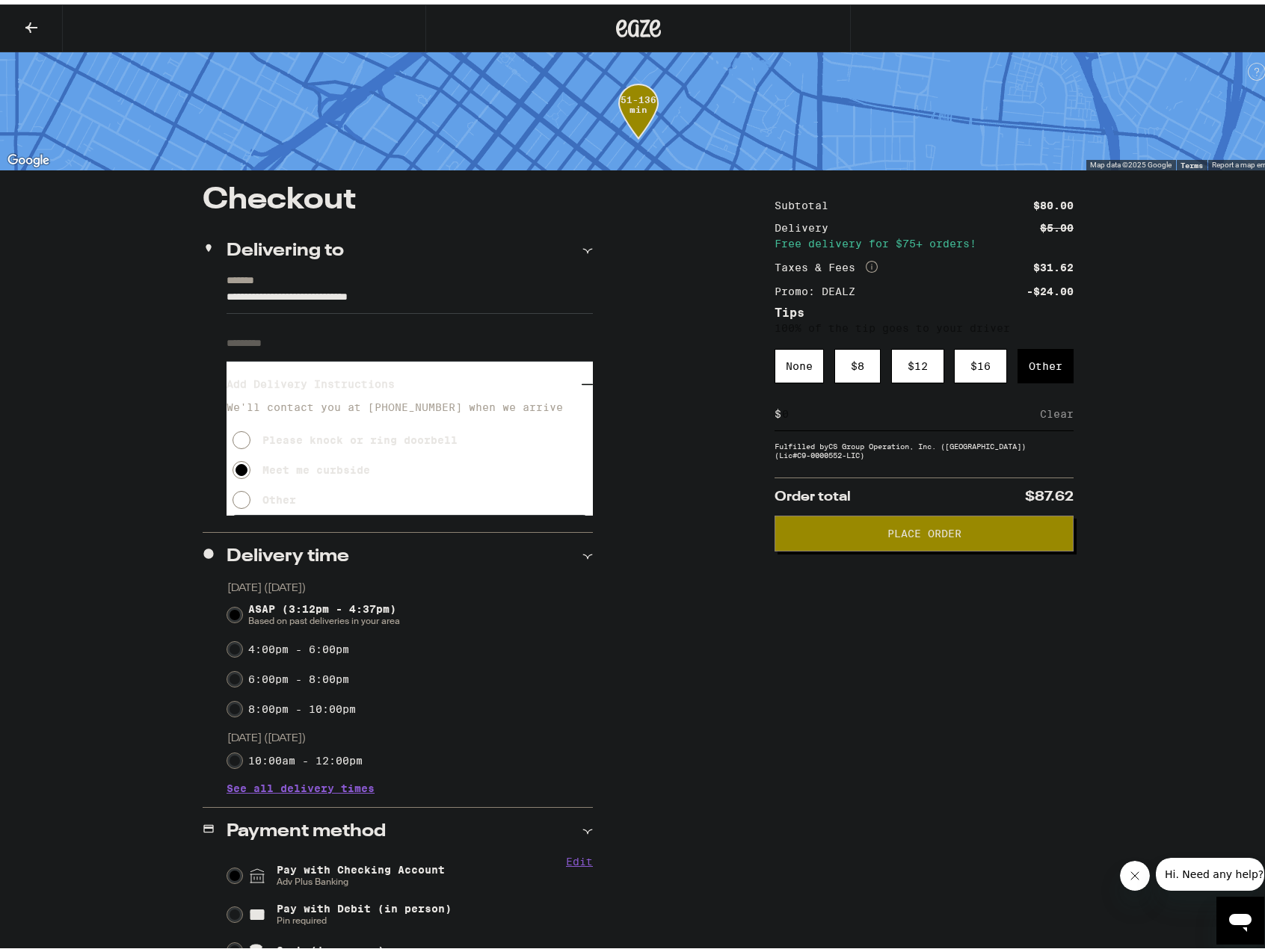
click at [1040, 420] on div "Clear" at bounding box center [1056, 410] width 34 height 33
click at [992, 415] on input at bounding box center [911, 410] width 259 height 14
type input "15"
click at [1056, 412] on div "Save" at bounding box center [1060, 410] width 27 height 33
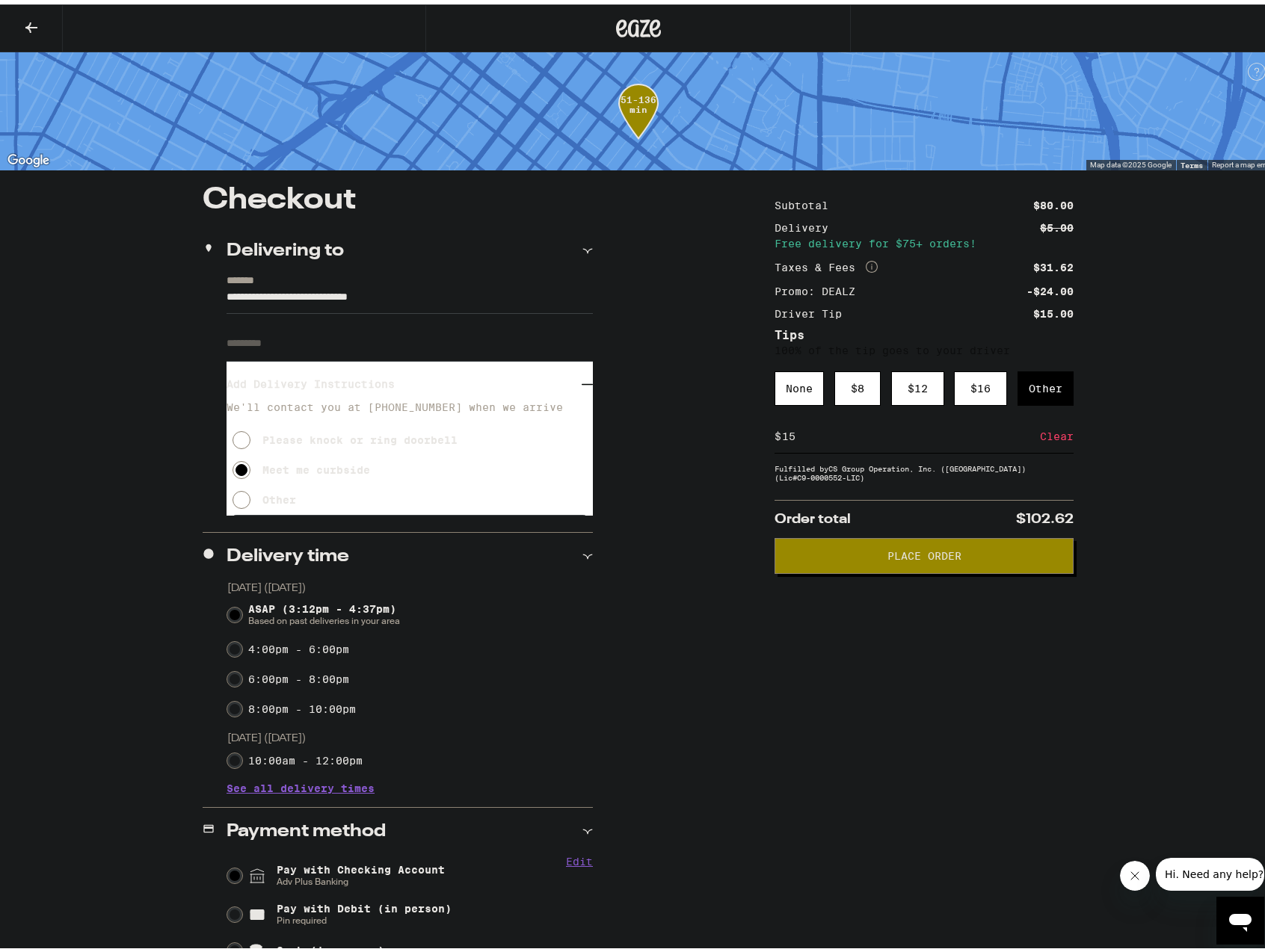
click at [918, 557] on span "Place Order" at bounding box center [924, 552] width 74 height 10
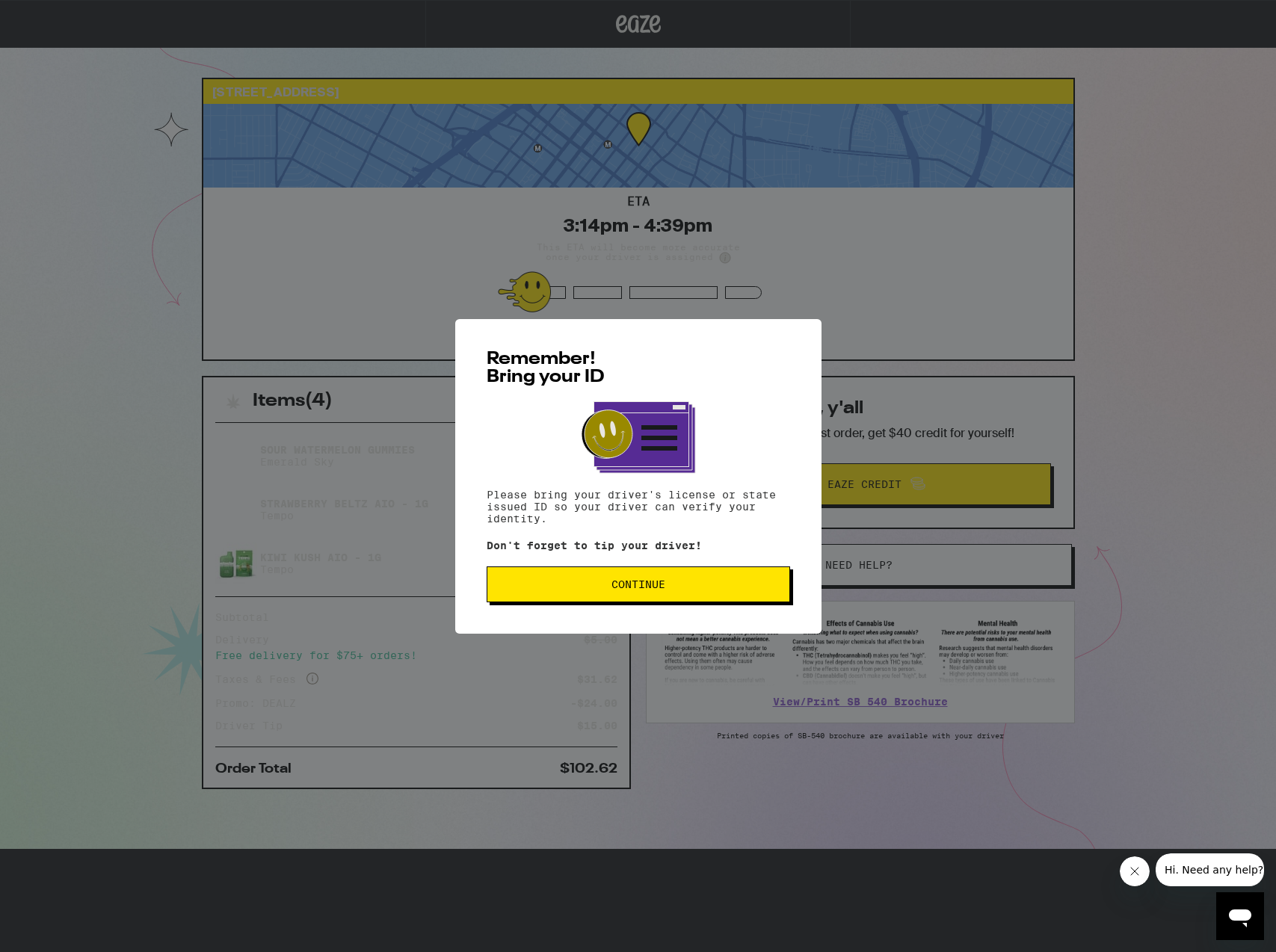
click at [634, 590] on span "Continue" at bounding box center [638, 585] width 54 height 10
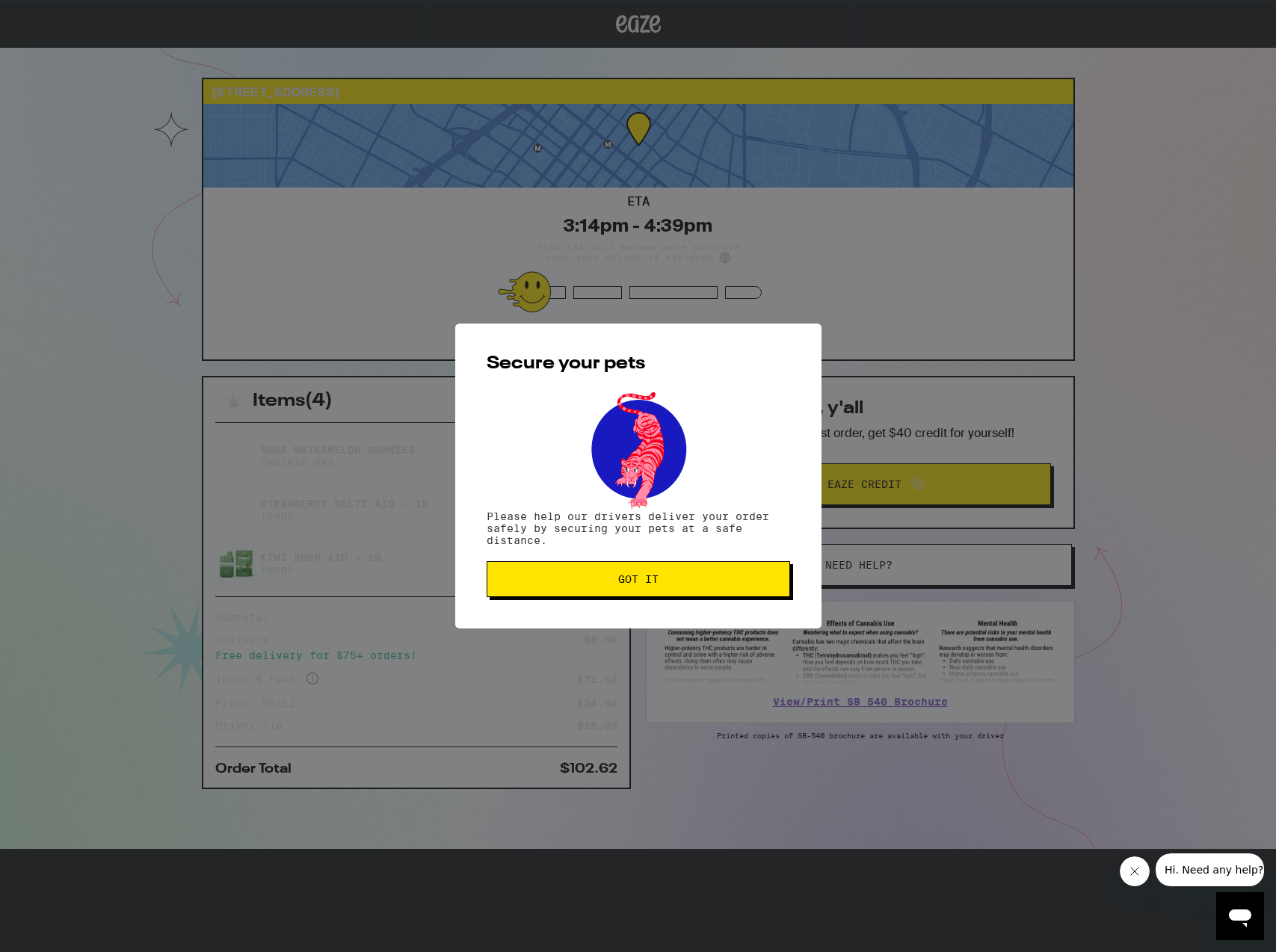
click at [634, 591] on button "Got it" at bounding box center [638, 579] width 303 height 36
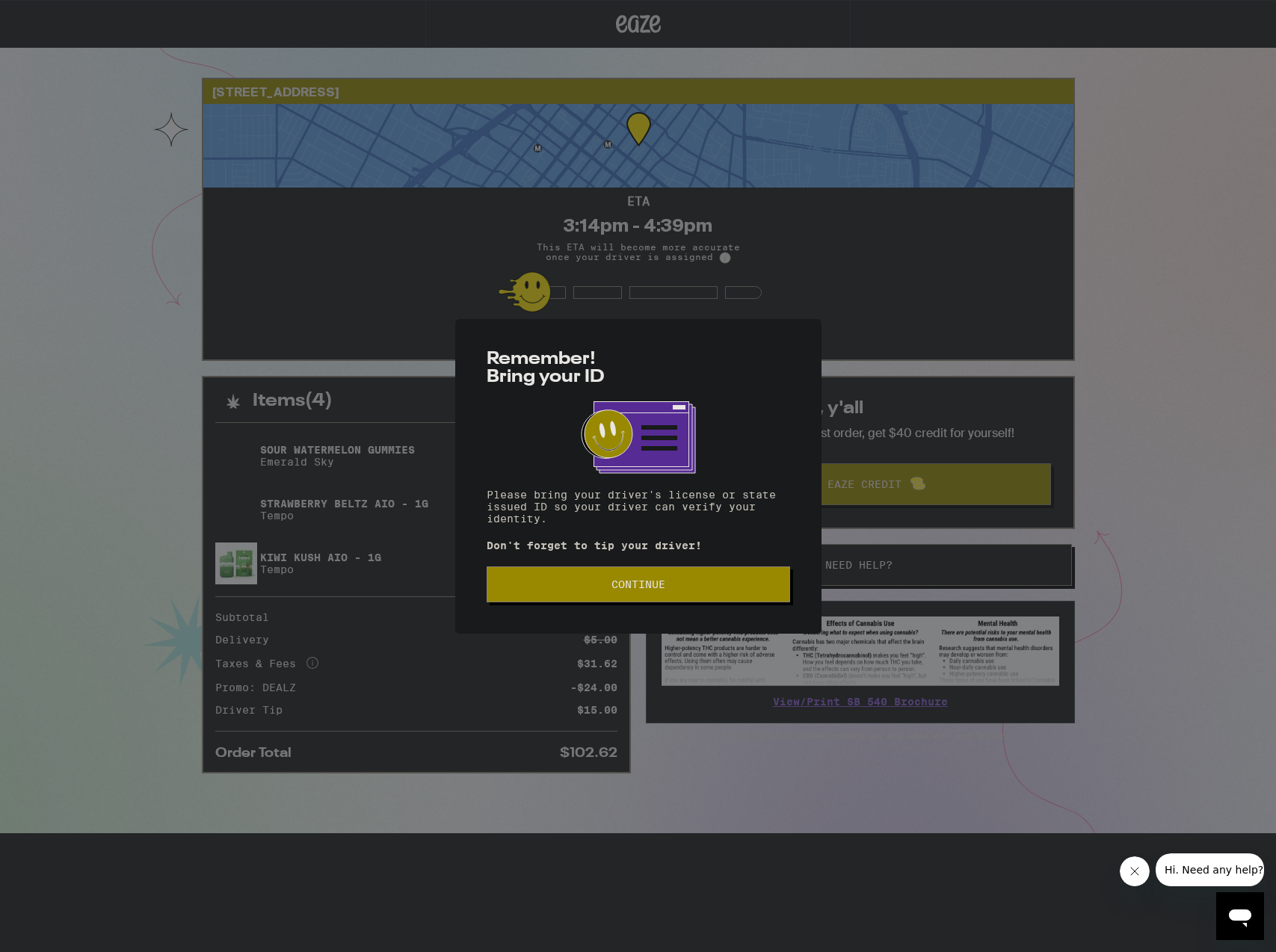
click at [654, 590] on span "Continue" at bounding box center [638, 585] width 54 height 10
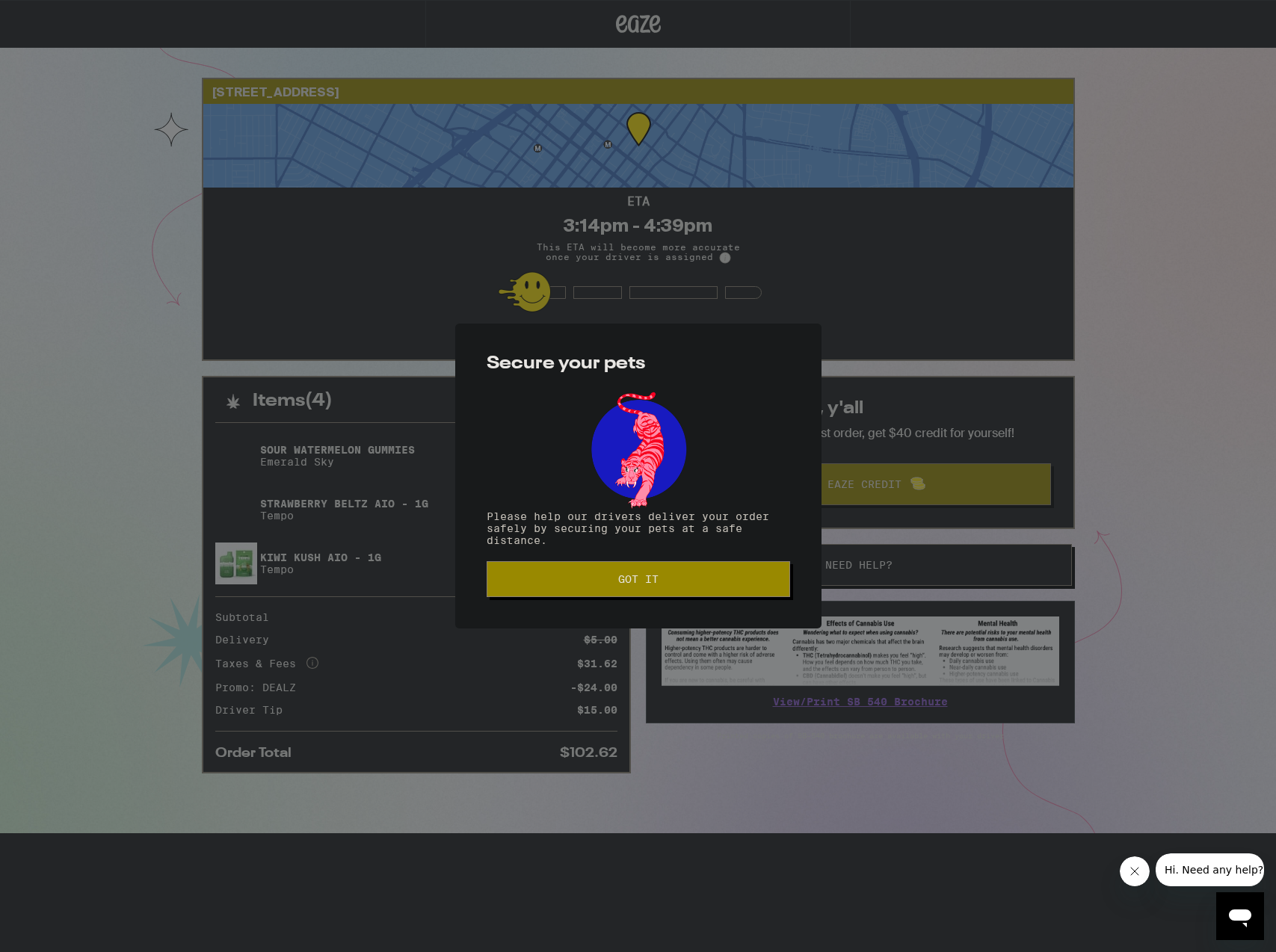
click at [658, 585] on span "Got it" at bounding box center [638, 580] width 41 height 10
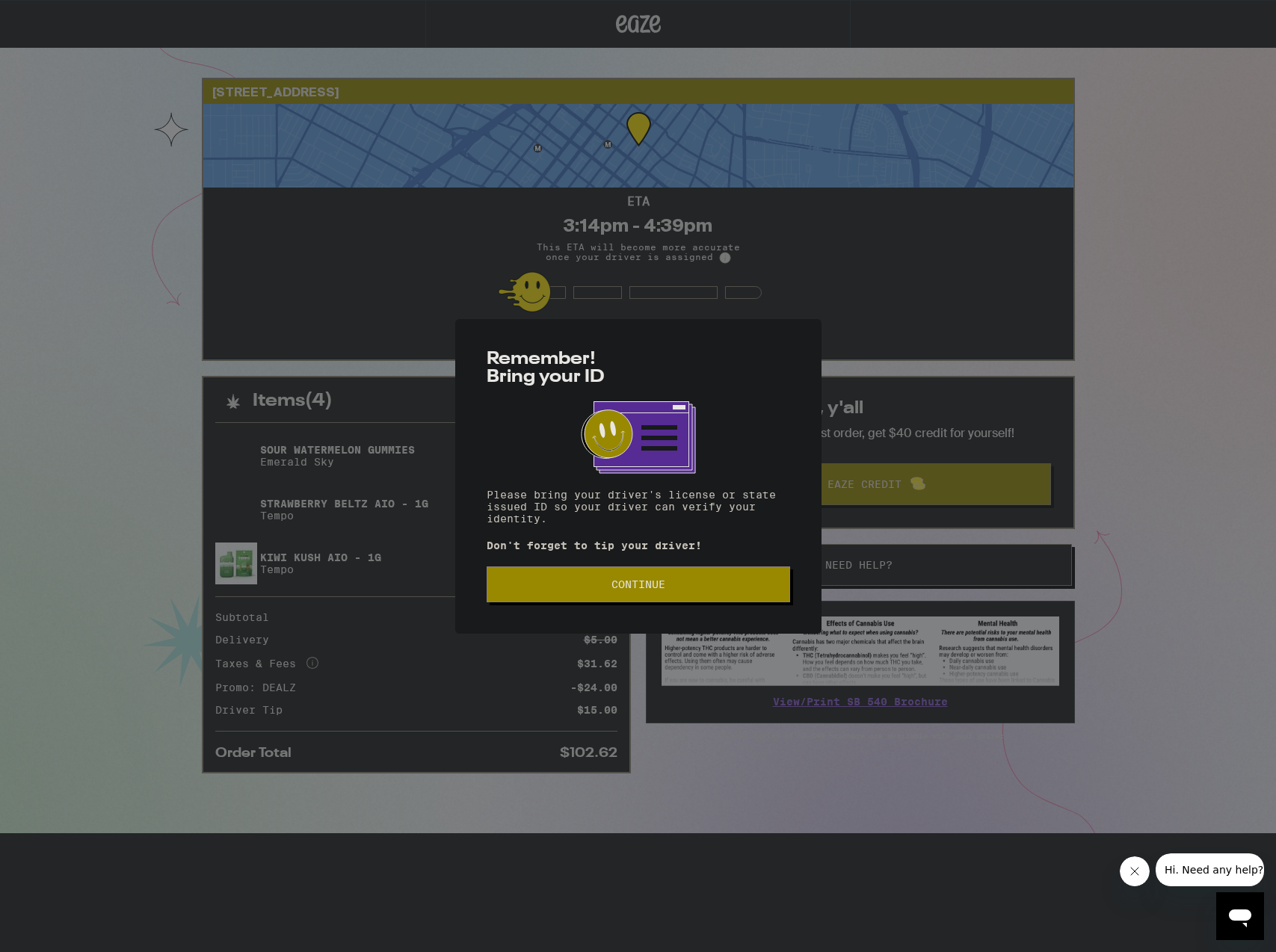
click at [688, 590] on span "Continue" at bounding box center [638, 585] width 278 height 10
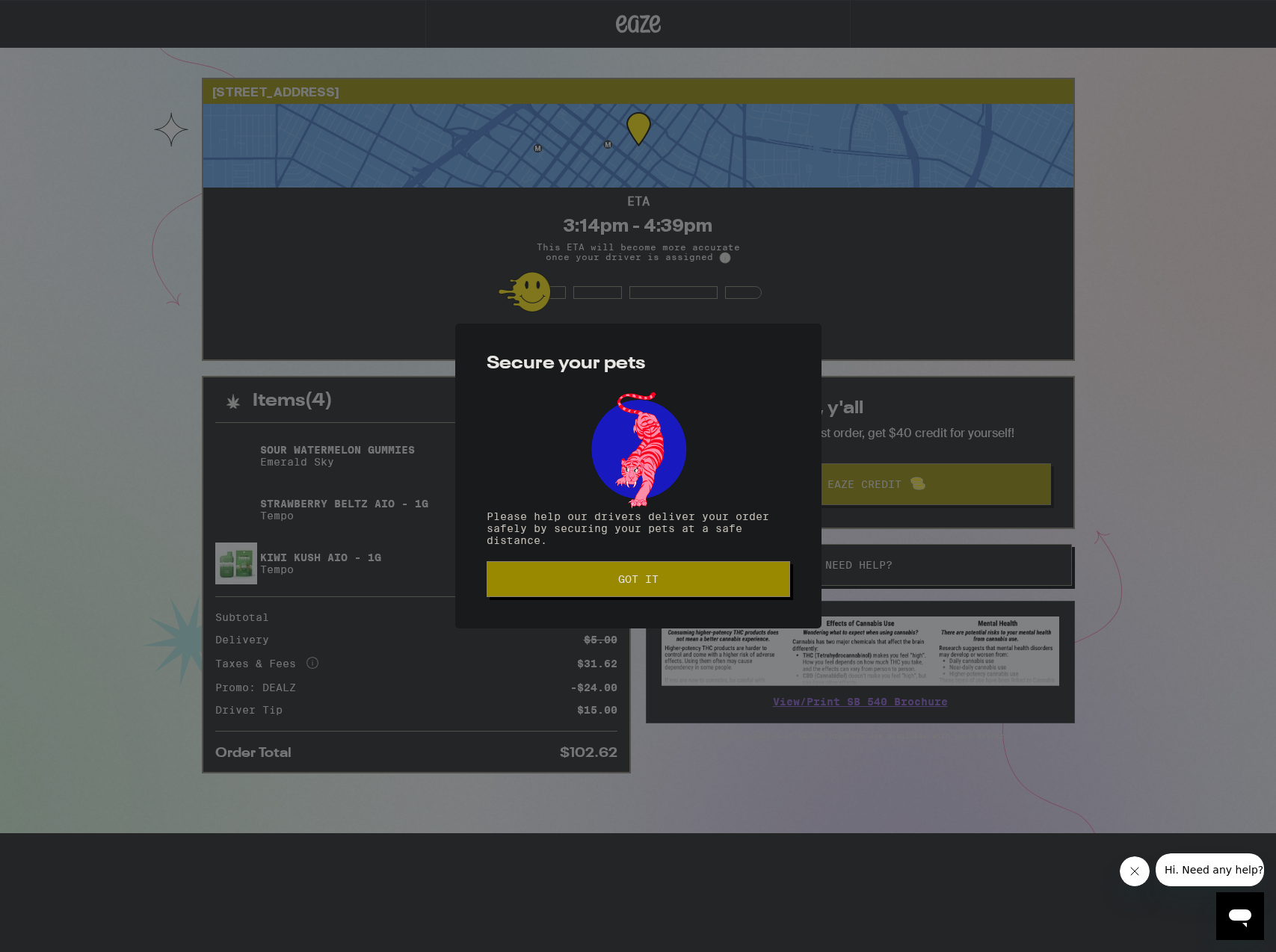
click at [657, 575] on span "Got it" at bounding box center [638, 580] width 41 height 10
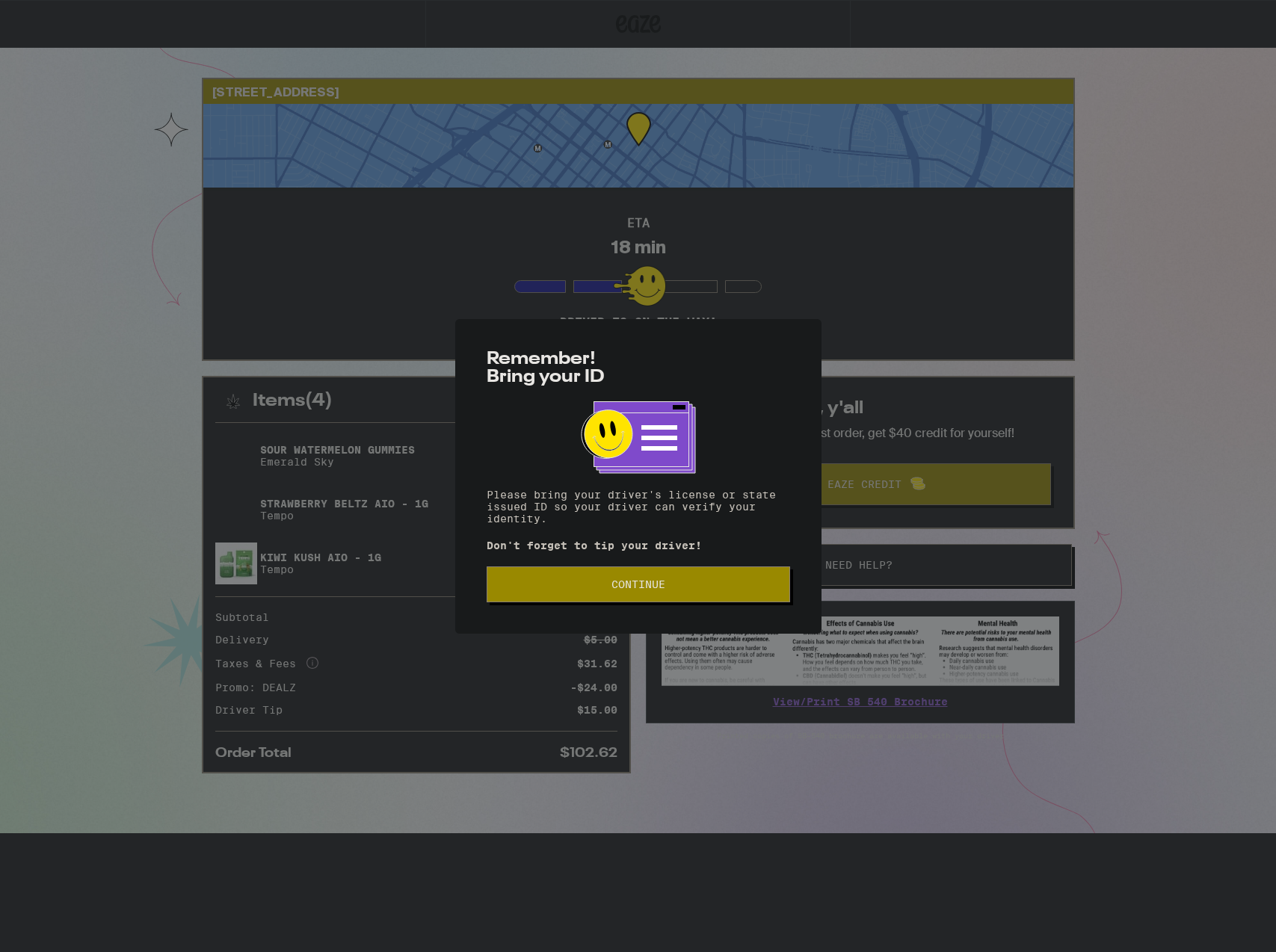
click at [661, 586] on span "Continue" at bounding box center [638, 585] width 54 height 10
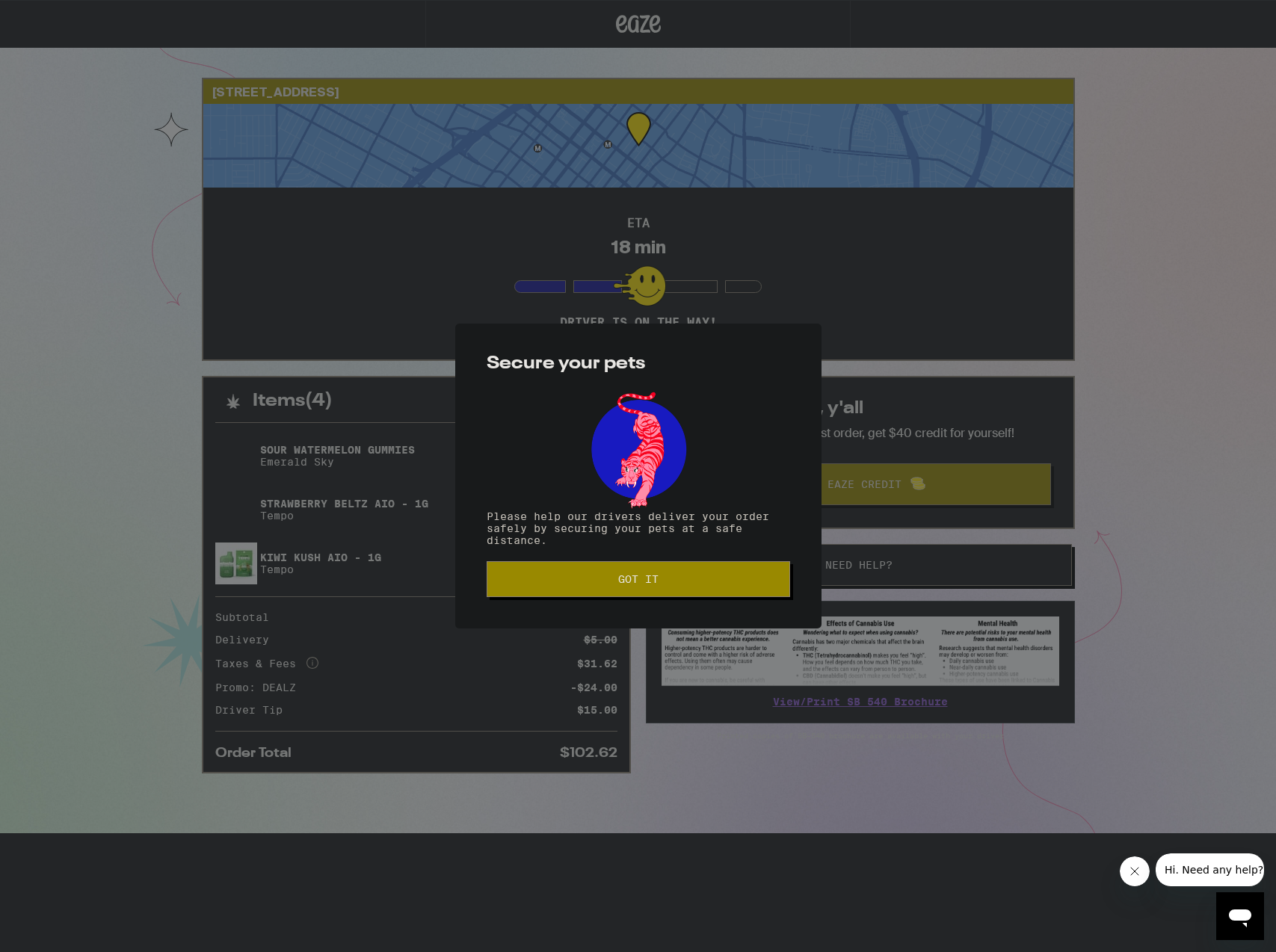
click at [640, 593] on button "Got it" at bounding box center [638, 579] width 303 height 36
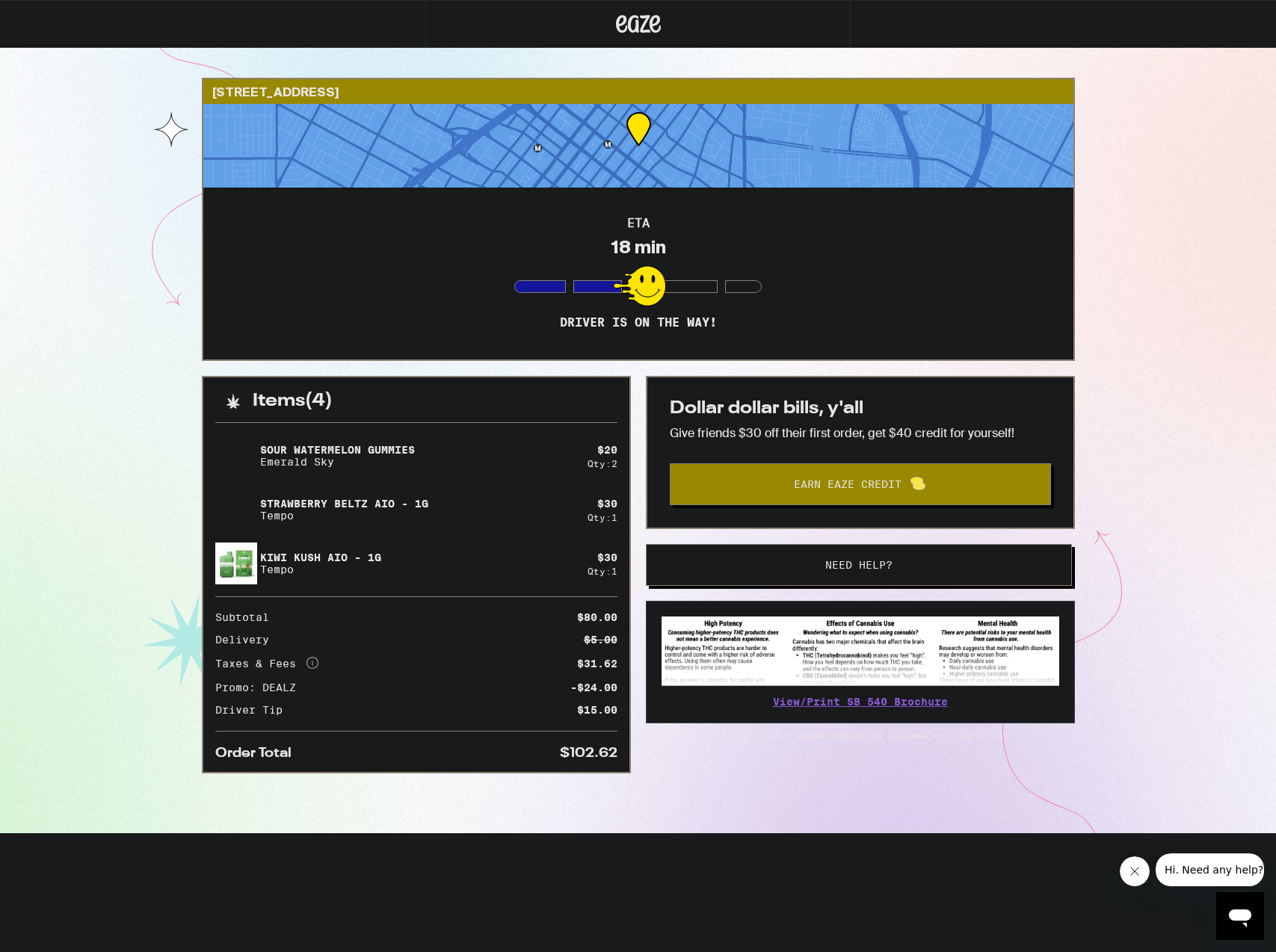
click at [628, 254] on div "18 min" at bounding box center [638, 248] width 55 height 21
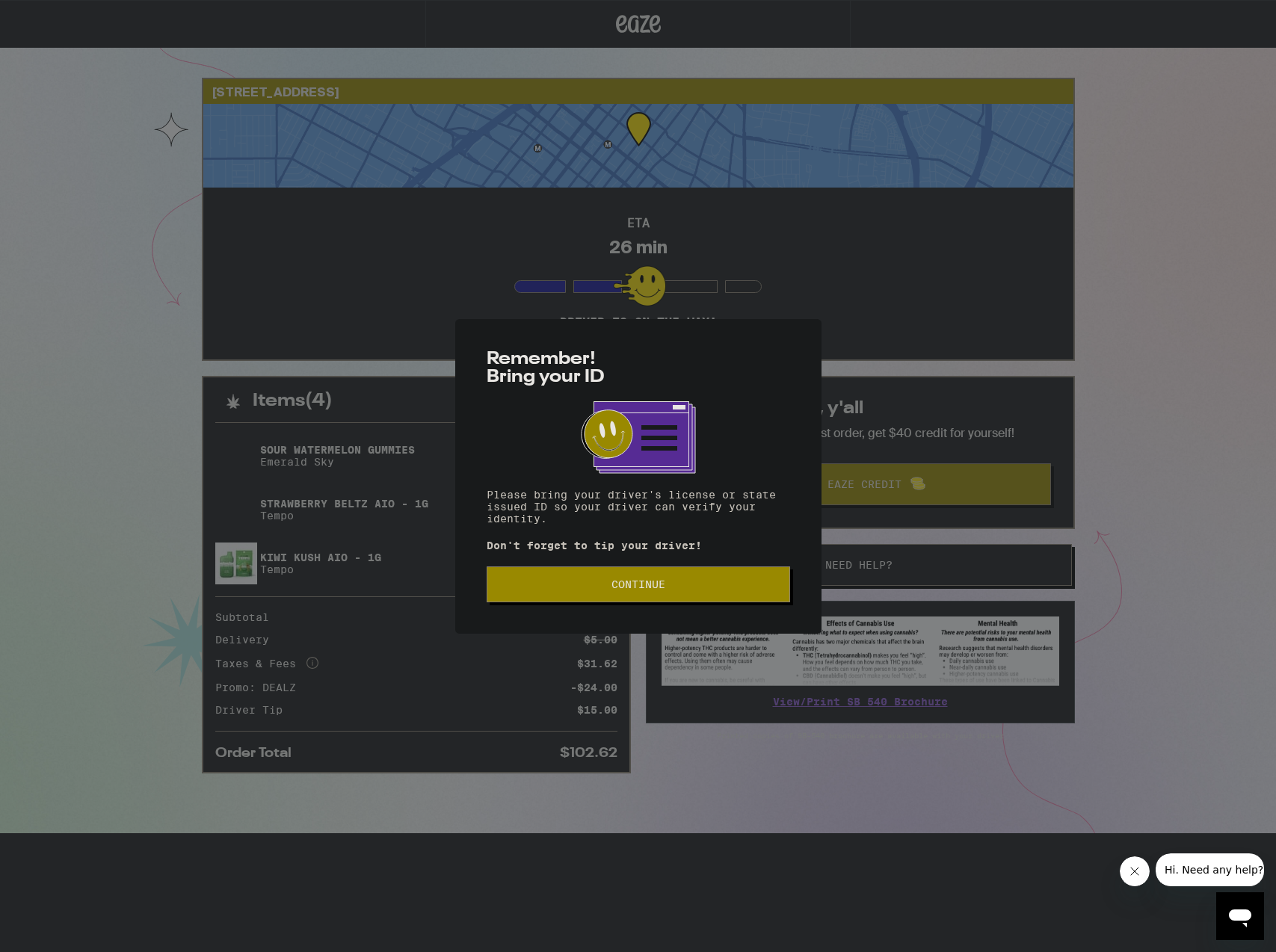
click at [668, 582] on span "Continue" at bounding box center [638, 585] width 278 height 10
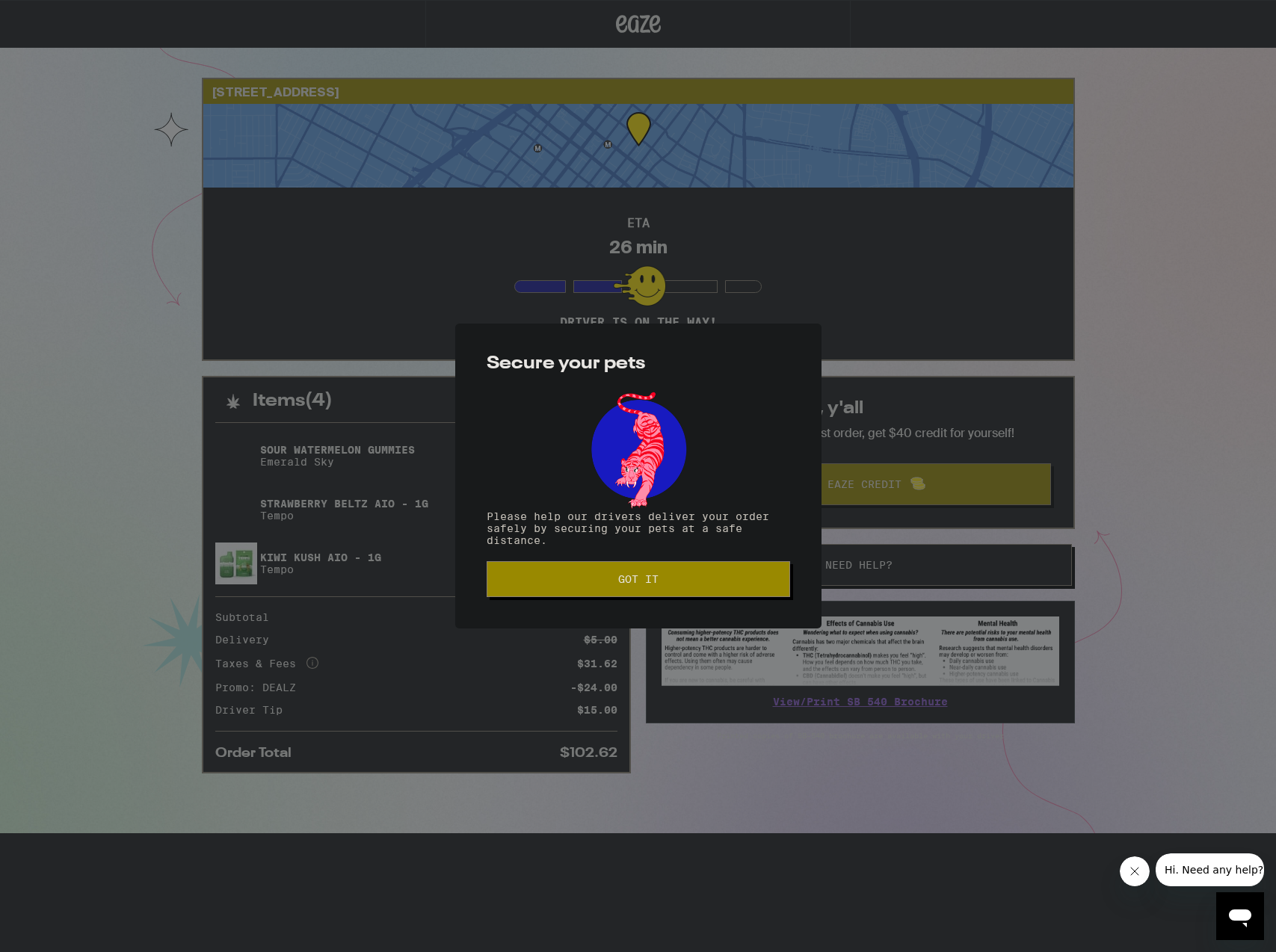
click at [671, 587] on button "Got it" at bounding box center [638, 579] width 303 height 36
